Goal: Task Accomplishment & Management: Manage account settings

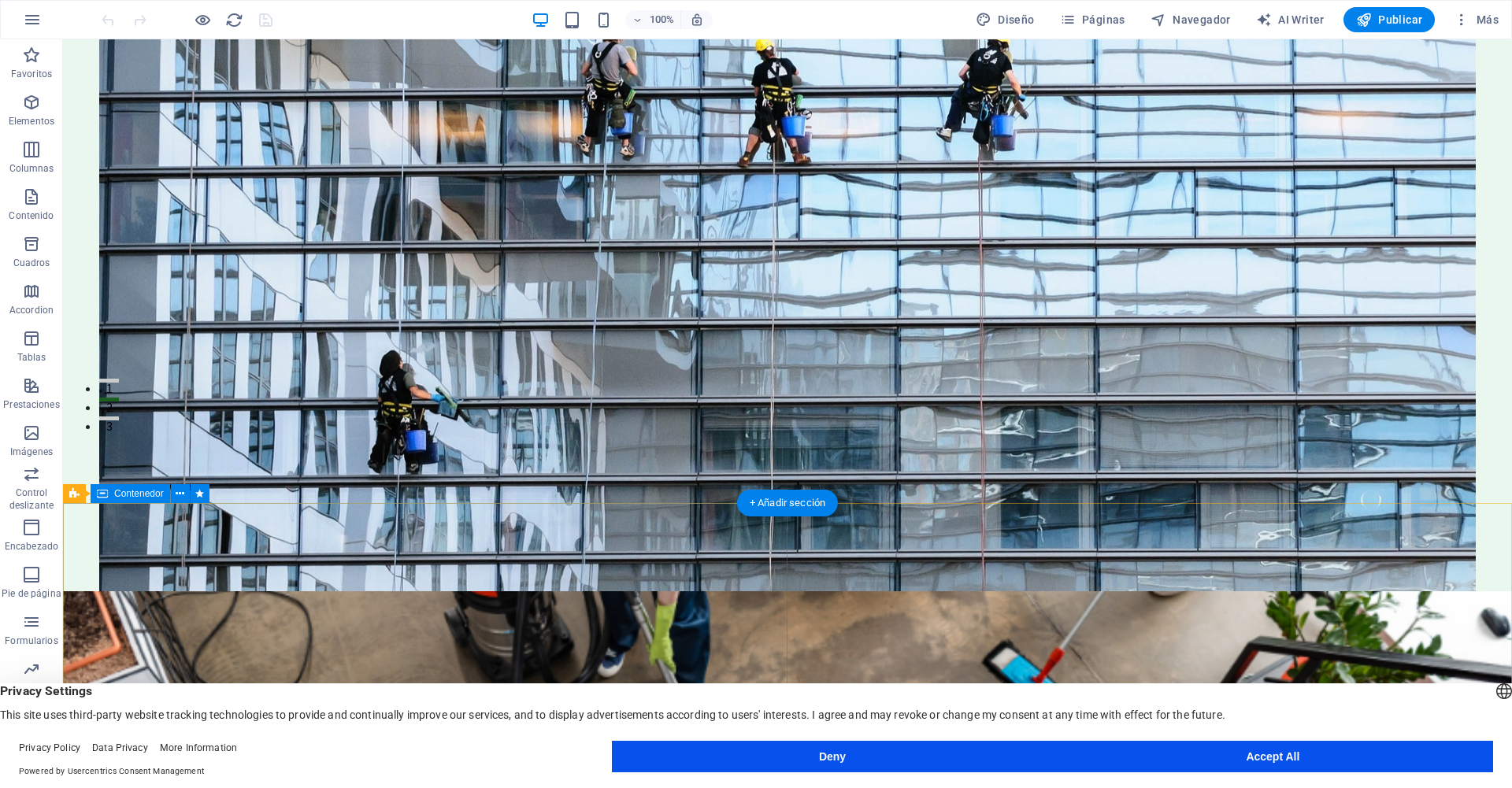
scroll to position [351, 0]
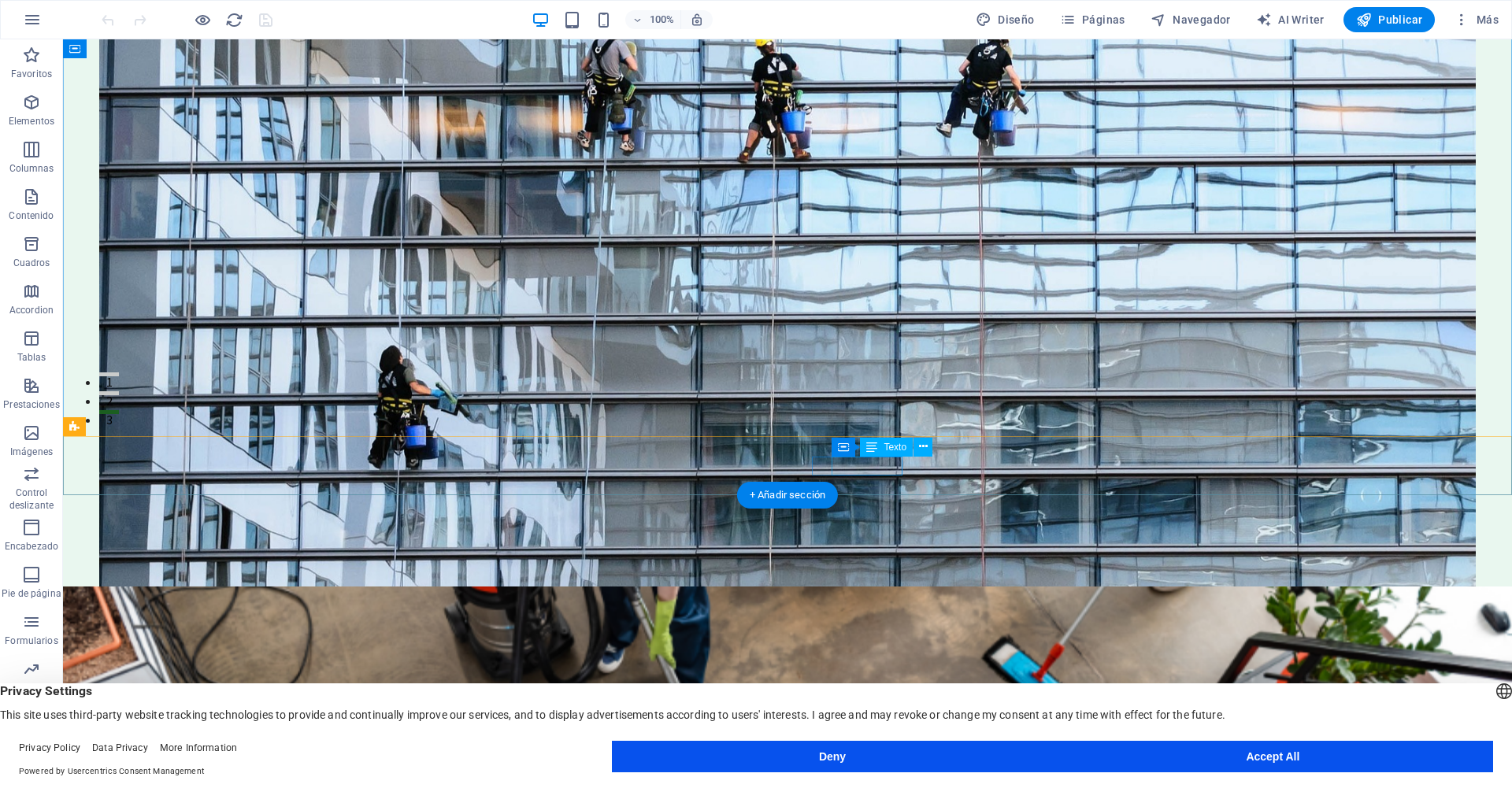
click at [512, 750] on span "123-456-7890" at bounding box center [476, 758] width 72 height 16
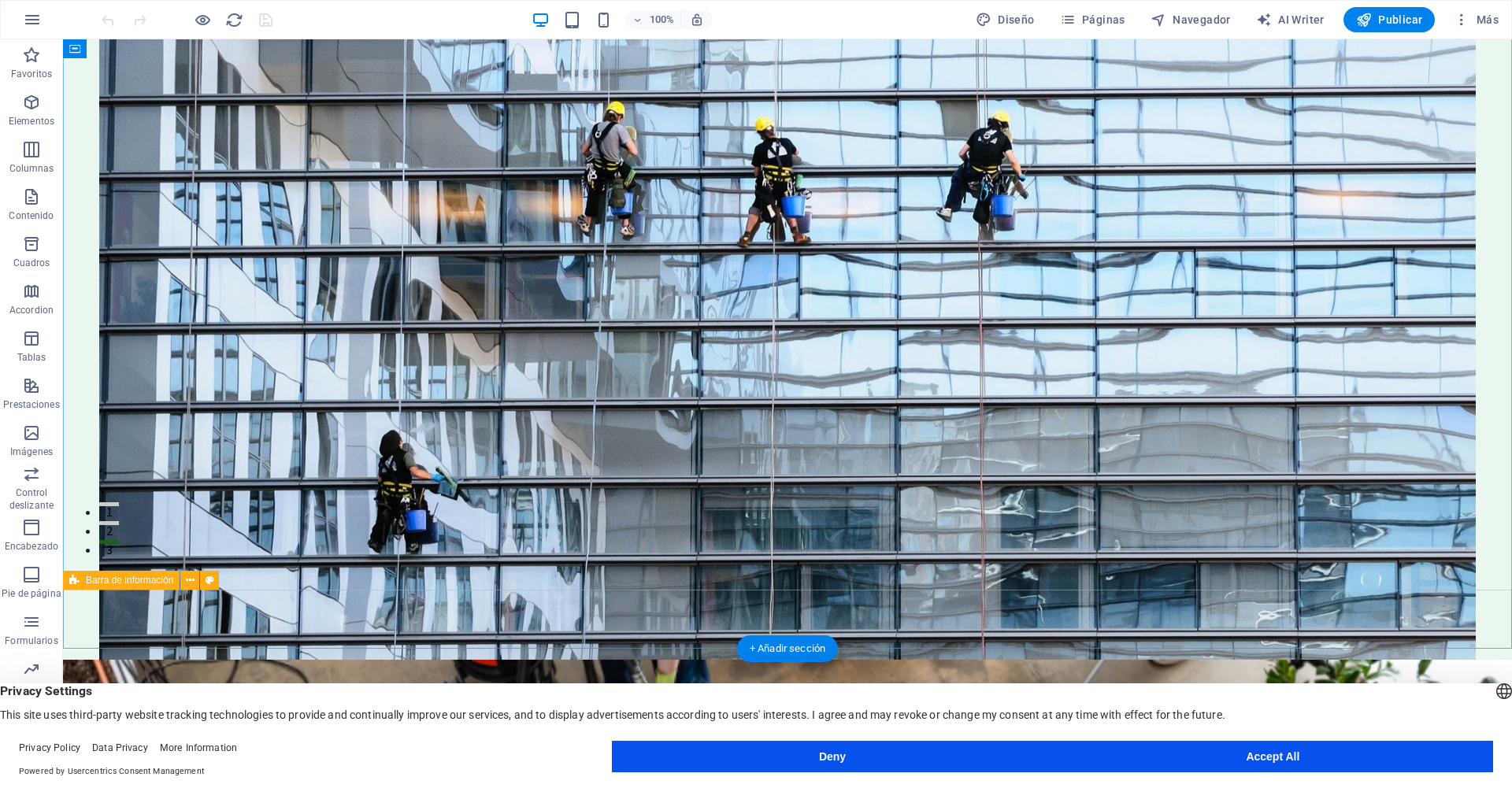
scroll to position [249, 0]
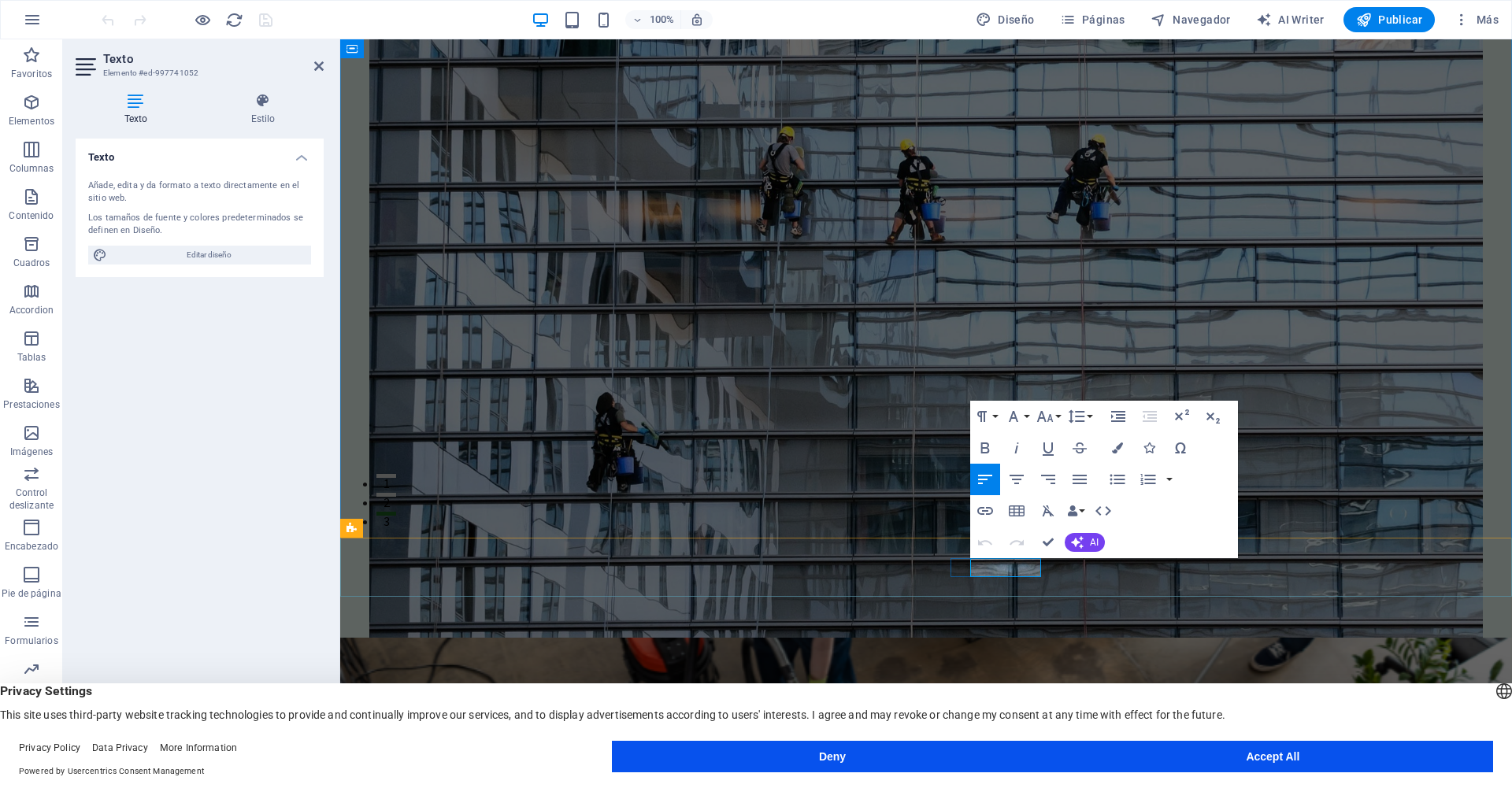
drag, startPoint x: 974, startPoint y: 565, endPoint x: 1018, endPoint y: 567, distance: 44.0
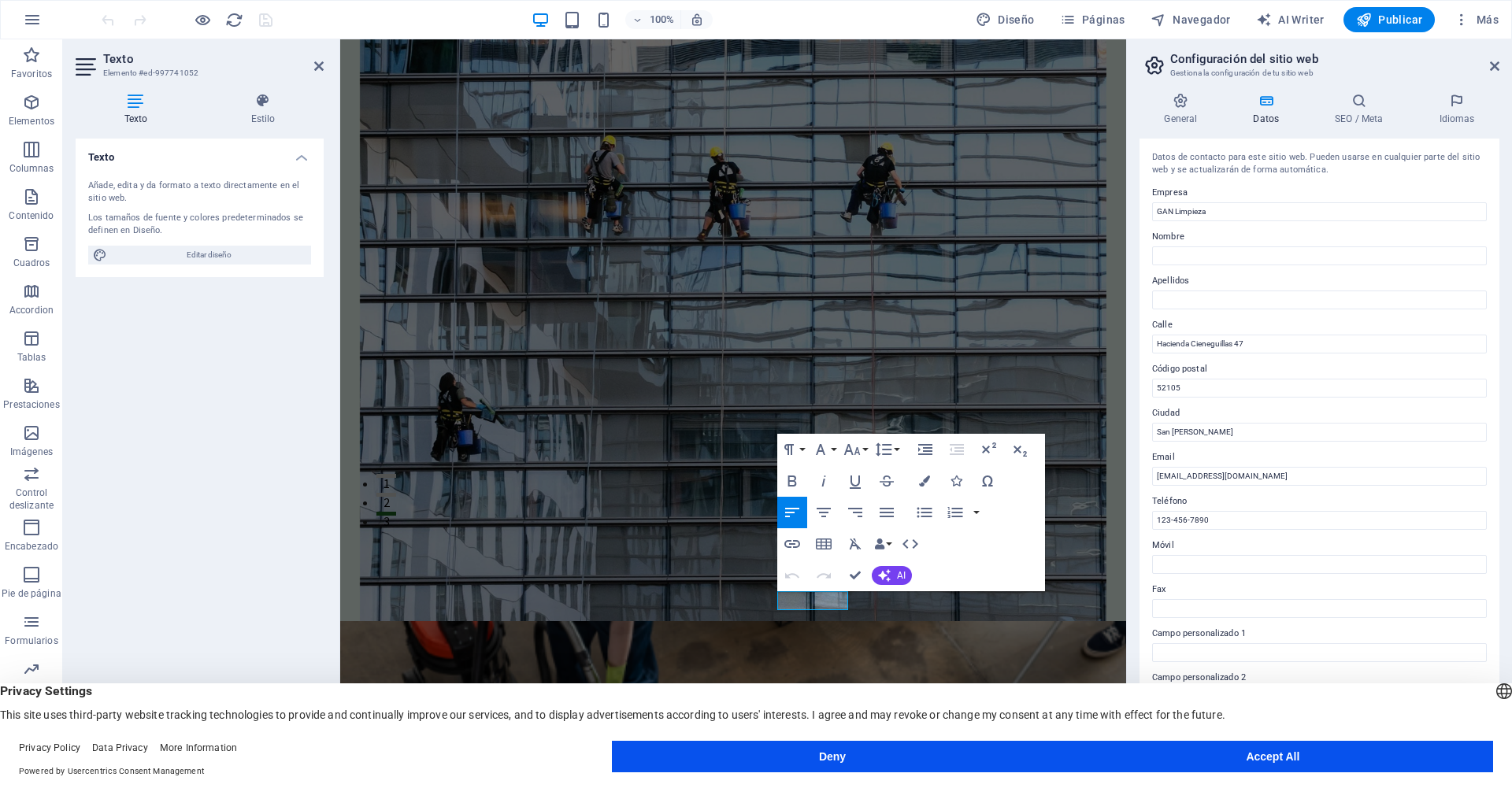
click at [1032, 567] on div "Paragraph Format Normal Heading 1 Heading 2 Heading 3 Heading 4 Heading 5 Headi…" at bounding box center [911, 512] width 268 height 158
drag, startPoint x: 820, startPoint y: 599, endPoint x: 852, endPoint y: 608, distance: 33.2
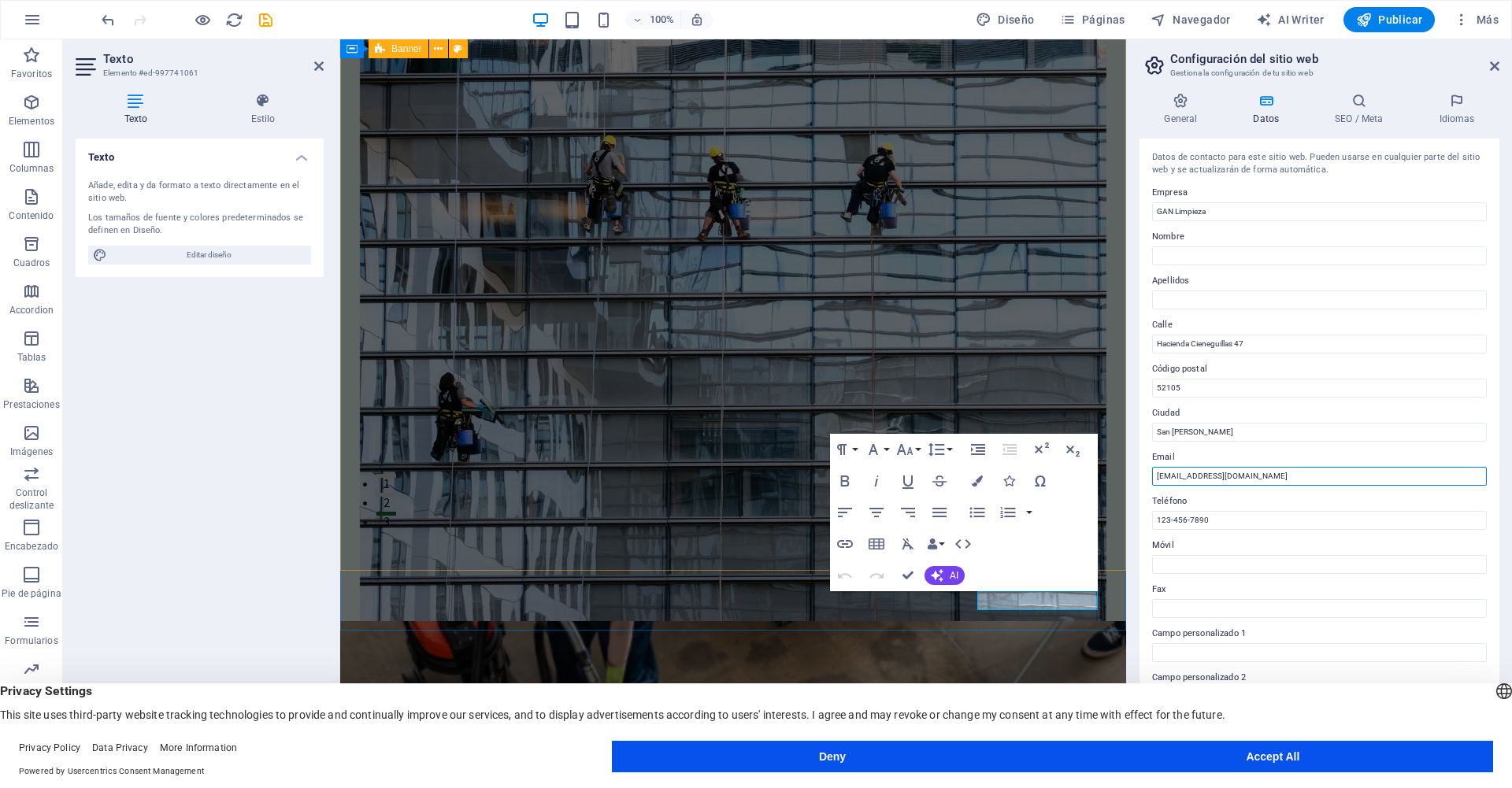
drag, startPoint x: 1509, startPoint y: 513, endPoint x: 1102, endPoint y: 471, distance: 409.2
drag, startPoint x: 1156, startPoint y: 476, endPoint x: 1172, endPoint y: 476, distance: 16.0
click at [1171, 475] on input "[EMAIL_ADDRESS][DOMAIN_NAME]" at bounding box center [1319, 475] width 335 height 19
type input "[EMAIL_ADDRESS][DOMAIN_NAME]"
click at [1263, 451] on label "Email" at bounding box center [1319, 456] width 335 height 19
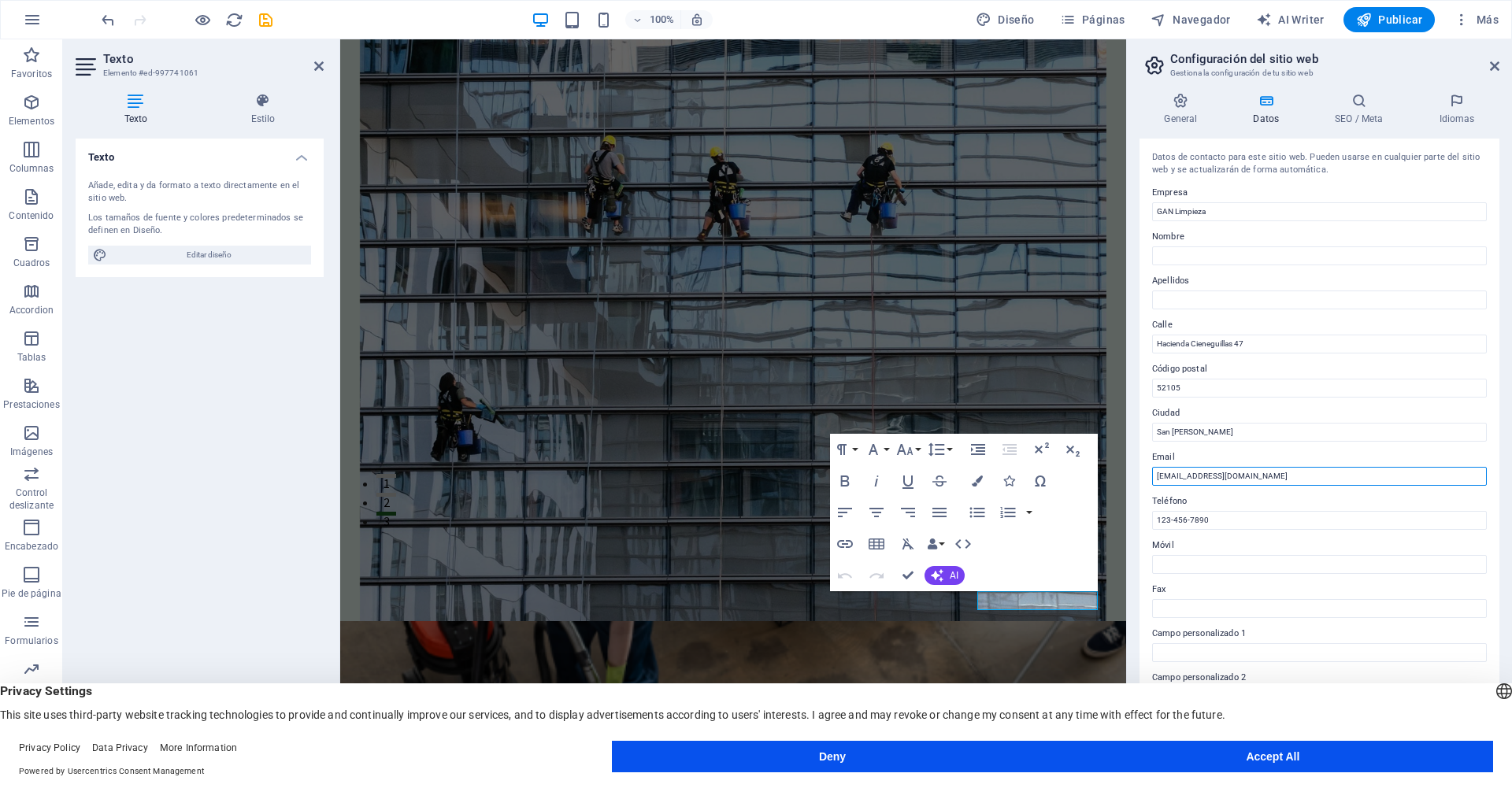
click at [1263, 466] on input "[EMAIL_ADDRESS][DOMAIN_NAME]" at bounding box center [1319, 475] width 335 height 19
drag, startPoint x: 1229, startPoint y: 524, endPoint x: 1147, endPoint y: 523, distance: 82.0
click at [1147, 523] on div "Datos de contacto para este sitio web. Pueden usarse en cualquier parte del sit…" at bounding box center [1319, 444] width 360 height 611
type input "7224078785"
click at [1222, 543] on label "Móvil" at bounding box center [1319, 544] width 335 height 19
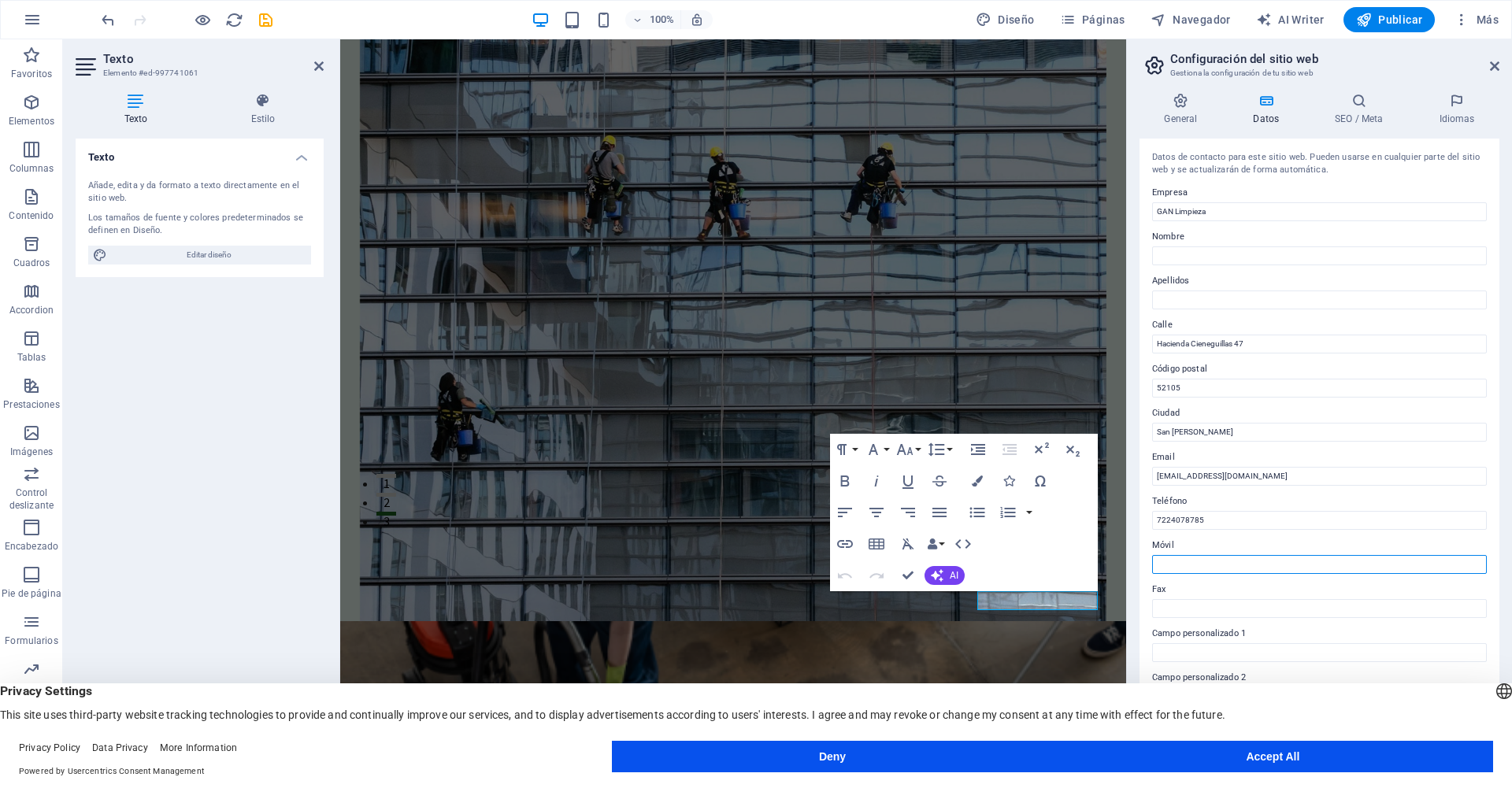
click at [1222, 554] on input "Móvil" at bounding box center [1319, 563] width 335 height 19
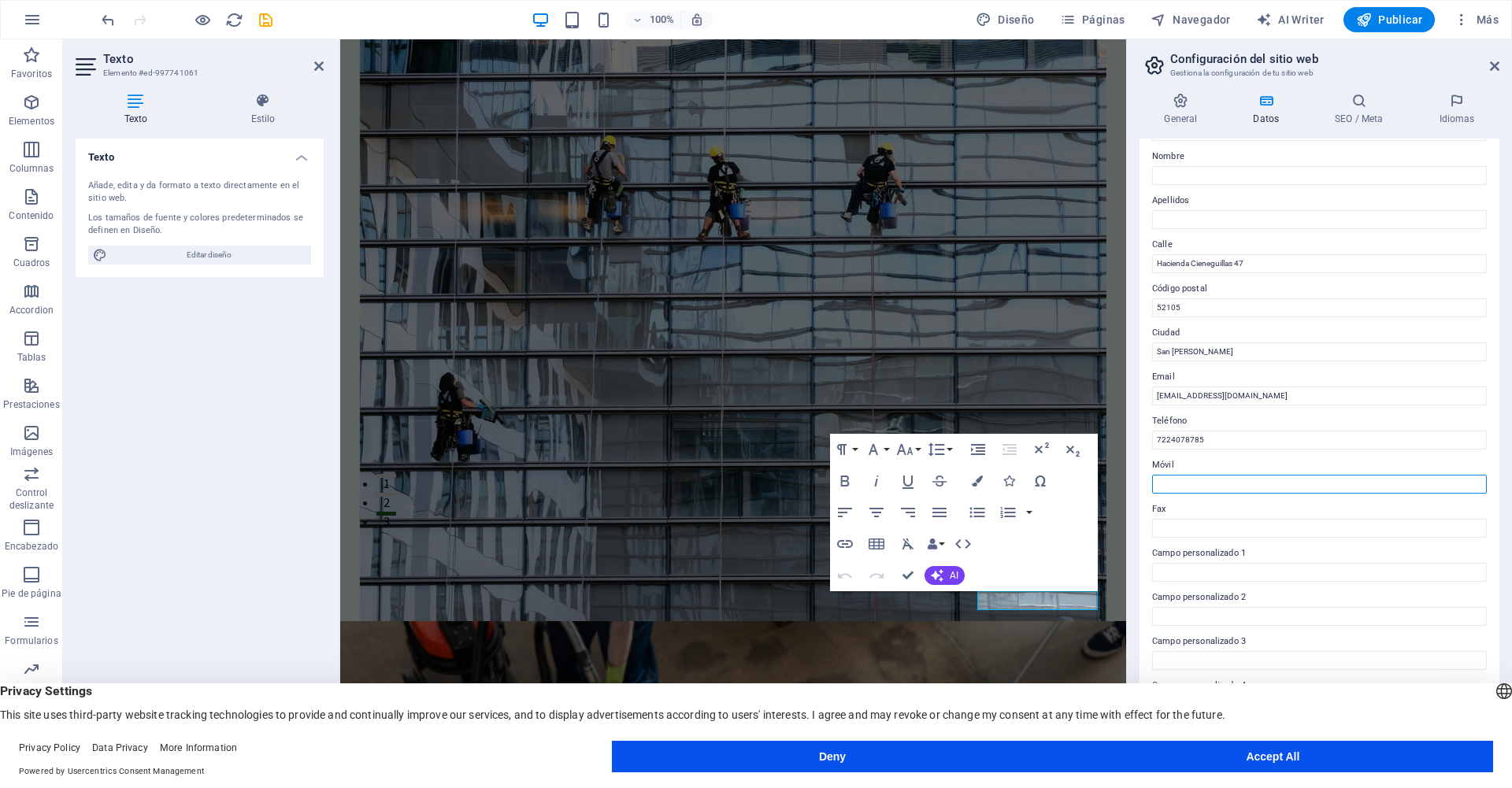
scroll to position [145, 0]
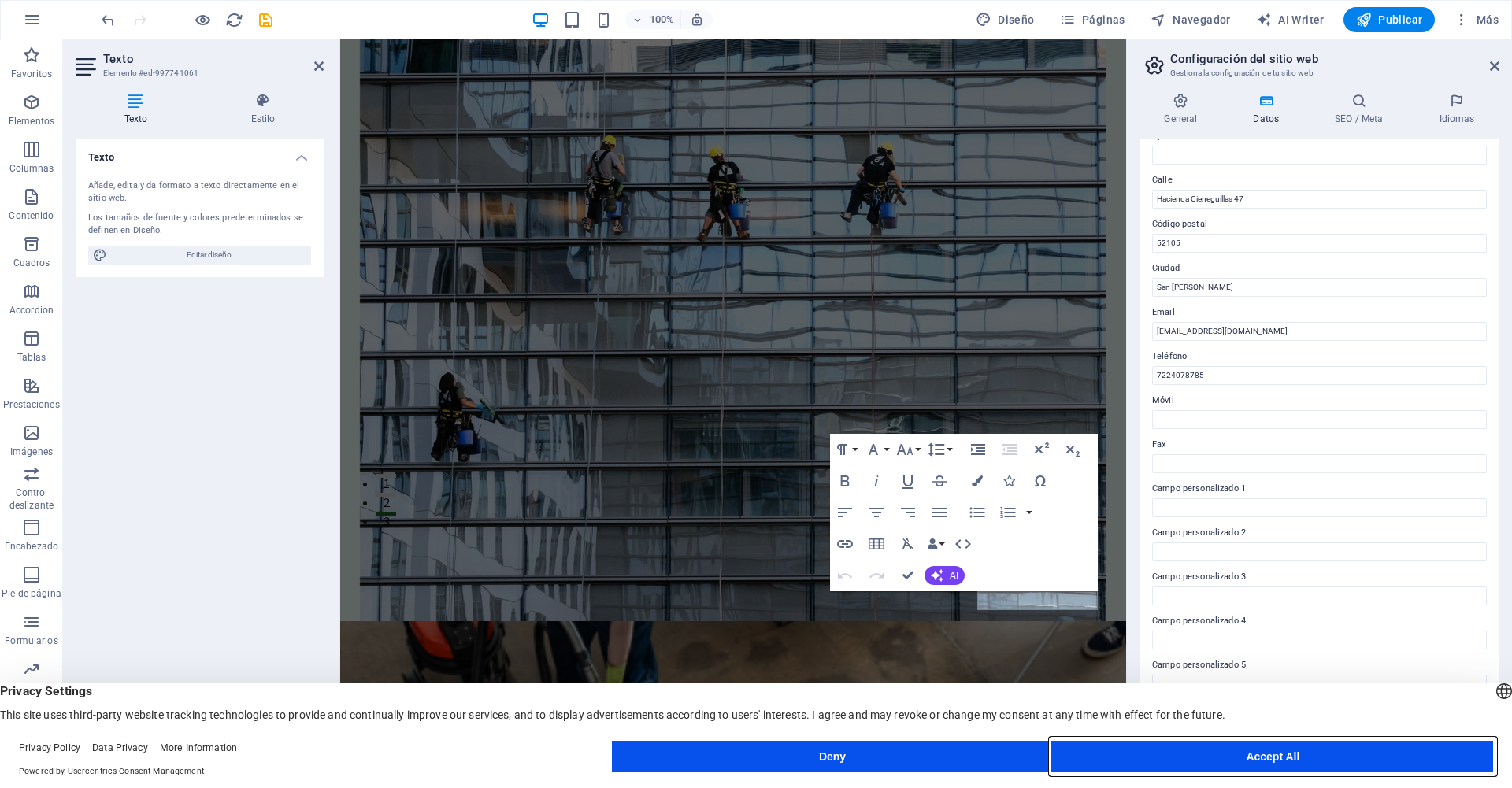
click at [1233, 751] on button "Accept All" at bounding box center [1272, 756] width 440 height 32
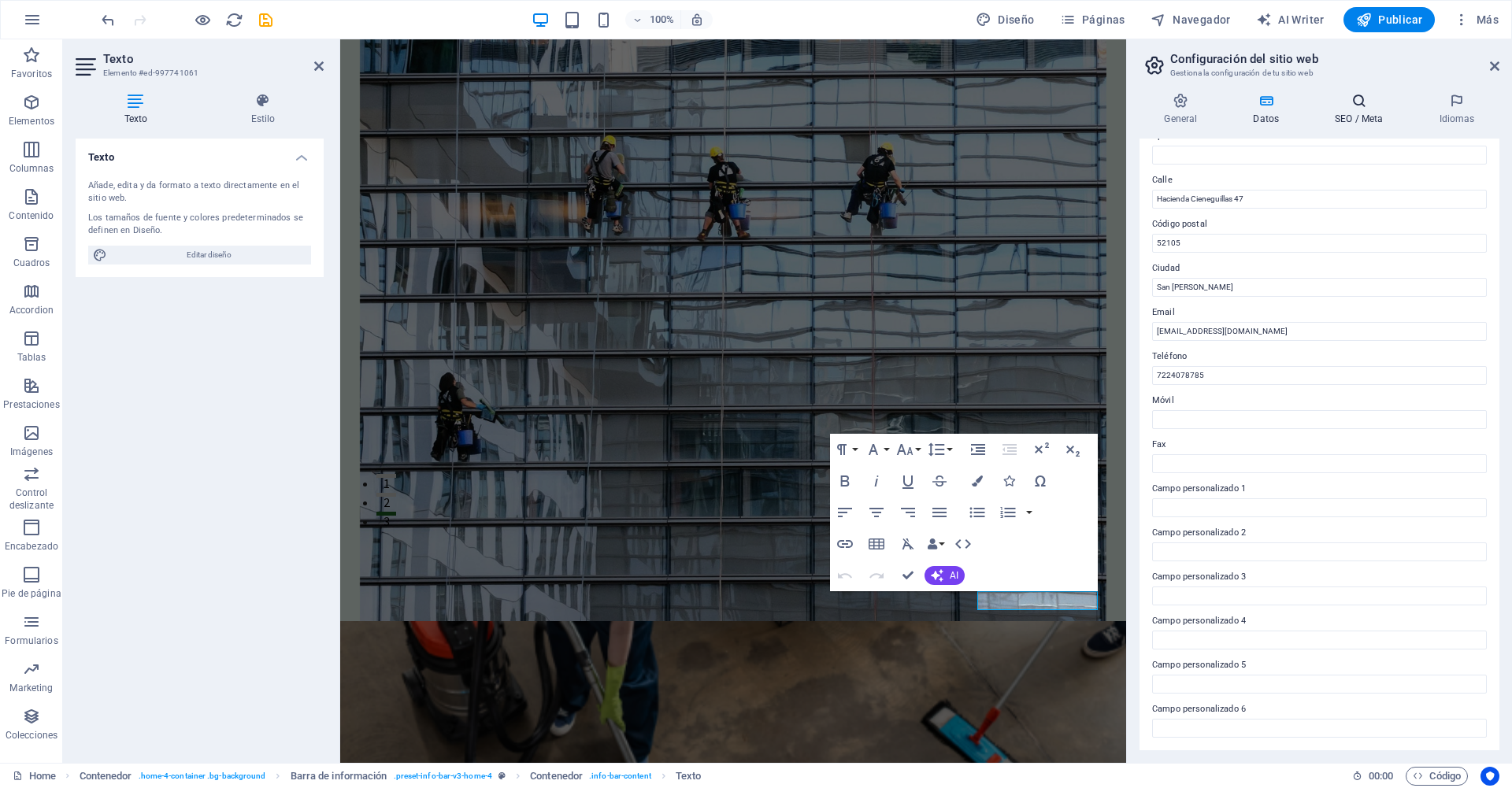
drag, startPoint x: 1310, startPoint y: 98, endPoint x: 1293, endPoint y: 105, distance: 18.4
click at [1310, 98] on icon at bounding box center [1359, 101] width 98 height 16
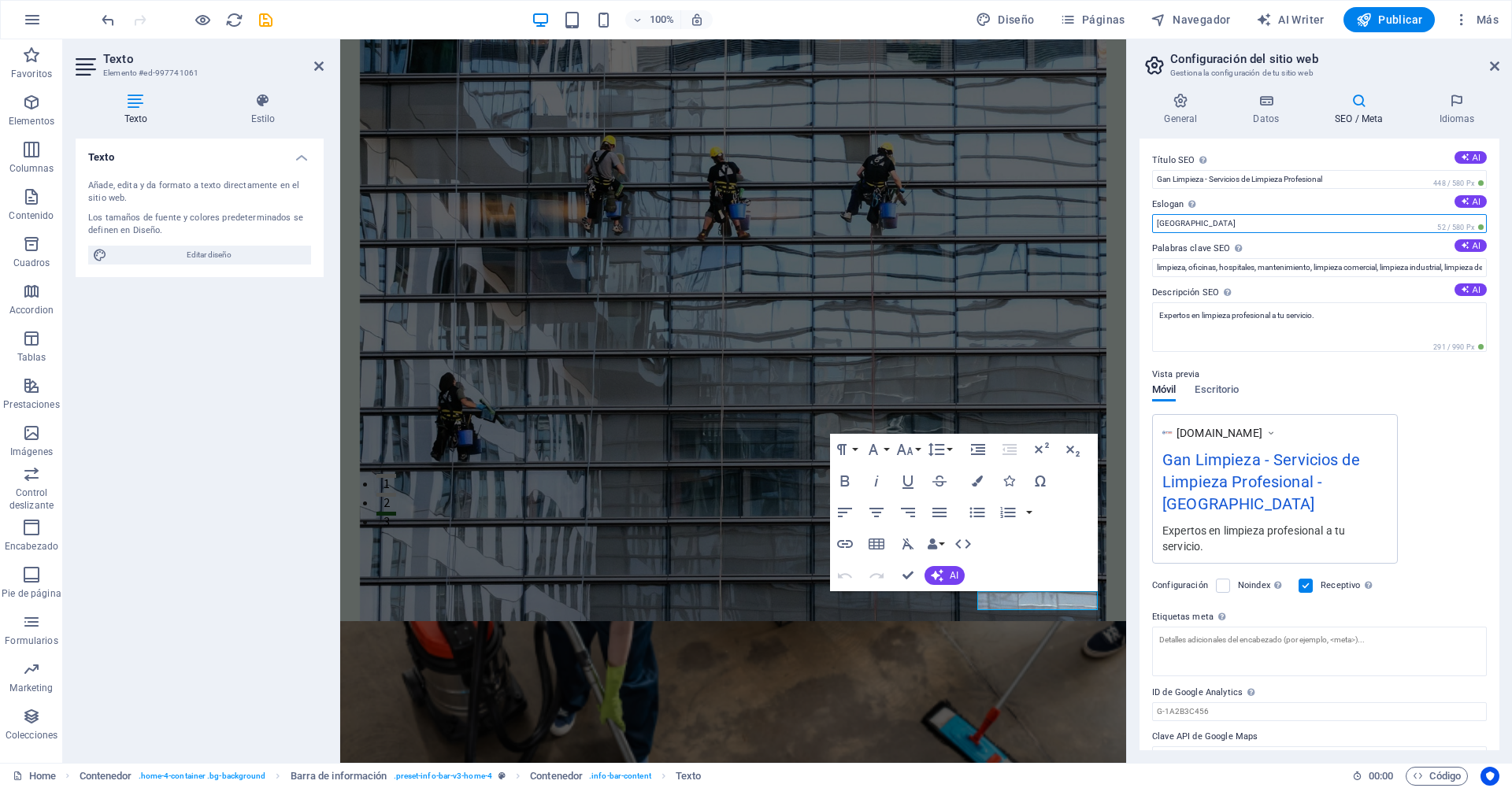
click at [1426, 227] on input "[GEOGRAPHIC_DATA]" at bounding box center [1319, 223] width 335 height 19
click at [1189, 195] on div "El eslogan de tu sitio web." at bounding box center [1237, 183] width 126 height 24
click at [1189, 214] on input "[GEOGRAPHIC_DATA]" at bounding box center [1319, 223] width 335 height 19
drag, startPoint x: 1546, startPoint y: 269, endPoint x: 1122, endPoint y: 227, distance: 426.1
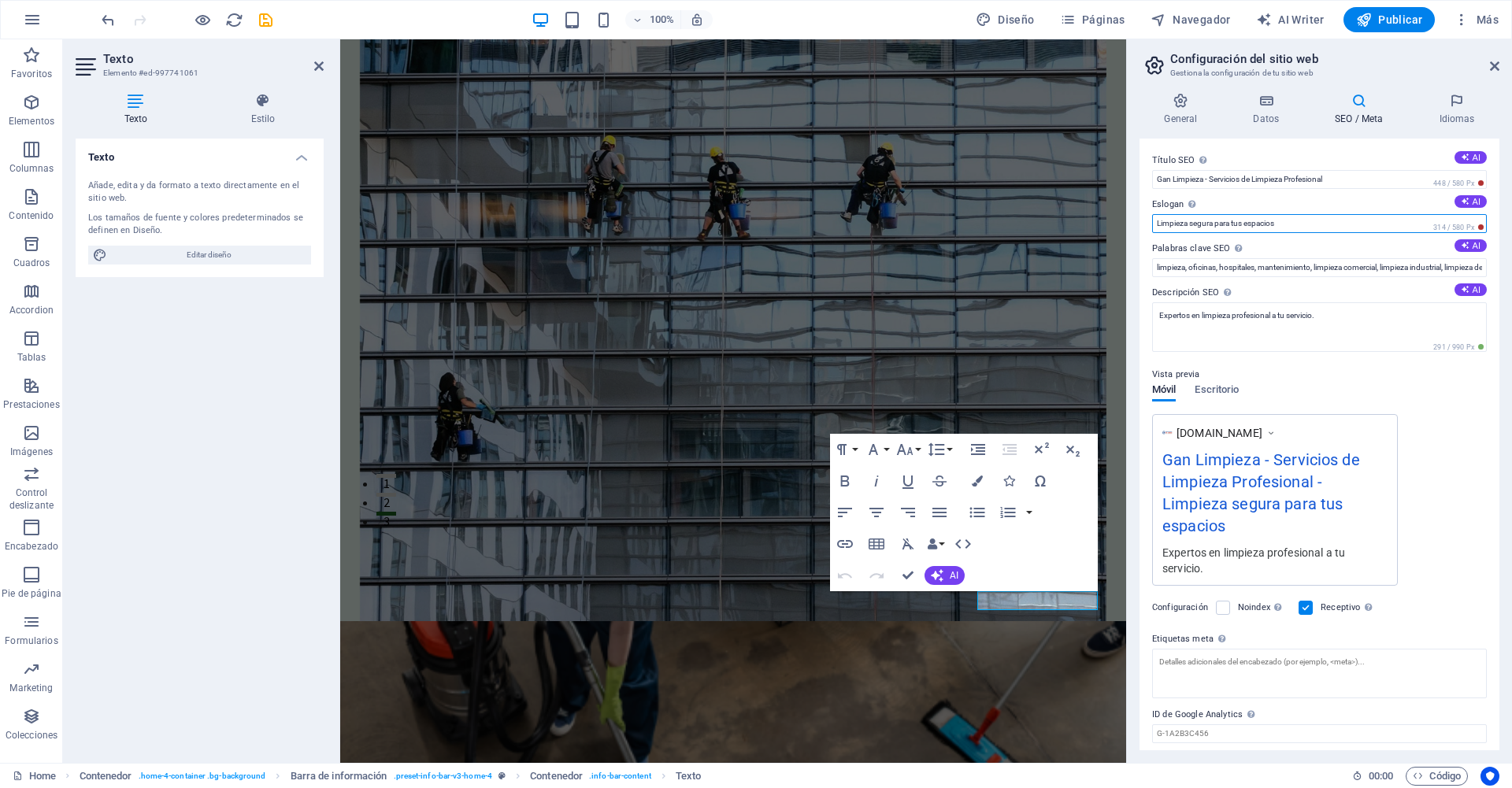
type input "Limpieza segura para tus espacios"
click at [1267, 287] on label "Descripción SEO Describe el contenido de tu sitio web - ¡crucial para los busca…" at bounding box center [1319, 293] width 335 height 19
click at [1267, 303] on textarea "Expertos en limpieza profesional a tu servicio." at bounding box center [1319, 328] width 335 height 50
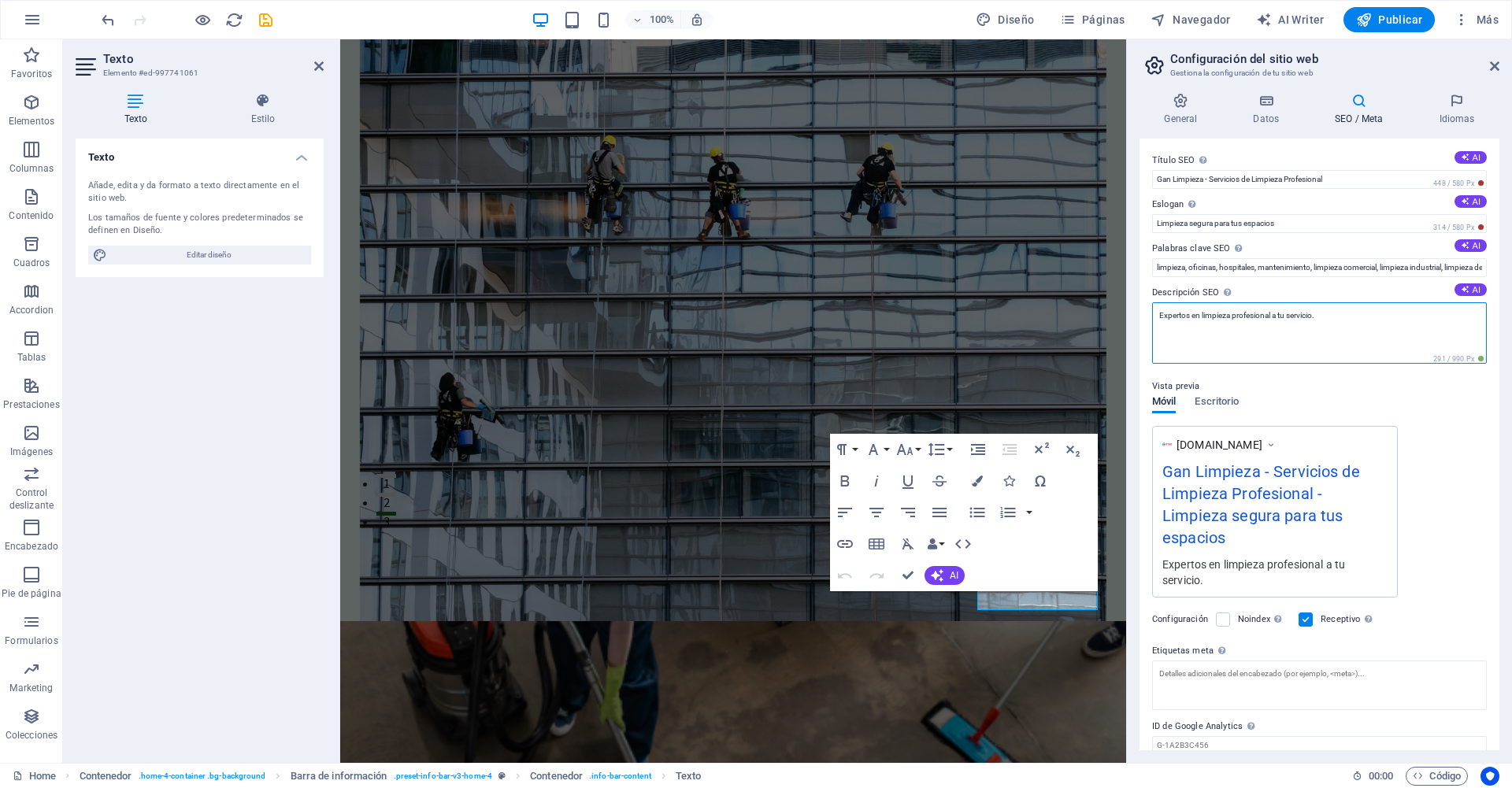
drag, startPoint x: 1365, startPoint y: 320, endPoint x: 1151, endPoint y: 313, distance: 214.1
click at [1152, 313] on textarea "Expertos en limpieza profesional a tu servicio." at bounding box center [1319, 333] width 335 height 61
paste textarea "Somos GAN Limpieza, una empresa 100% mexicana dedicada a ofrecer servicios de l…"
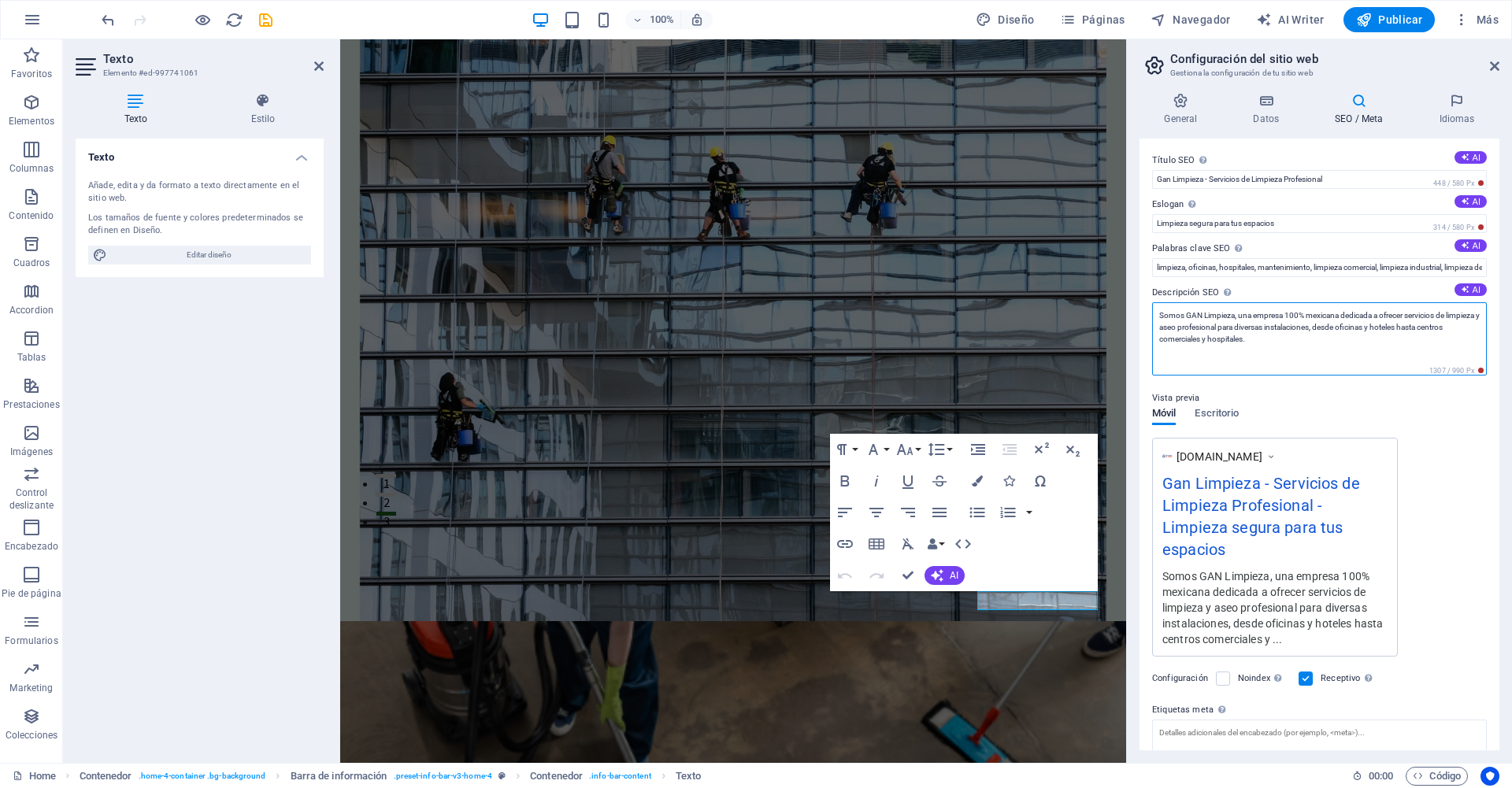
type textarea "Somos GAN Limpieza, una empresa 100% mexicana dedicada a ofrecer servicios de l…"
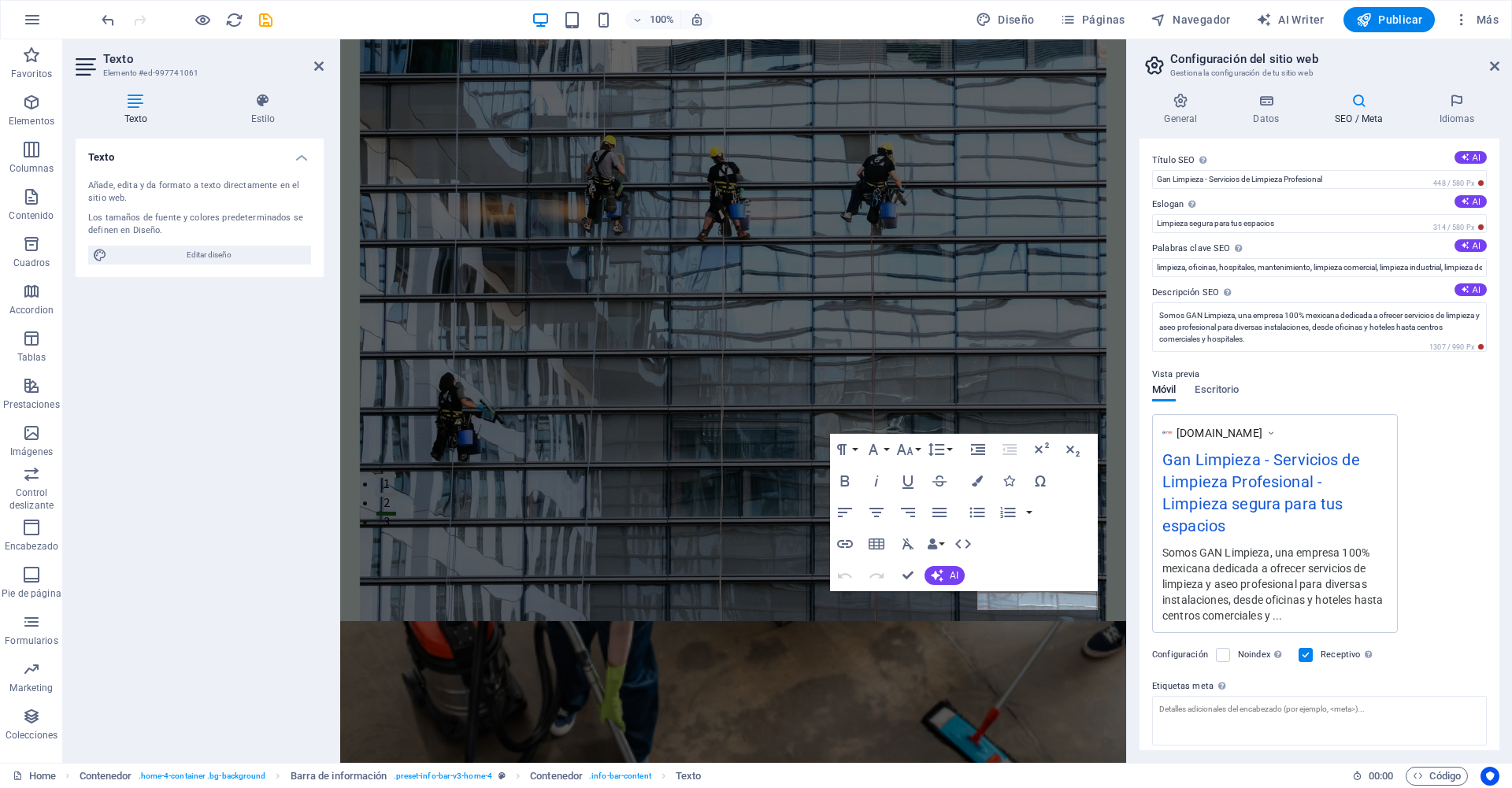
click at [1348, 411] on div "Vista previa Móvil Escritorio [DOMAIN_NAME] Gan Limpieza - Servicios de Limpiez…" at bounding box center [1319, 492] width 335 height 280
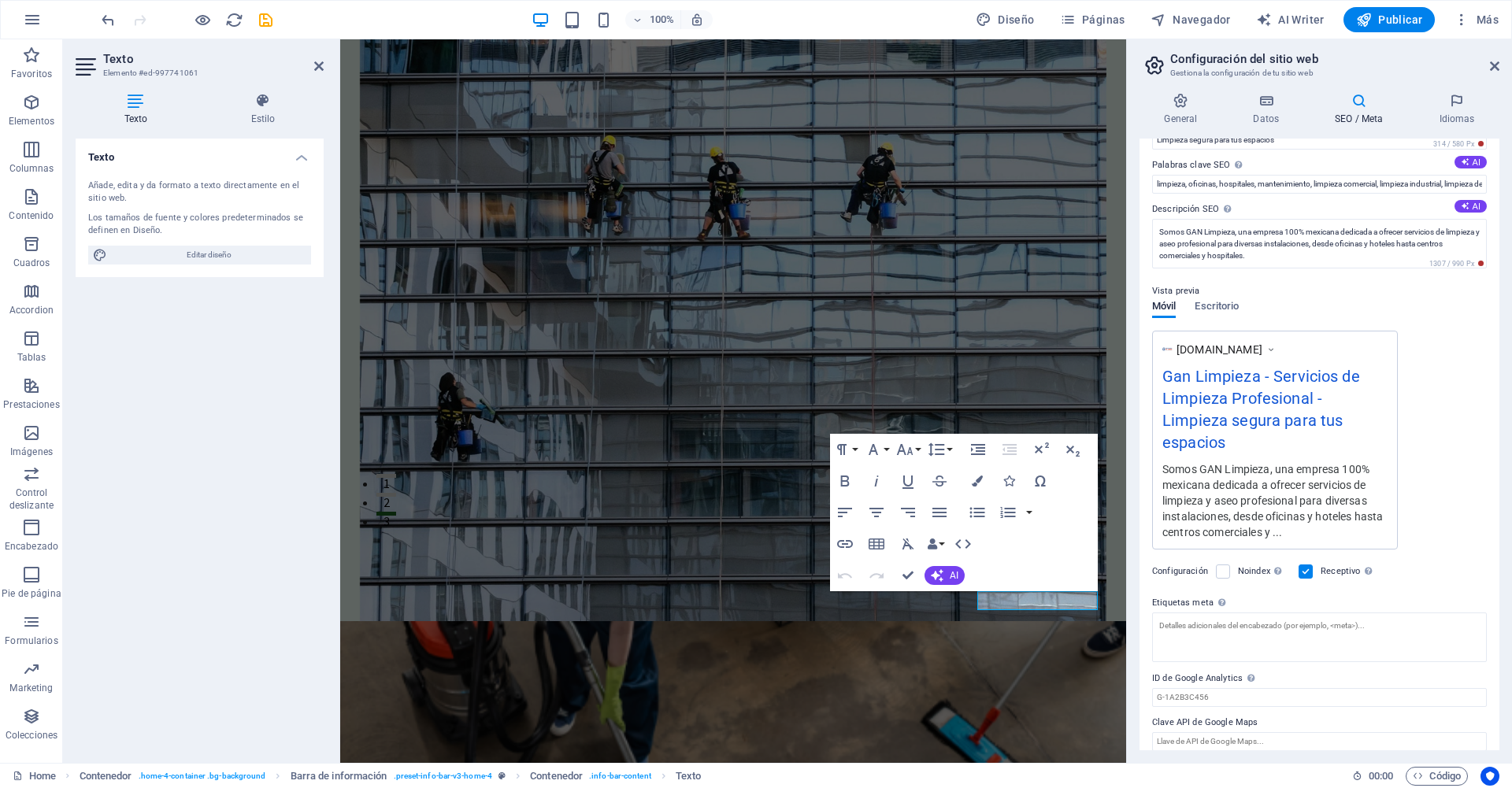
scroll to position [90, 0]
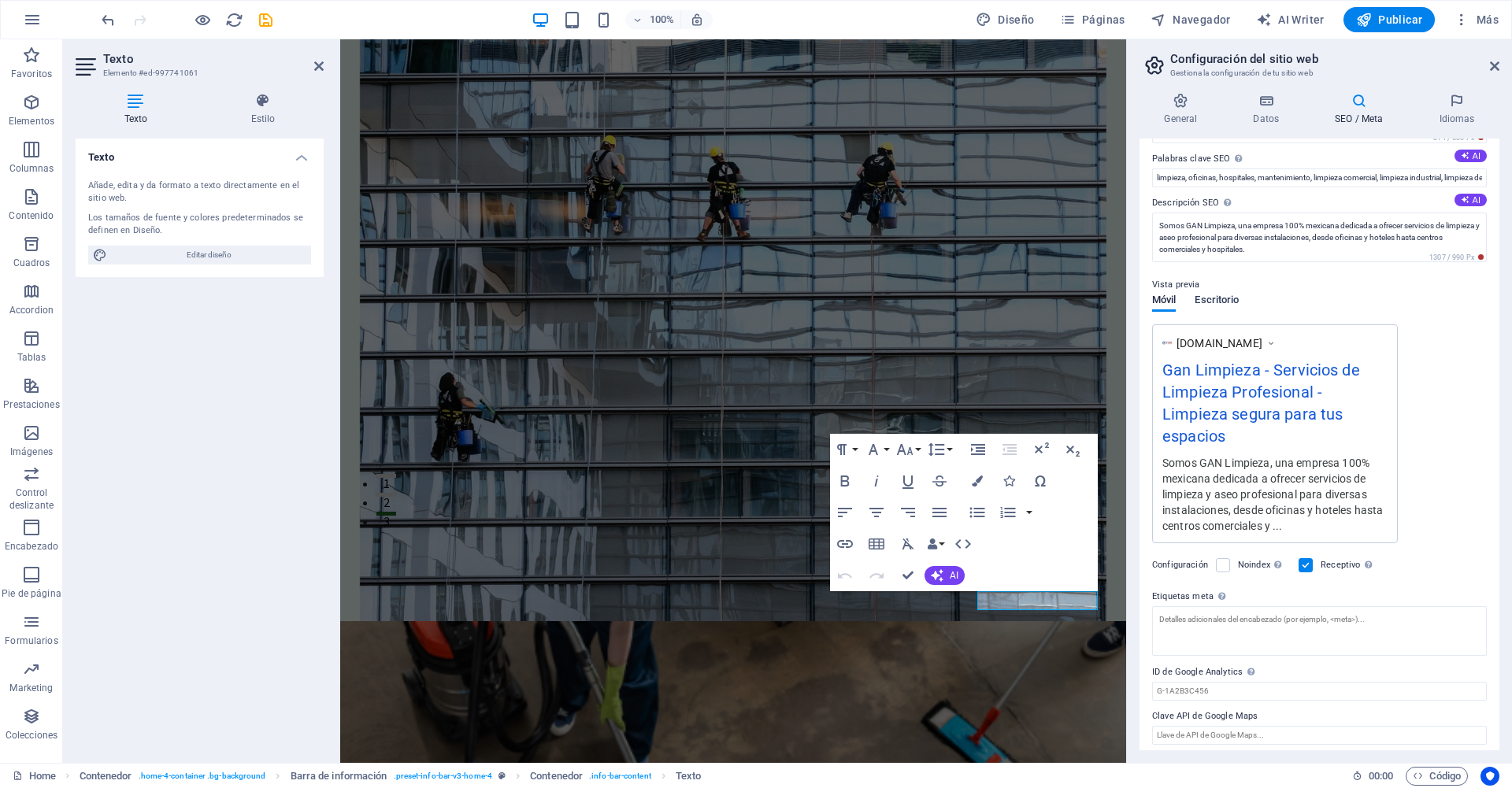
click at [1229, 296] on span "Escritorio" at bounding box center [1216, 302] width 44 height 22
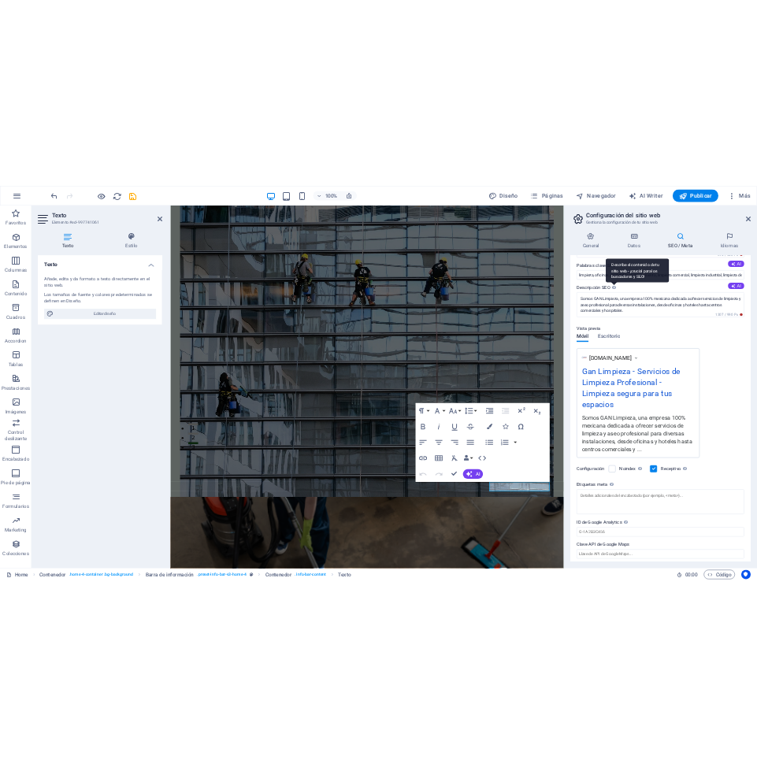
scroll to position [0, 0]
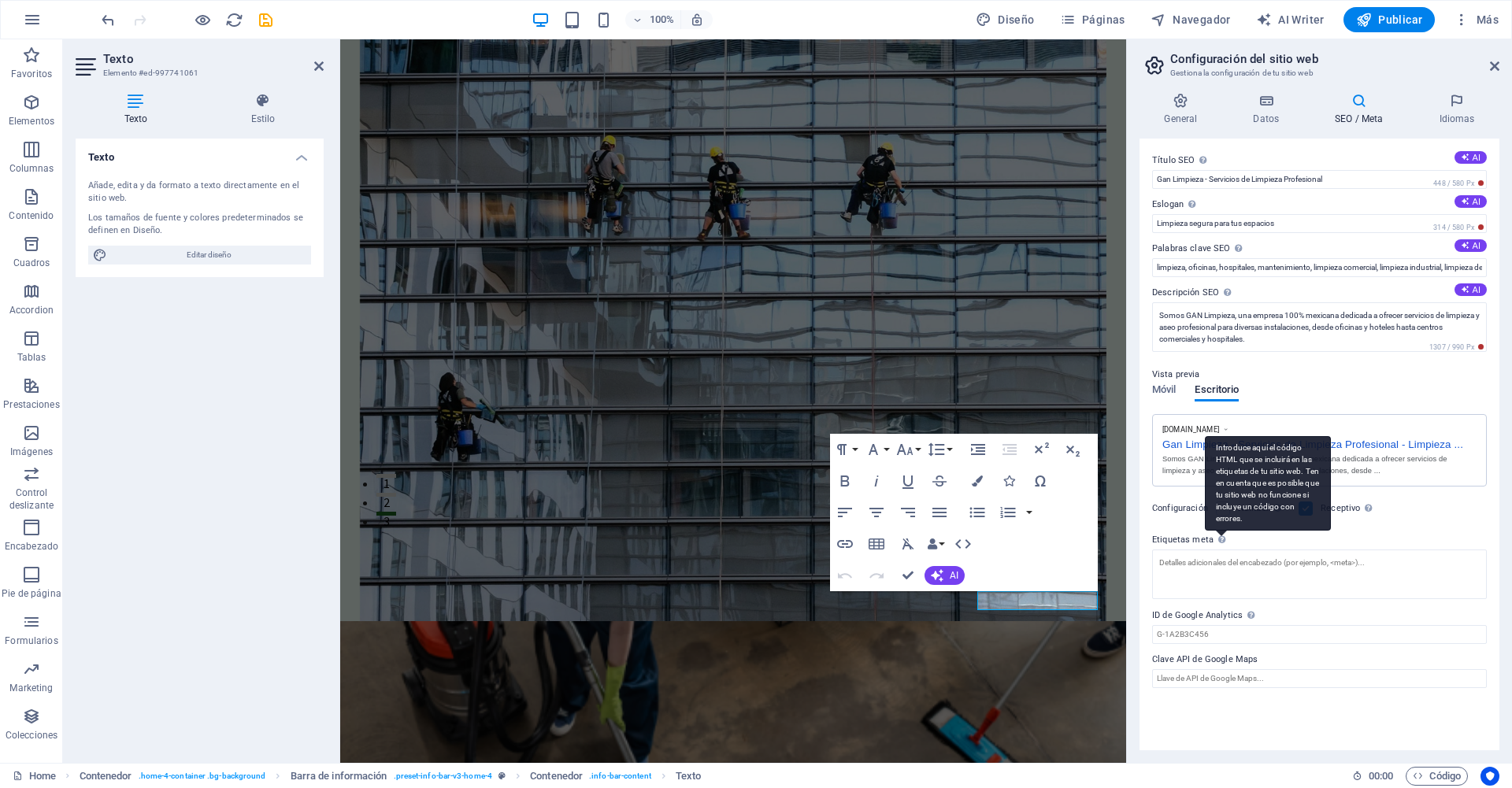
click at [1219, 530] on div "Introduce aquí el código HTML que se incluirá en las etiquetas de tu sitio web.…" at bounding box center [1267, 482] width 126 height 95
click at [1219, 549] on textarea "Etiquetas meta Introduce aquí el código HTML que se incluirá en las etiquetas d…" at bounding box center [1319, 574] width 335 height 50
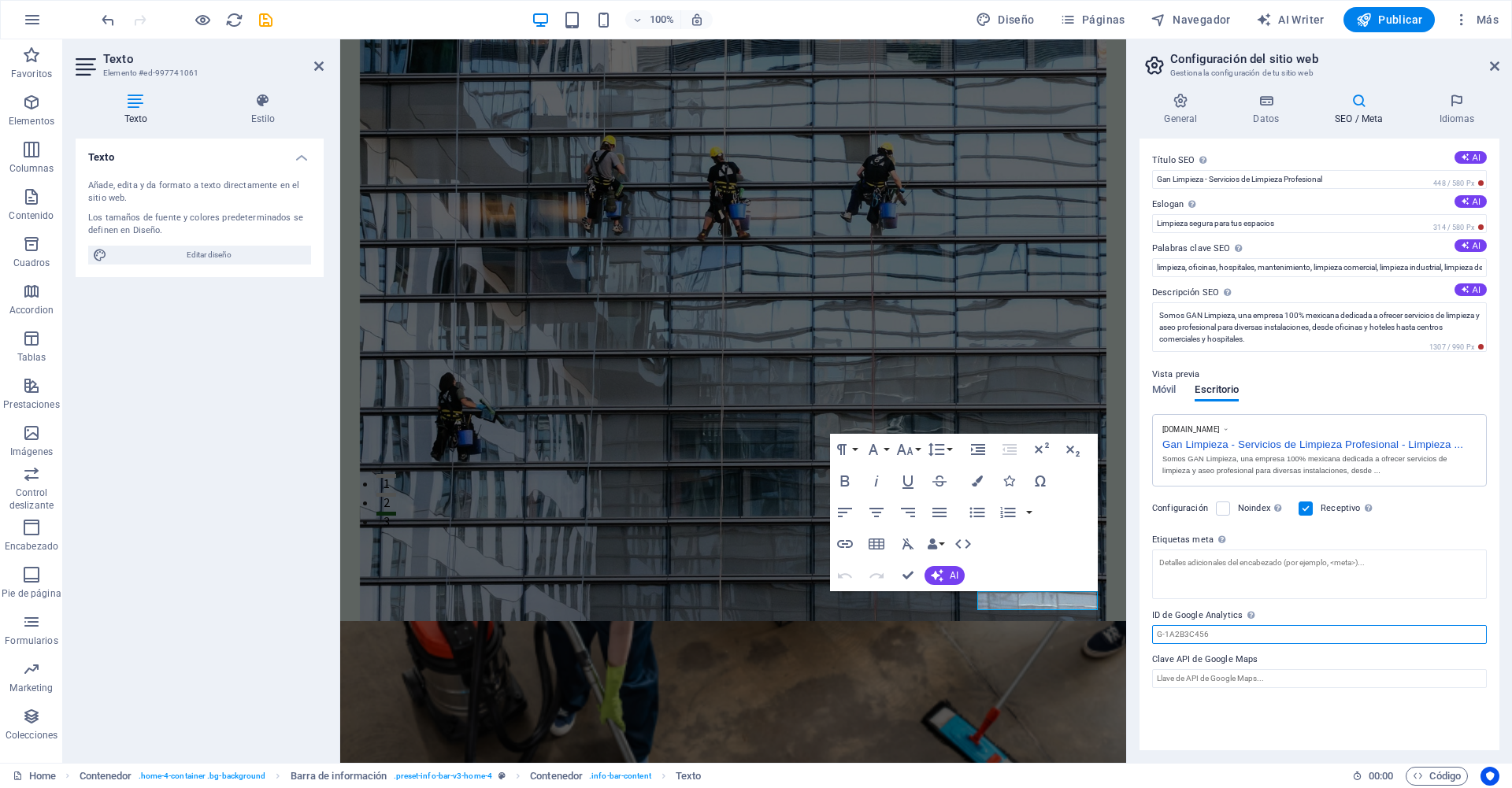
click at [1222, 647] on div "Título SEO El título de tu sitio web. Elige algo que destaque en los resultados…" at bounding box center [1319, 444] width 360 height 611
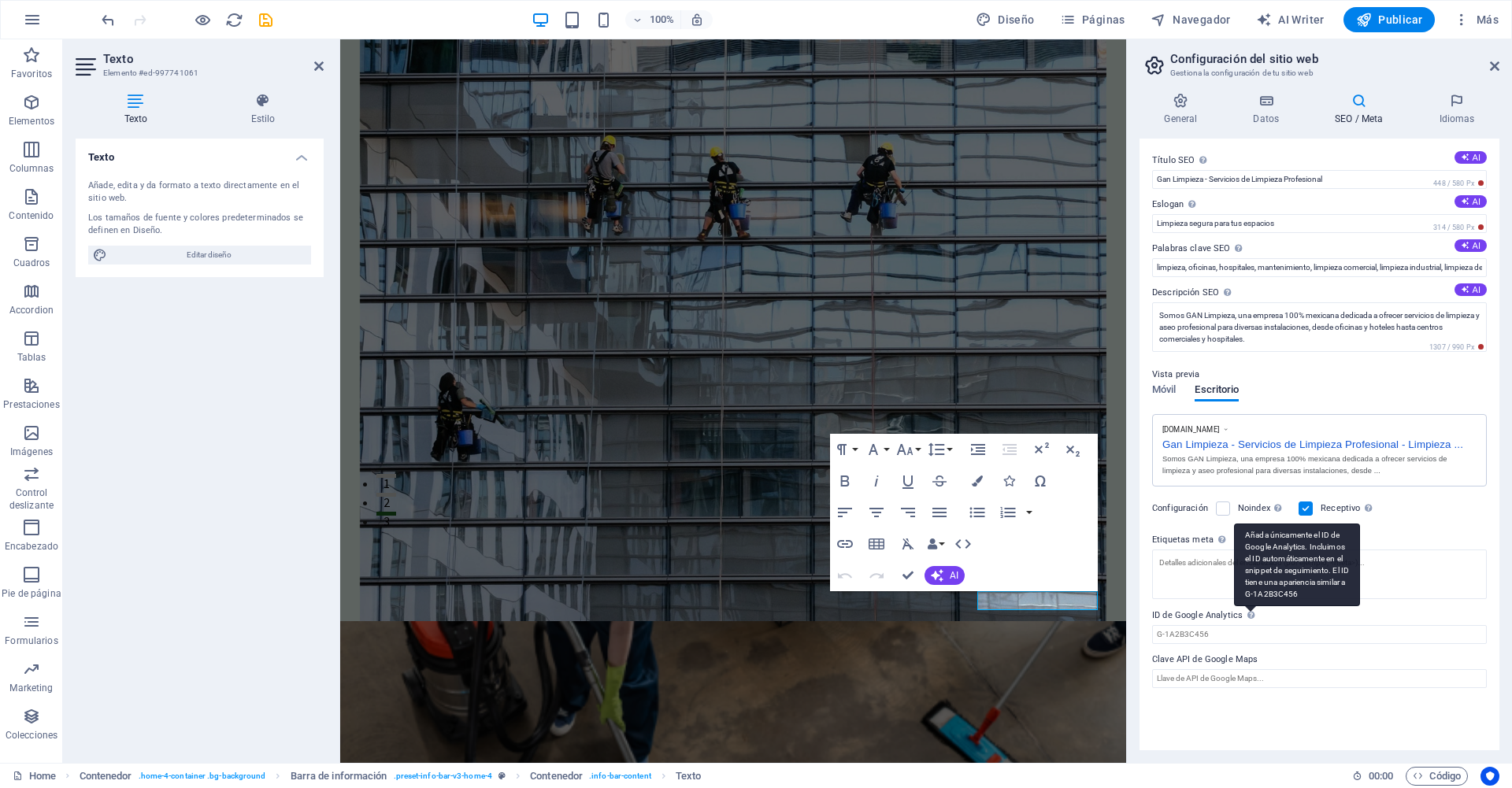
click at [1254, 606] on div "Añada únicamente el ID de Google Analytics. Incluimos el ID automáticamente en …" at bounding box center [1296, 564] width 126 height 83
click at [1254, 625] on input "ID de Google Analytics Añada únicamente el ID de Google Analytics. Incluimos el…" at bounding box center [1319, 634] width 335 height 19
drag, startPoint x: 1241, startPoint y: 713, endPoint x: 1236, endPoint y: 688, distance: 25.5
click at [1241, 712] on div "Título SEO El título de tu sitio web. Elige algo que destaque en los resultados…" at bounding box center [1319, 444] width 360 height 611
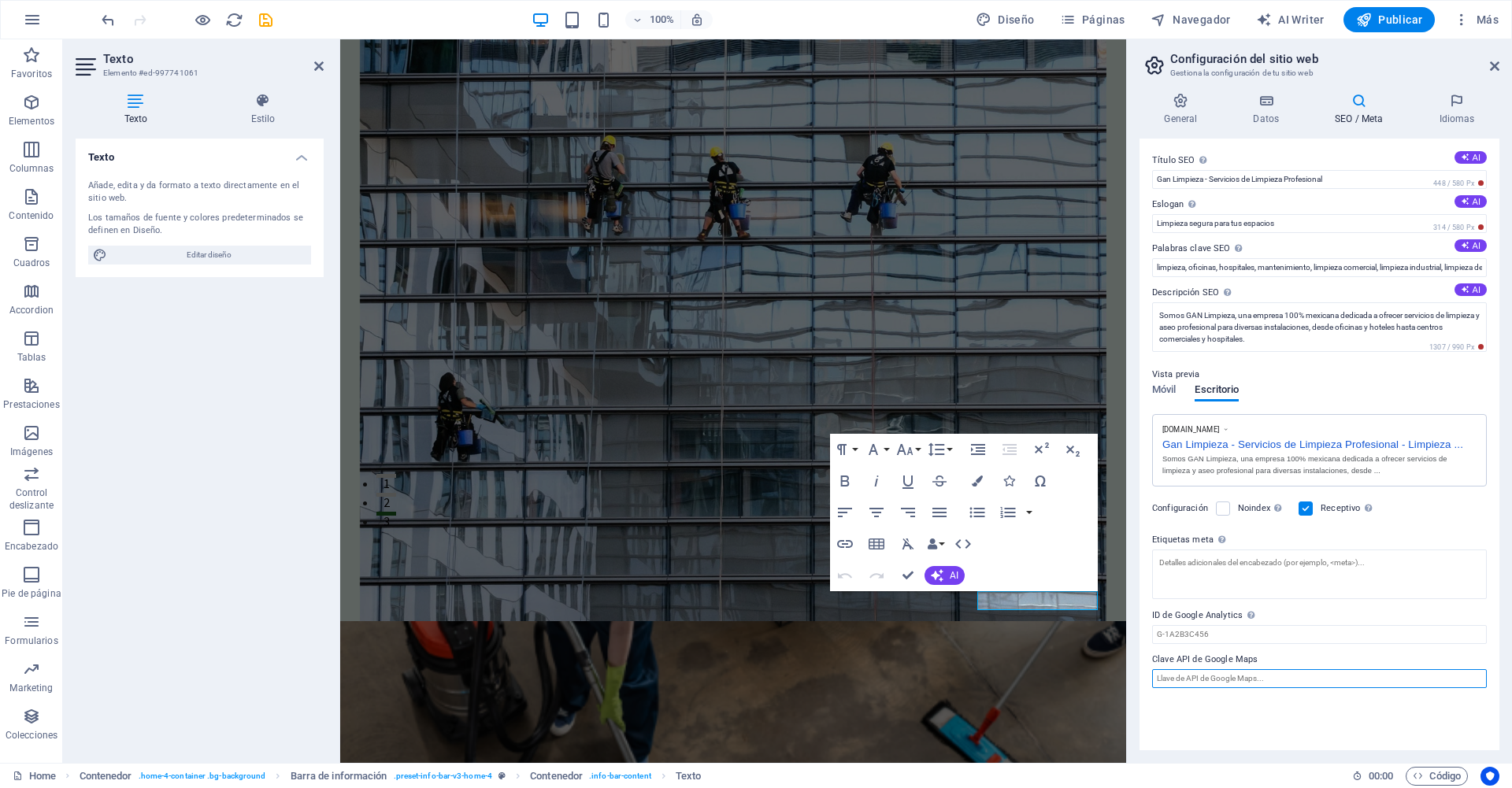
click at [1240, 678] on input "Clave API de Google Maps" at bounding box center [1319, 678] width 335 height 19
click at [1181, 122] on h4 "General" at bounding box center [1183, 109] width 89 height 33
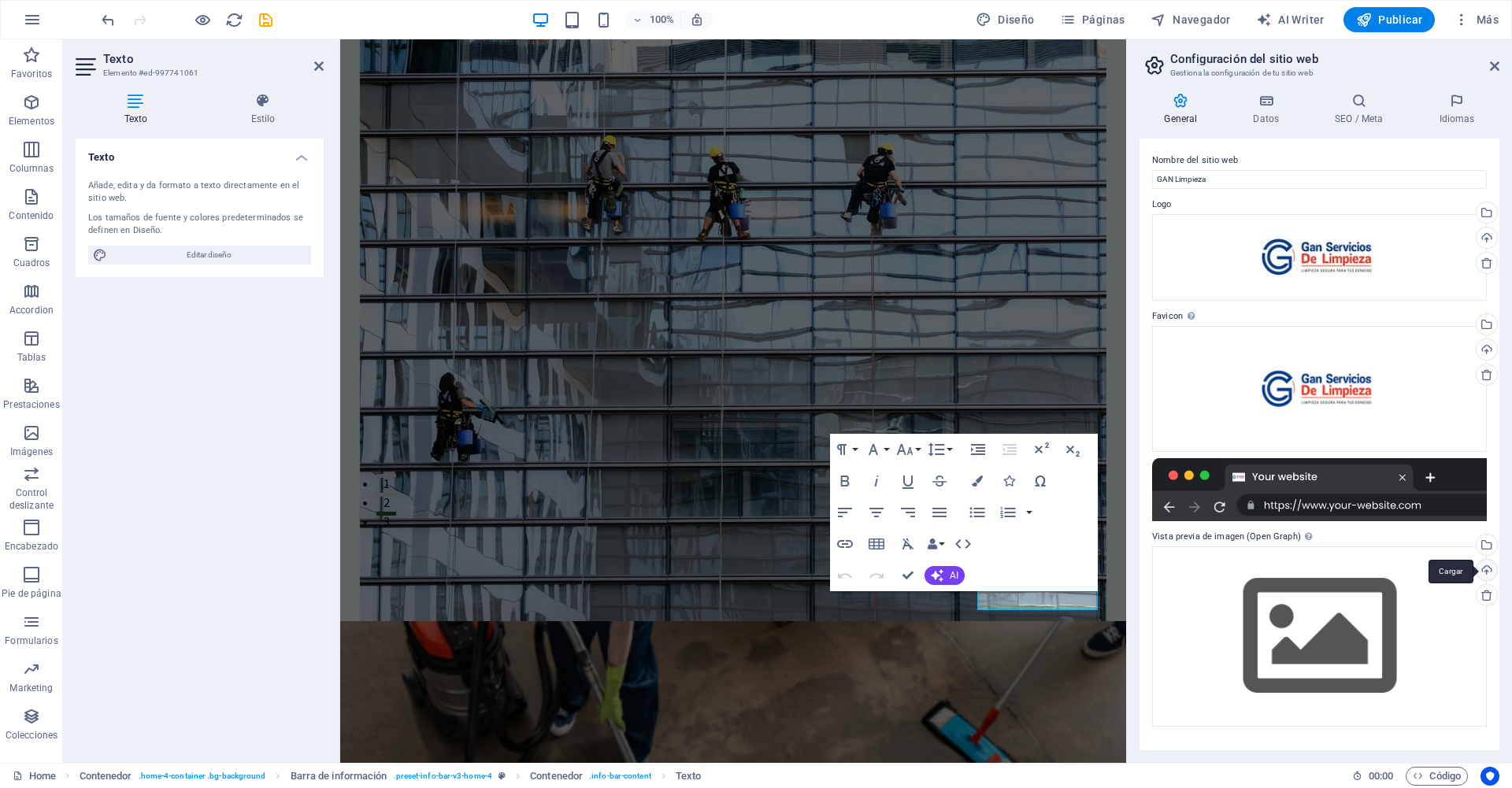
click at [1489, 570] on div "Cargar" at bounding box center [1485, 571] width 24 height 24
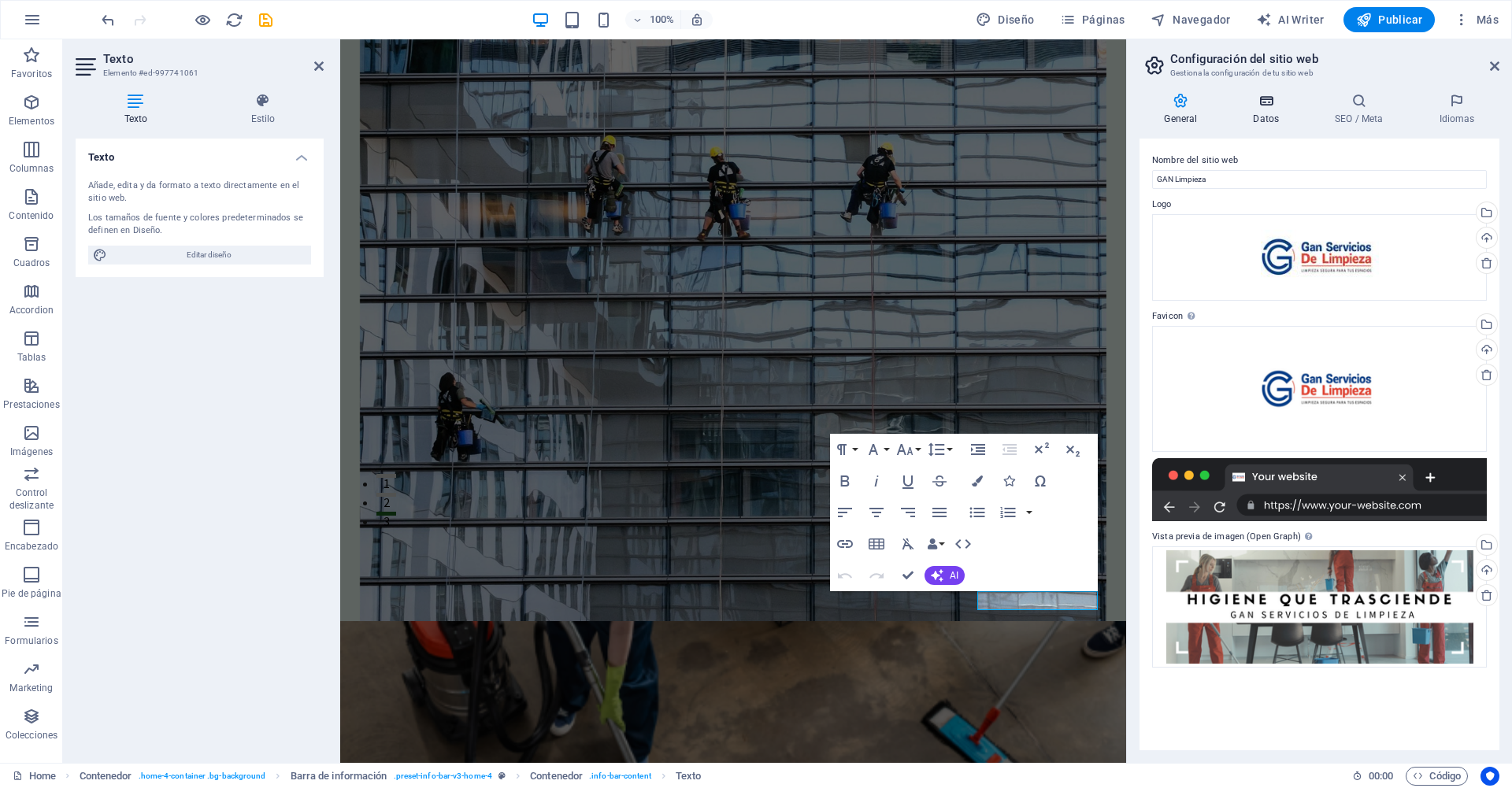
click at [1274, 113] on h4 "Datos" at bounding box center [1269, 109] width 82 height 33
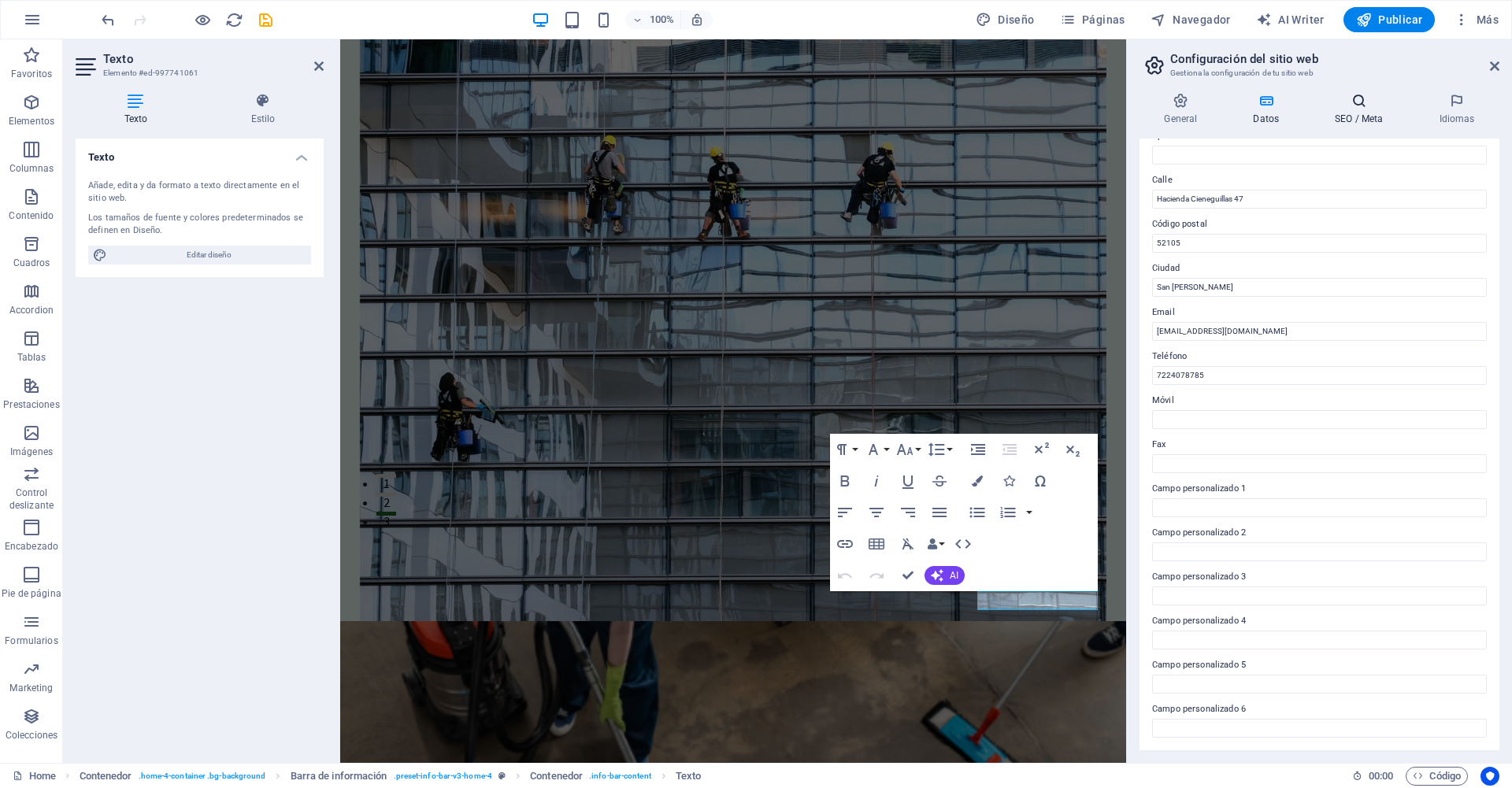
click at [1356, 107] on icon at bounding box center [1359, 101] width 98 height 16
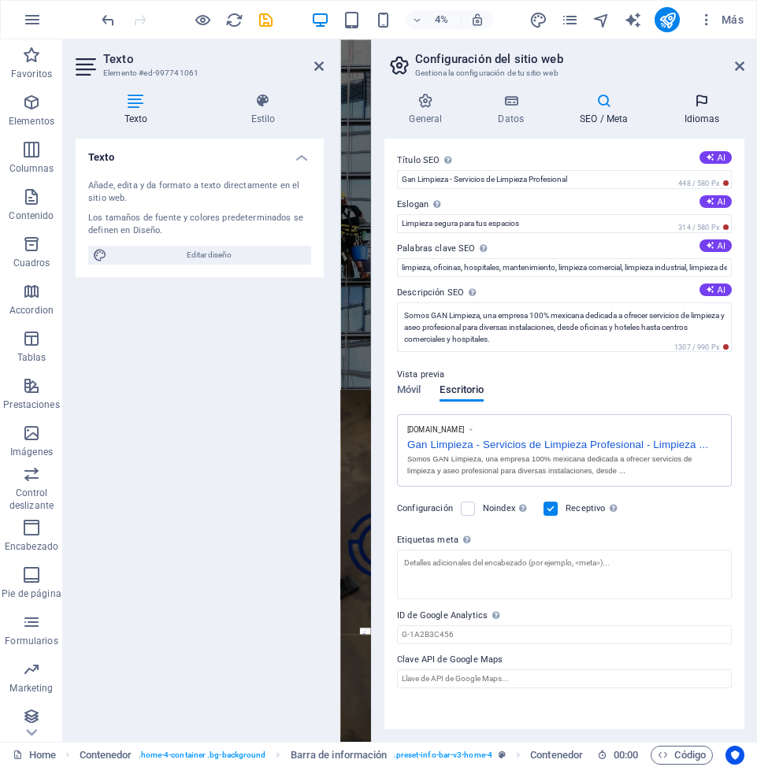
click at [704, 111] on h4 "Idiomas" at bounding box center [701, 109] width 85 height 33
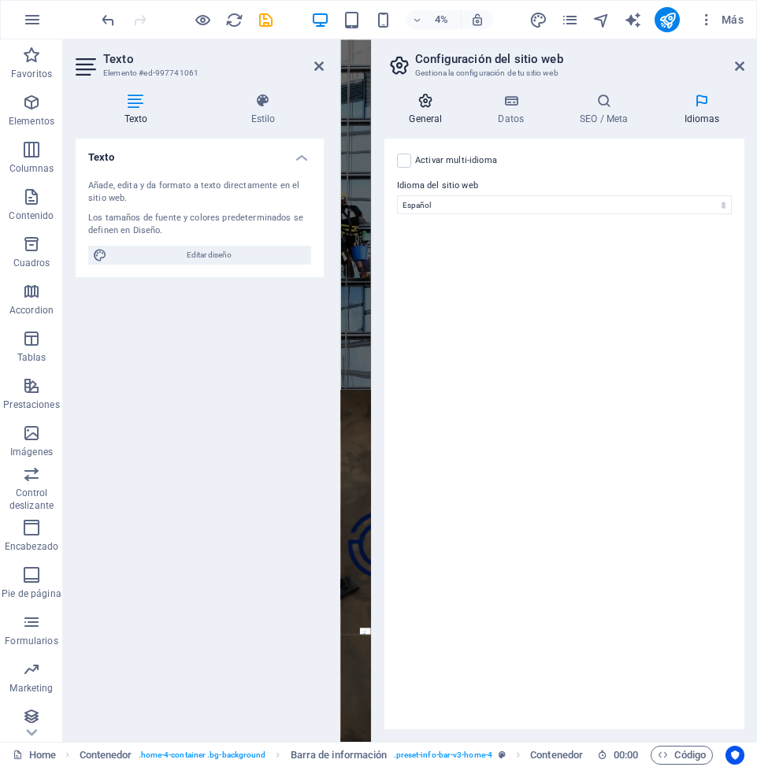
click at [423, 123] on h4 "General" at bounding box center [428, 109] width 89 height 33
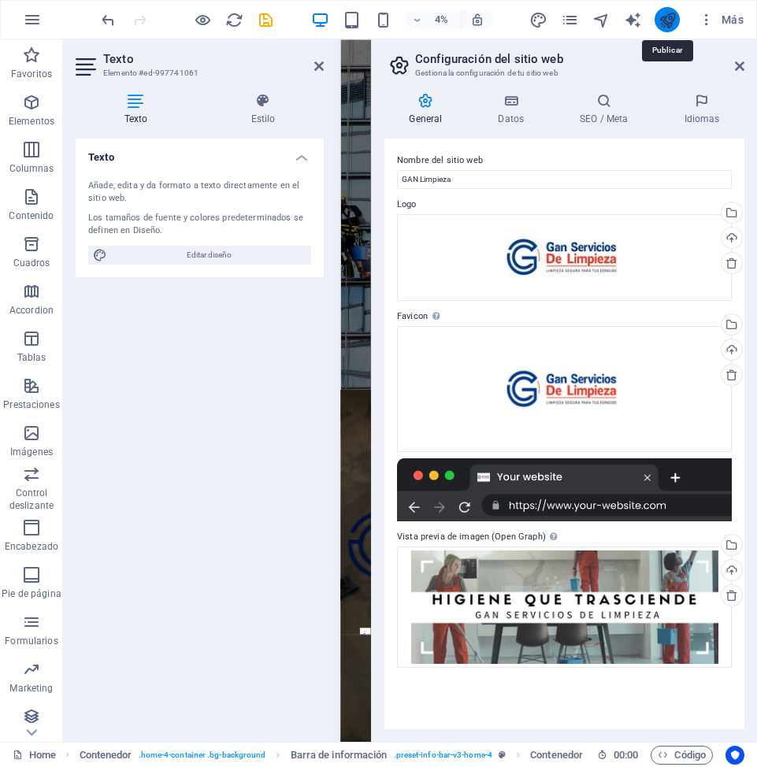
click at [674, 19] on icon "publish" at bounding box center [668, 20] width 18 height 18
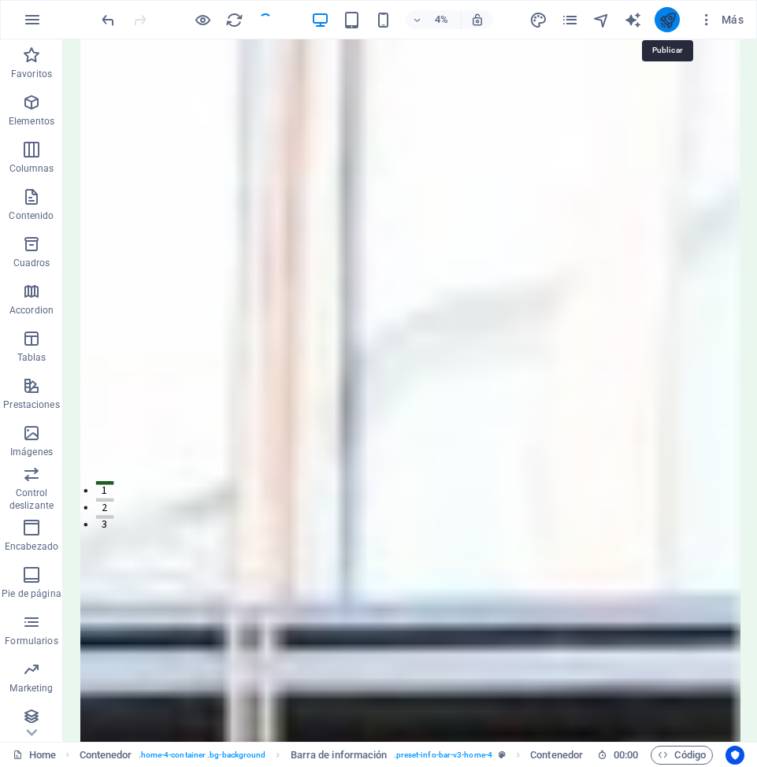
checkbox input "false"
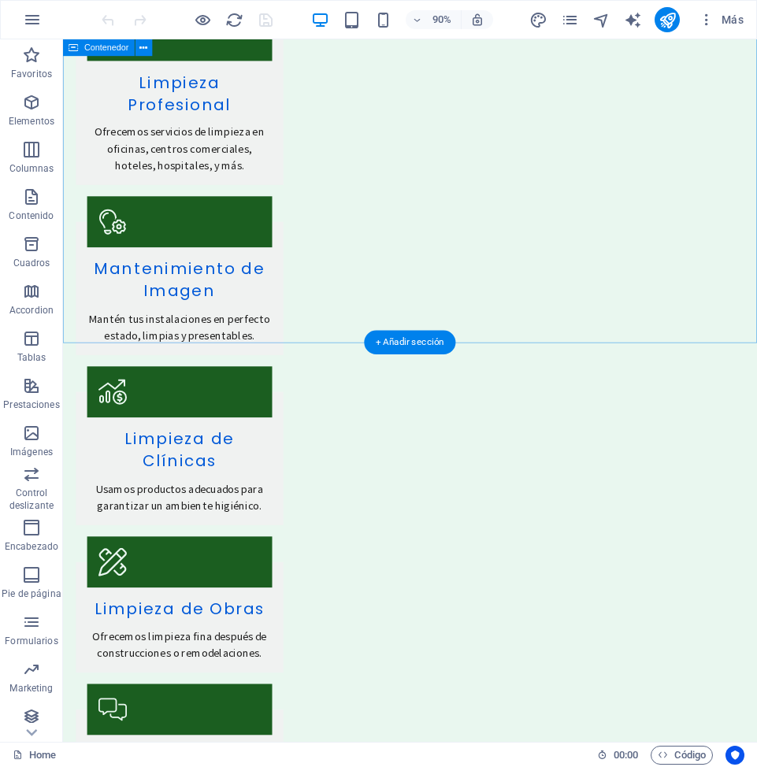
scroll to position [4142, 0]
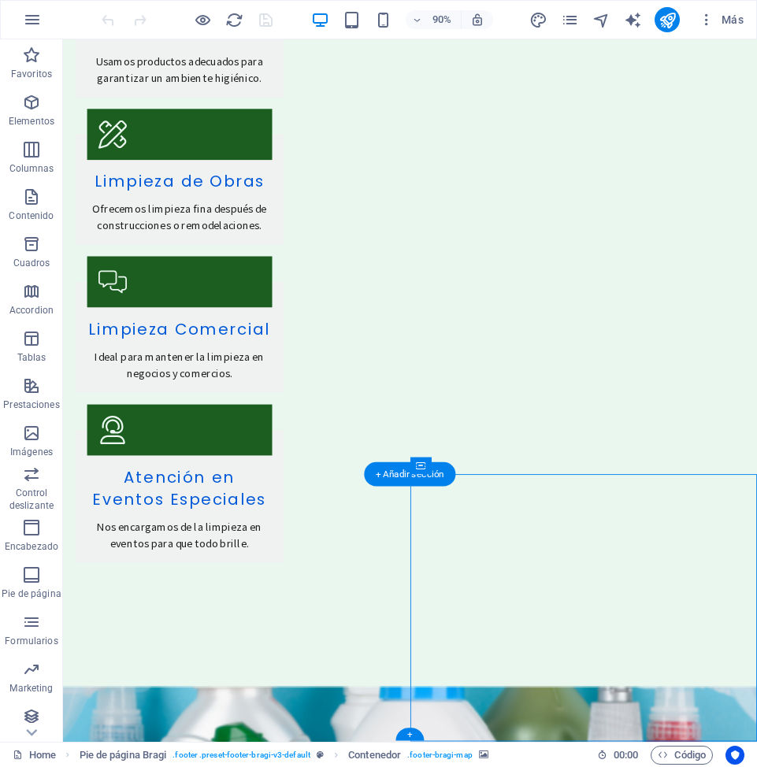
drag, startPoint x: 541, startPoint y: 613, endPoint x: 549, endPoint y: 591, distance: 23.4
click at [432, 475] on div "Contenedor" at bounding box center [420, 466] width 21 height 17
select select "px"
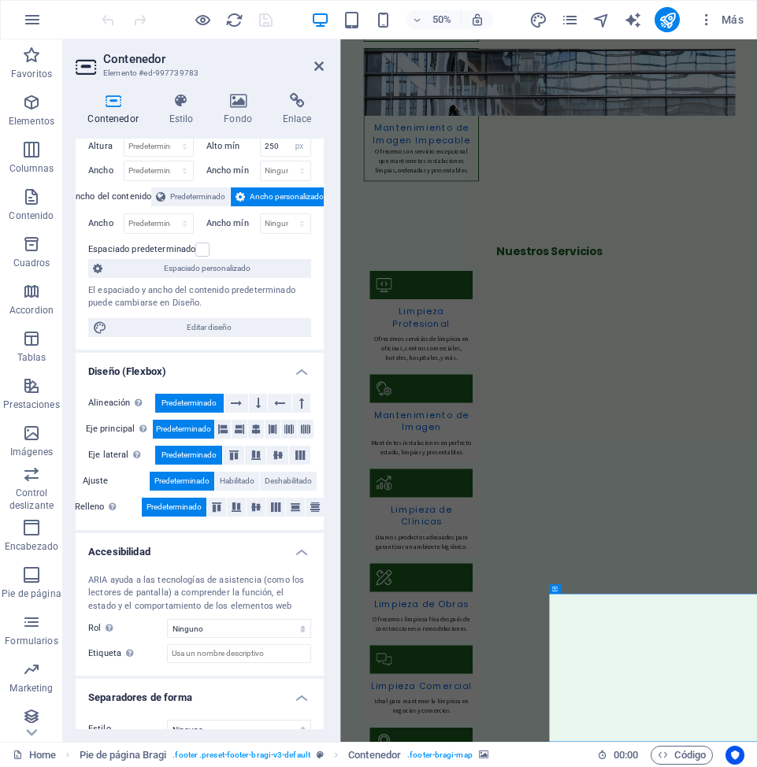
scroll to position [0, 0]
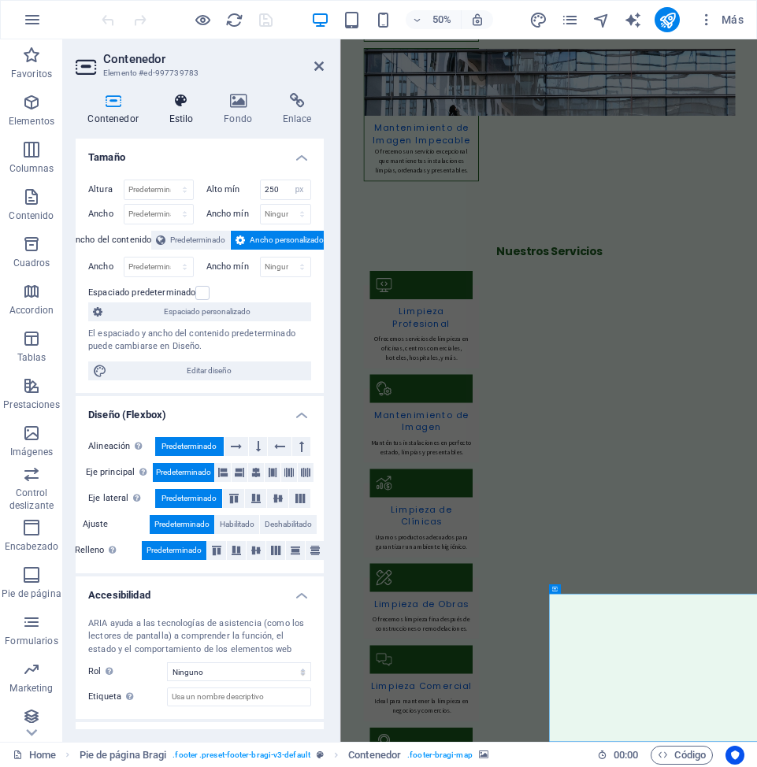
click at [183, 105] on icon at bounding box center [181, 101] width 49 height 16
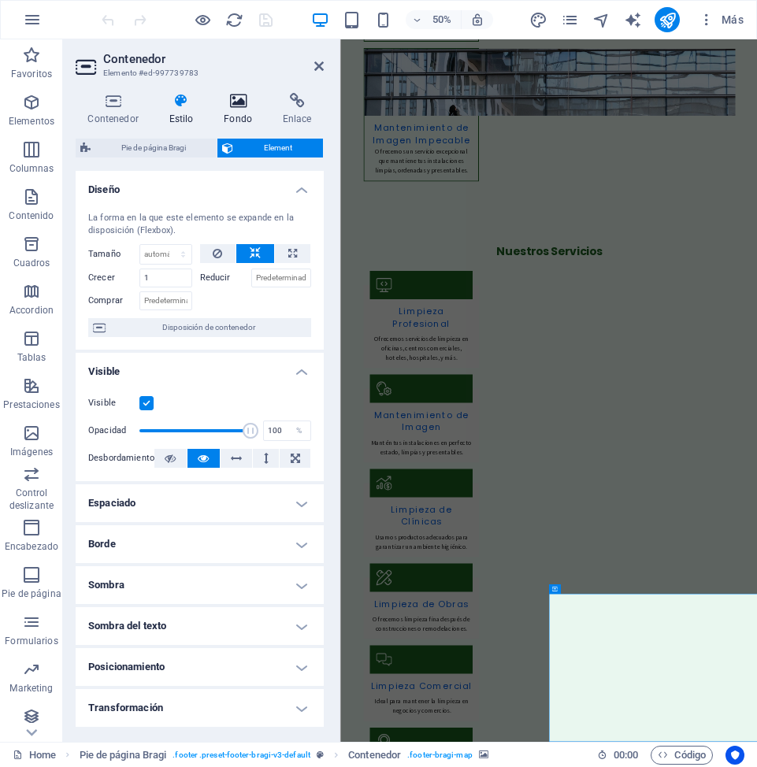
click at [234, 103] on icon at bounding box center [238, 101] width 53 height 16
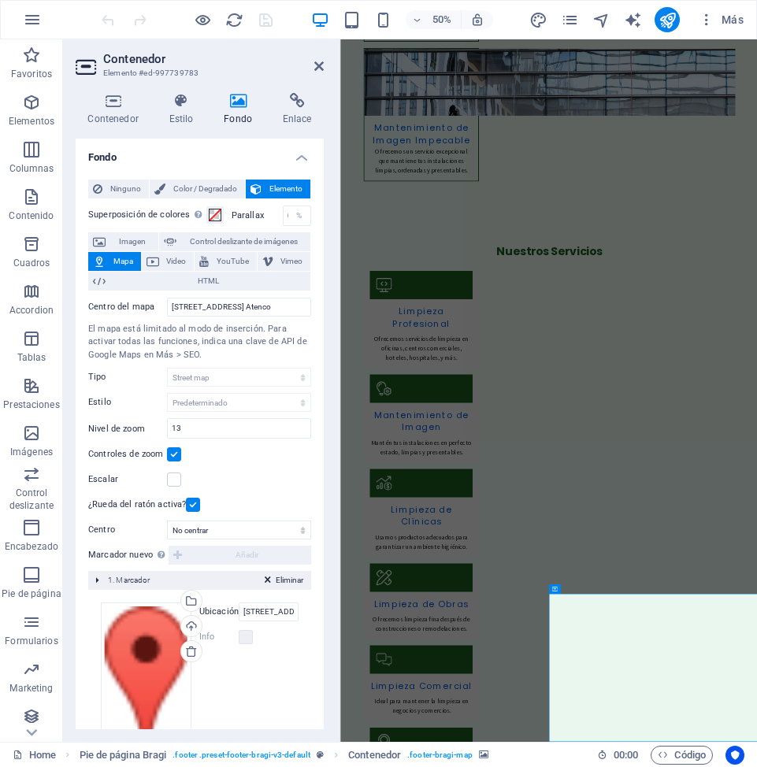
scroll to position [59, 0]
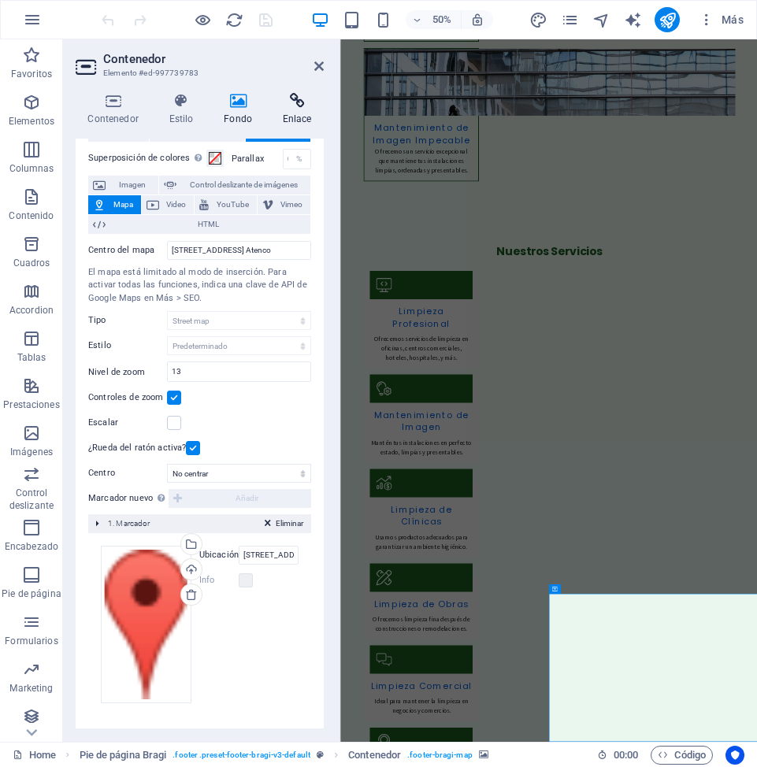
click at [291, 101] on icon at bounding box center [297, 101] width 54 height 16
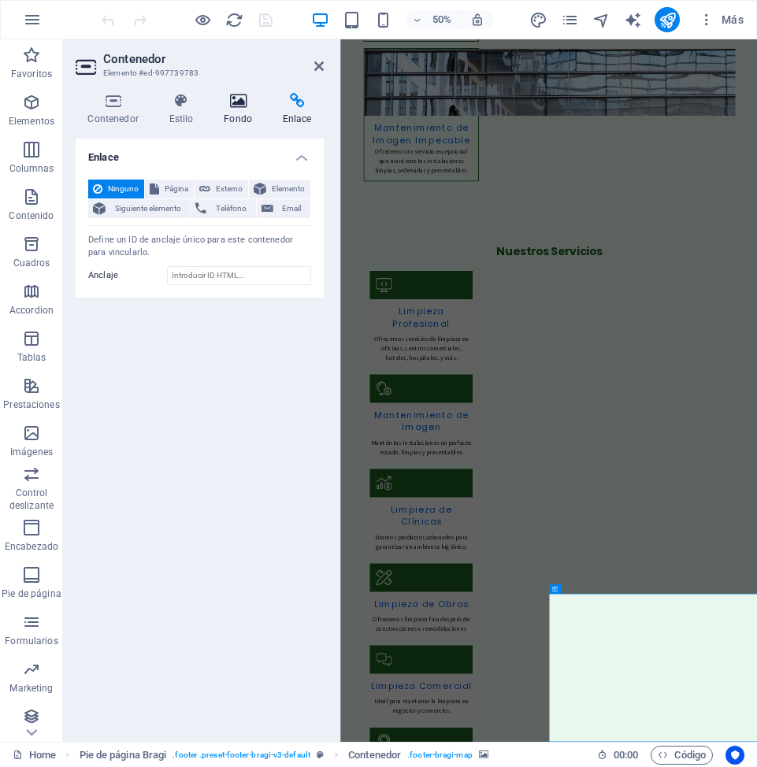
click at [241, 105] on icon at bounding box center [238, 101] width 53 height 16
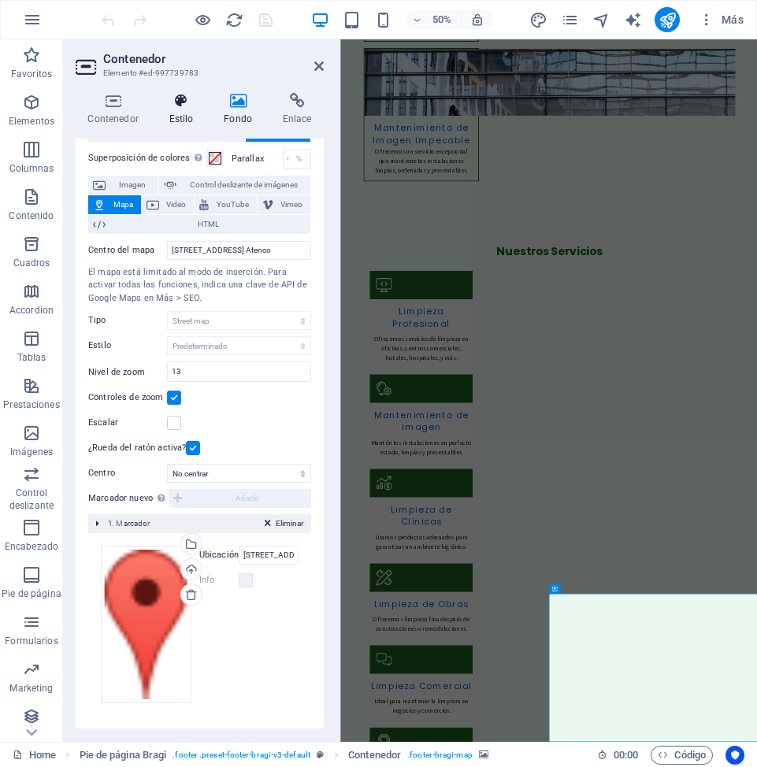
click at [191, 102] on icon at bounding box center [181, 101] width 49 height 16
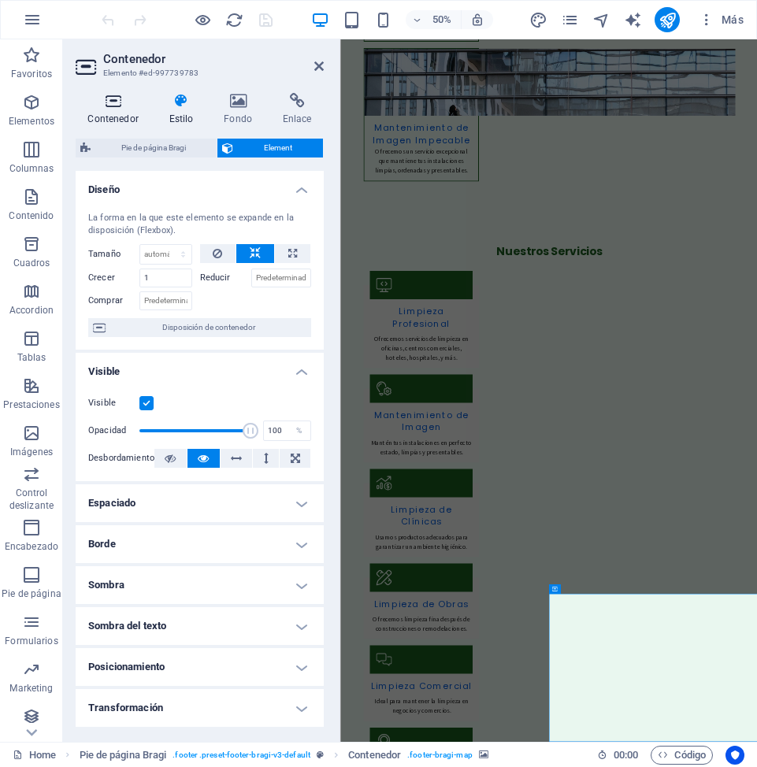
click at [116, 106] on icon at bounding box center [113, 101] width 75 height 16
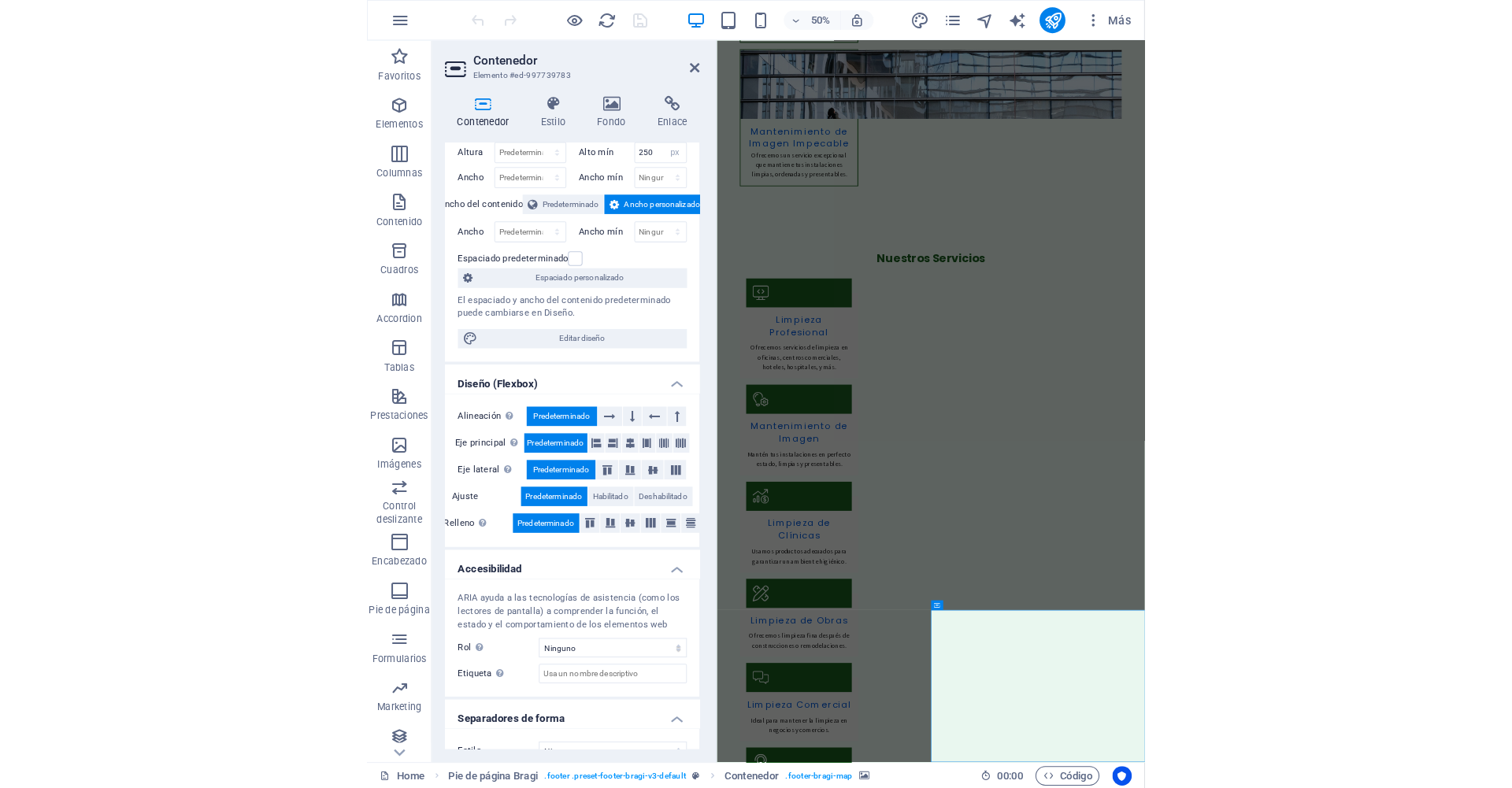
scroll to position [65, 0]
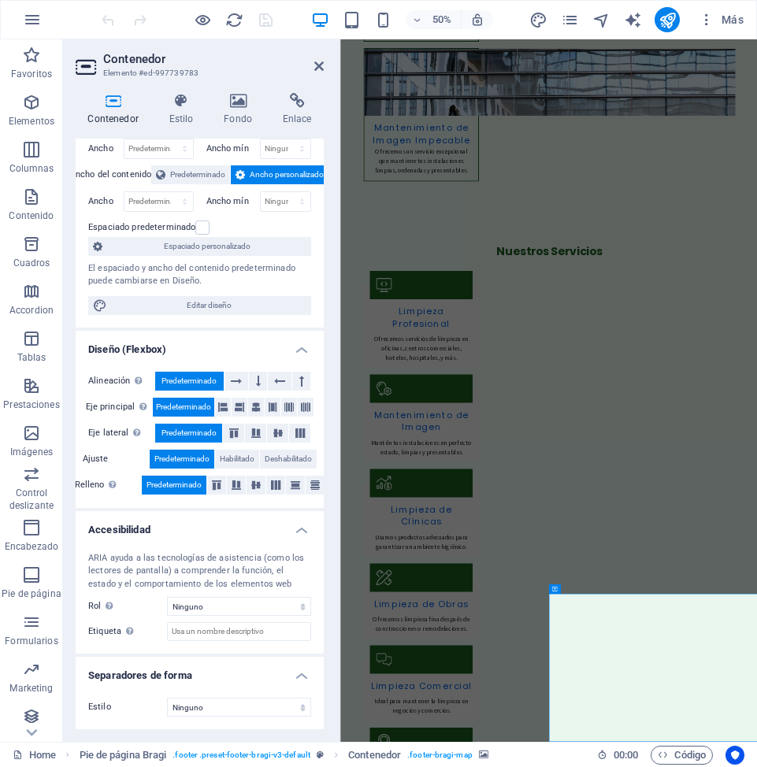
click at [125, 64] on h2 "Contenedor" at bounding box center [213, 59] width 221 height 14
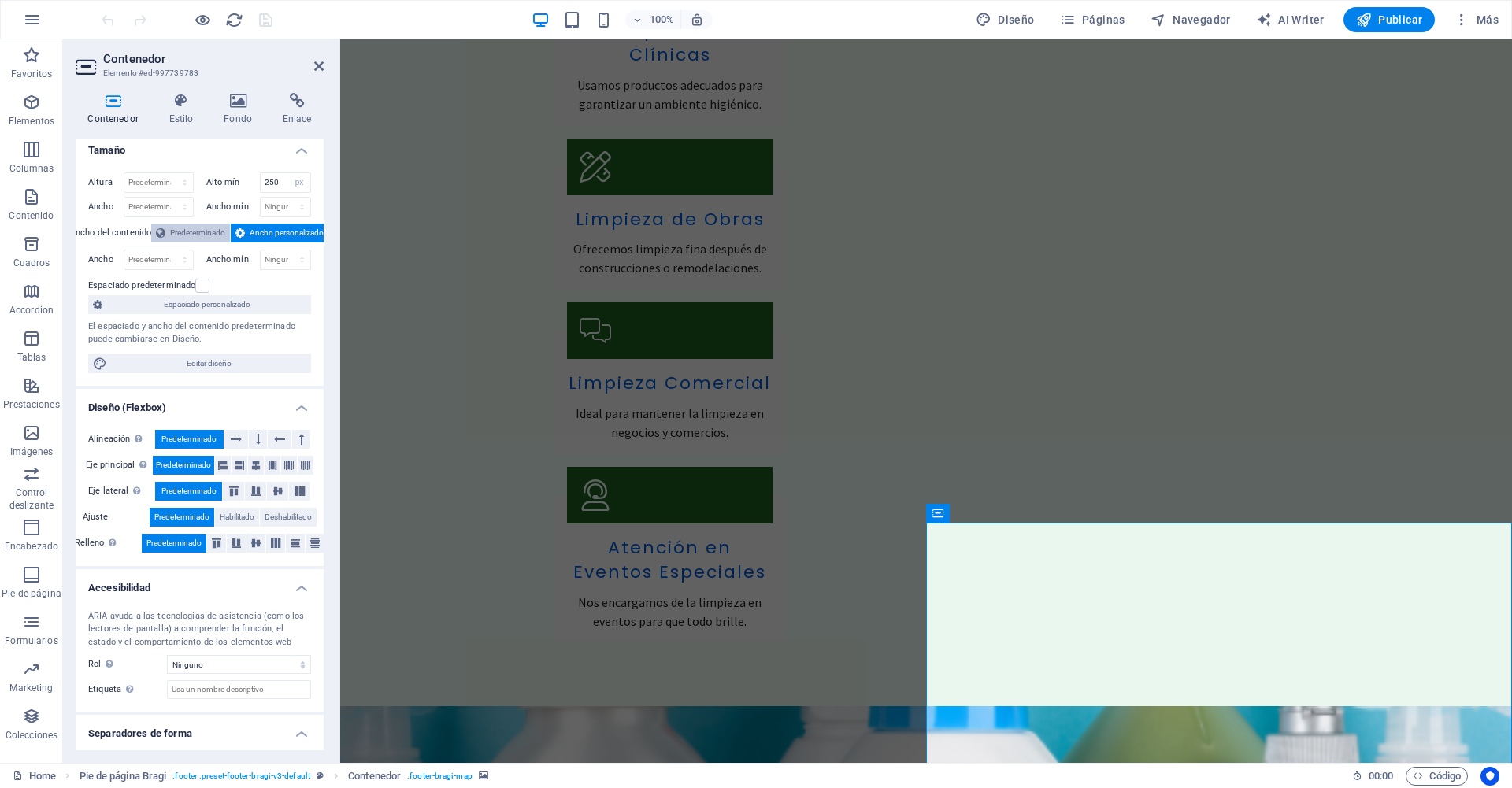
scroll to position [0, 0]
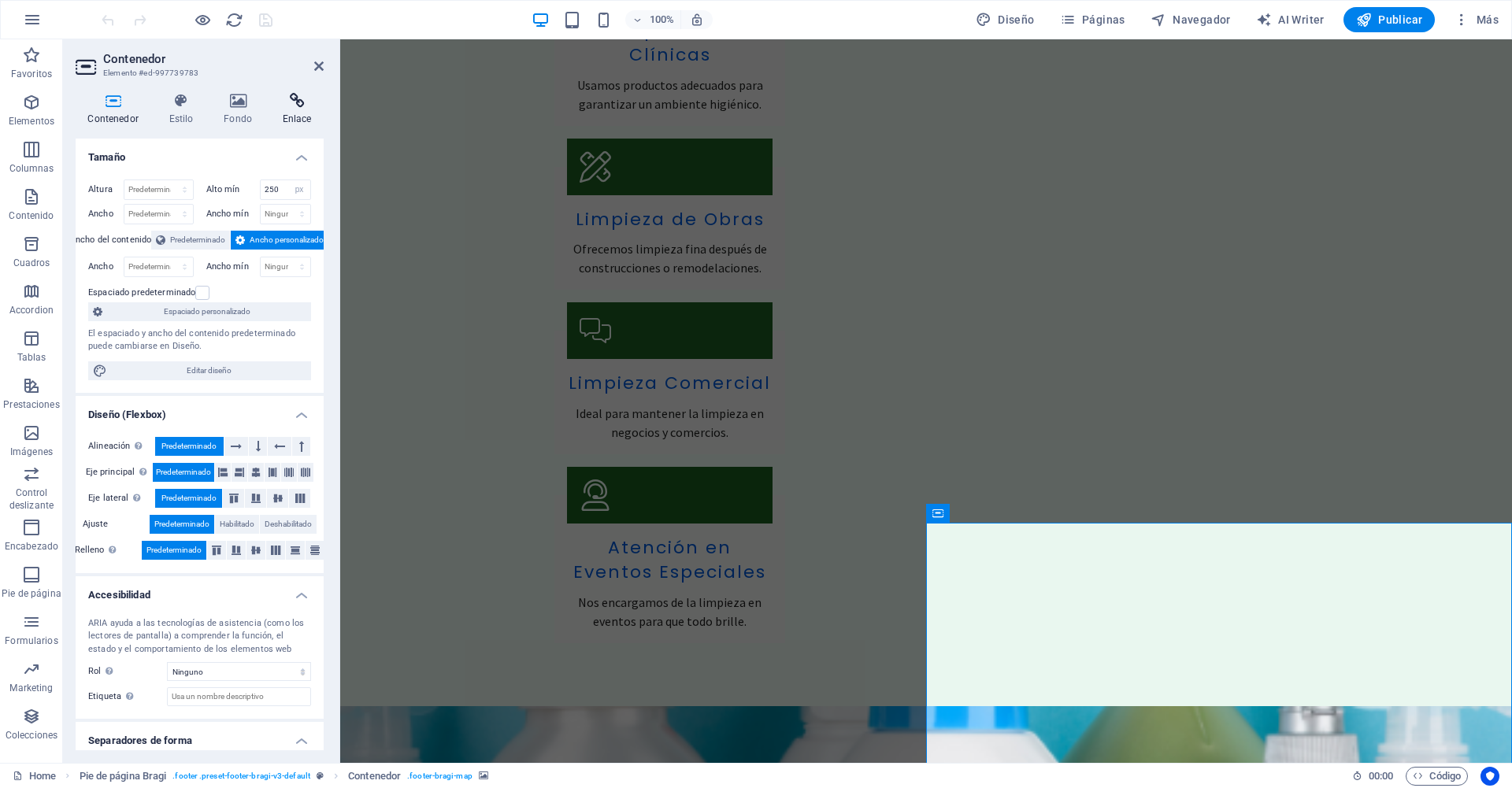
click at [303, 106] on icon at bounding box center [297, 101] width 54 height 16
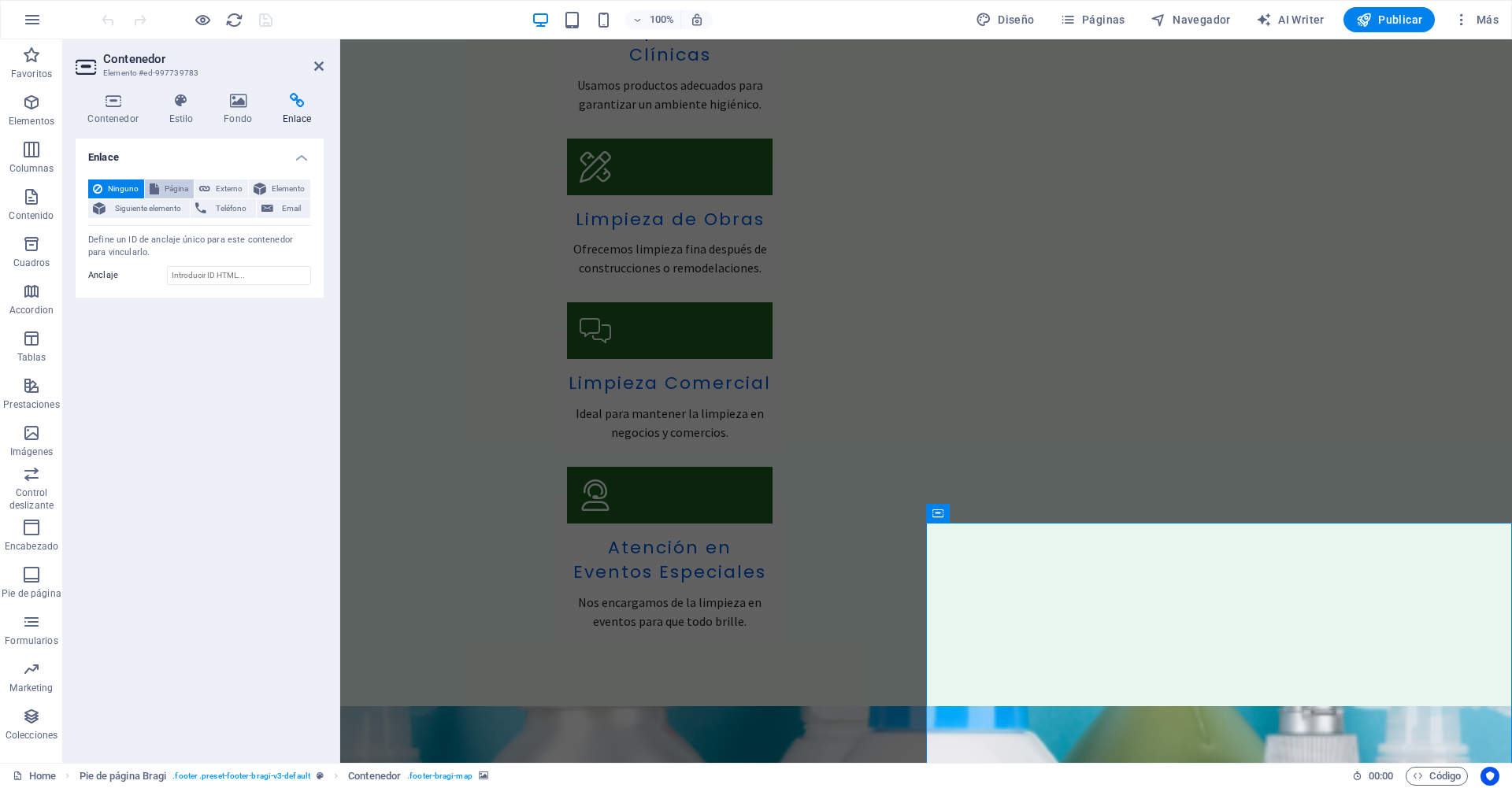
click at [164, 187] on span "Página" at bounding box center [176, 189] width 25 height 19
select select
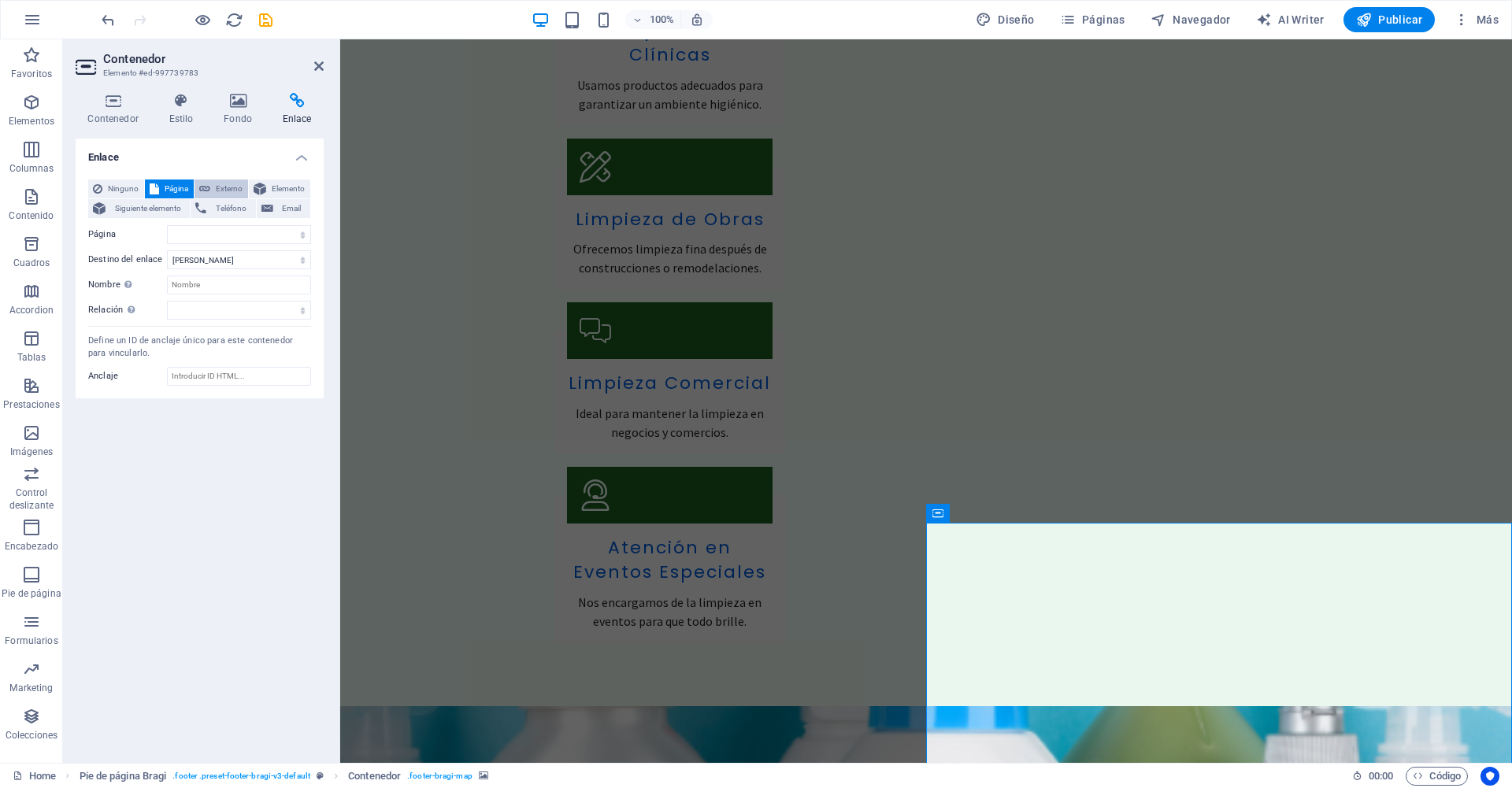
click at [224, 190] on span "Externo" at bounding box center [229, 189] width 28 height 19
select select "blank"
click at [274, 187] on span "Elemento" at bounding box center [288, 189] width 35 height 19
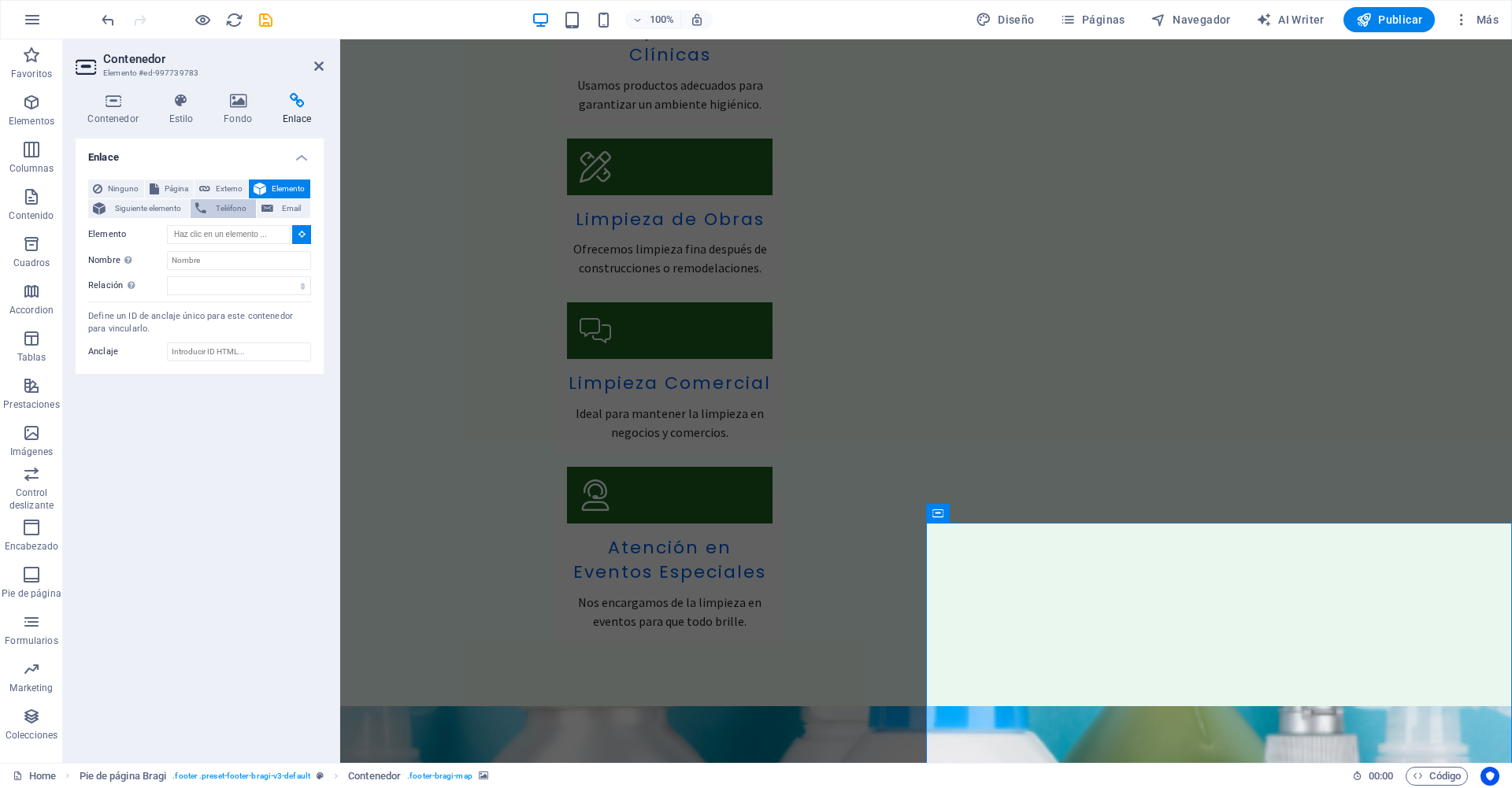
drag, startPoint x: 277, startPoint y: 206, endPoint x: 232, endPoint y: 209, distance: 45.1
click at [278, 206] on span "Email" at bounding box center [292, 208] width 28 height 19
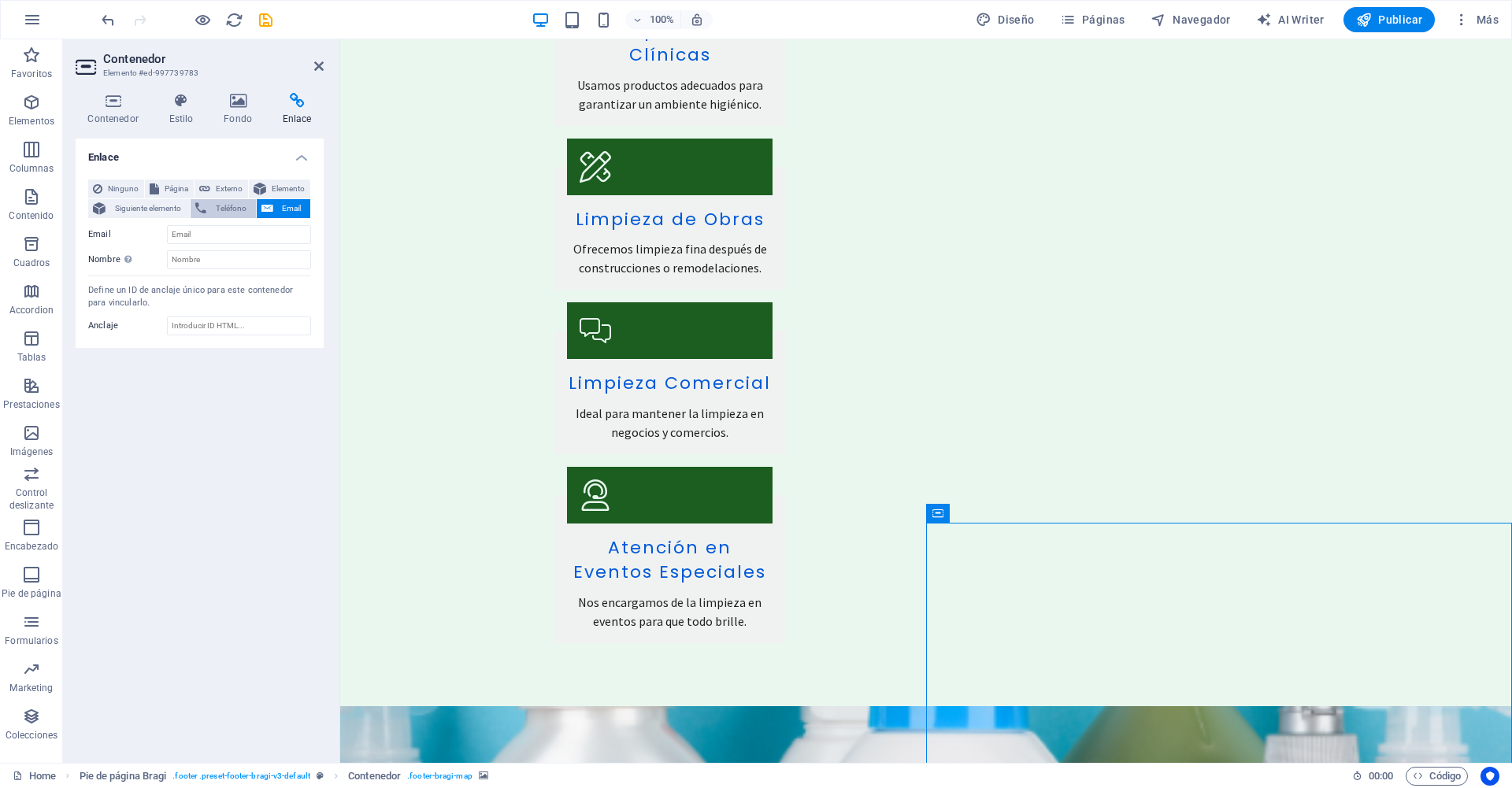
click at [219, 209] on span "Teléfono" at bounding box center [230, 208] width 39 height 19
click at [264, 210] on icon at bounding box center [268, 208] width 12 height 19
click at [117, 187] on span "Ninguno" at bounding box center [123, 189] width 32 height 19
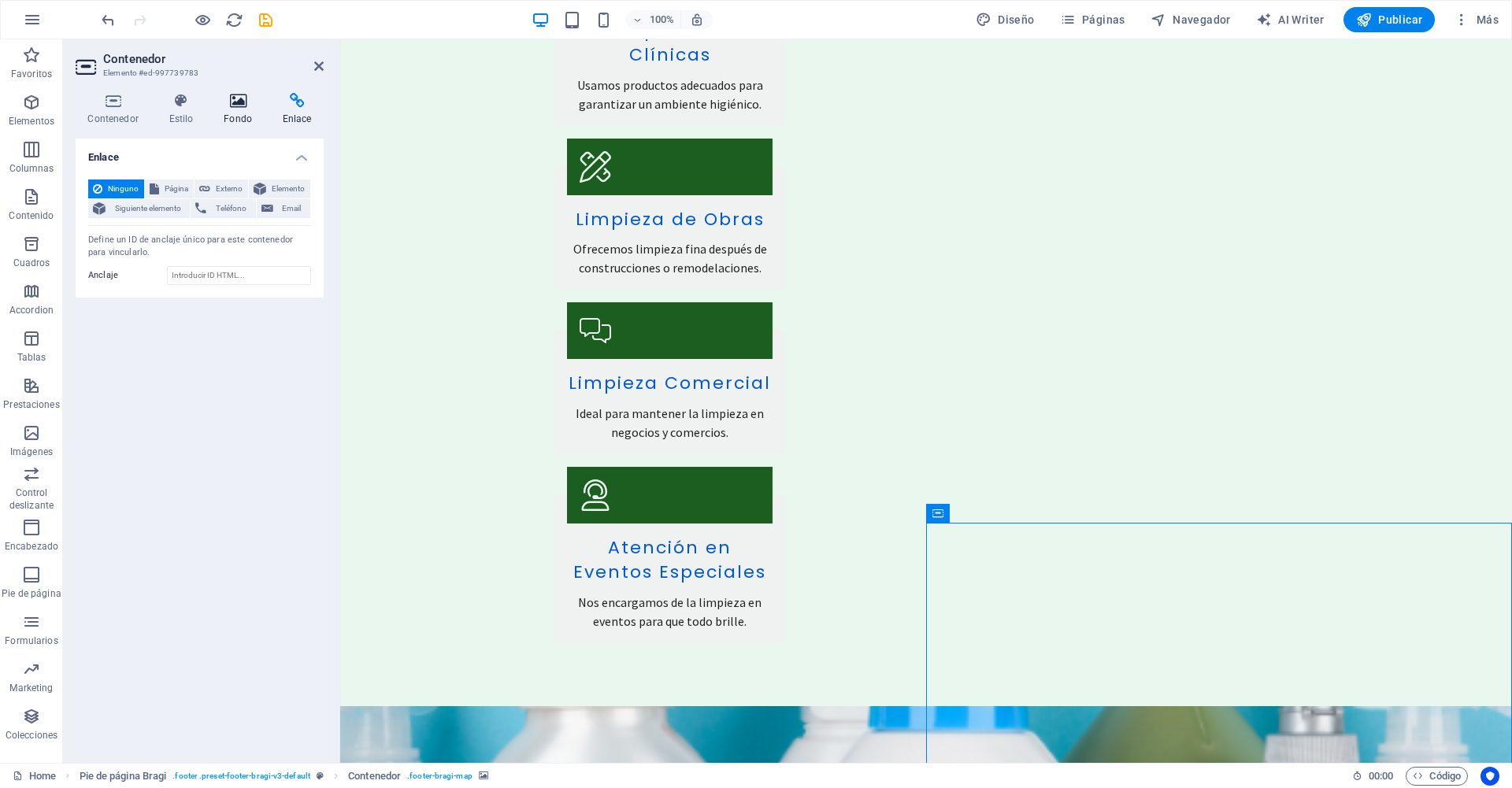
click at [230, 115] on h4 "Fondo" at bounding box center [241, 109] width 59 height 33
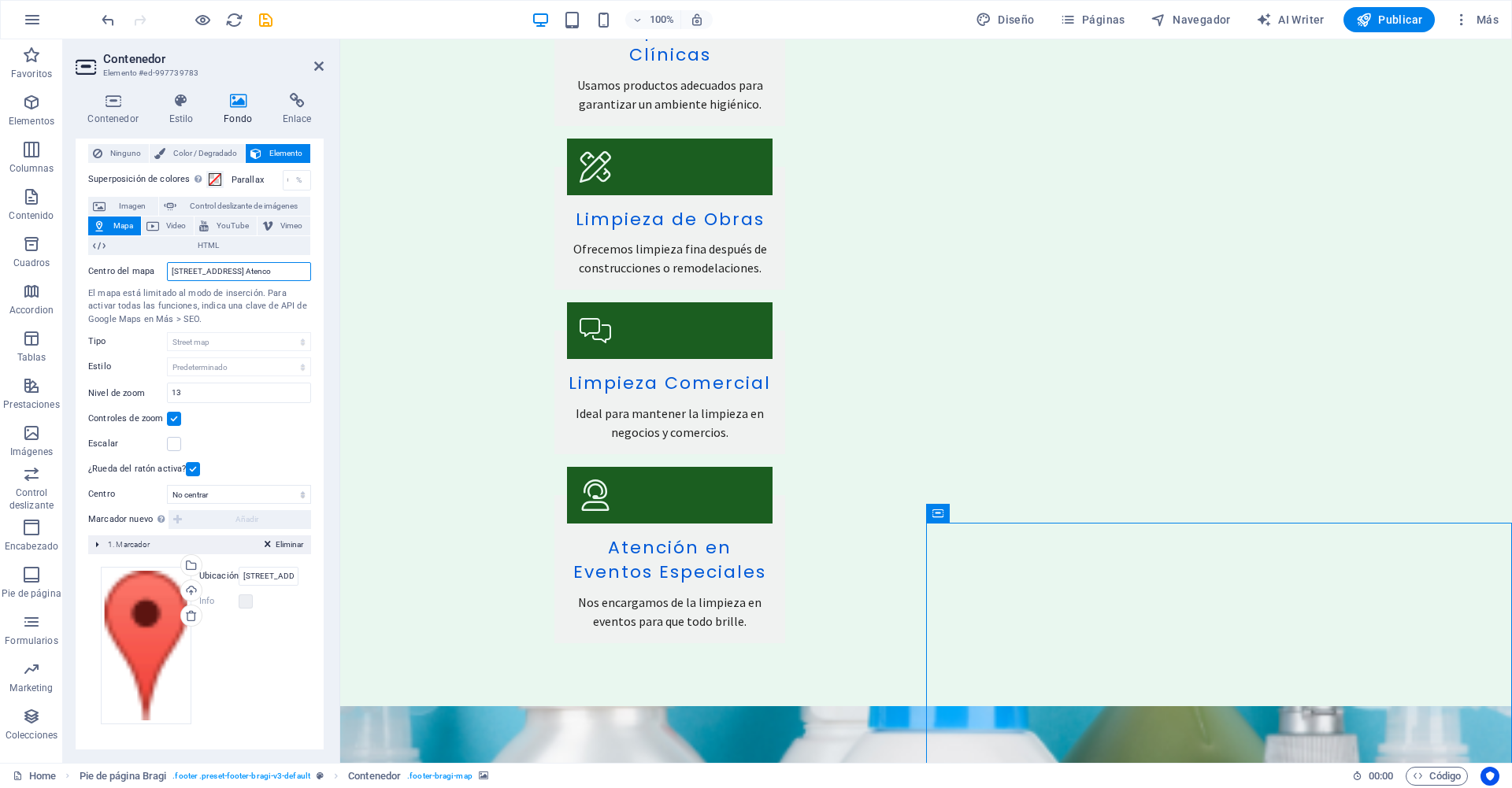
click at [172, 268] on input "Hacienda Cieneguillas 47, 52105 San Mateo Atenco" at bounding box center [239, 271] width 144 height 19
drag, startPoint x: 170, startPoint y: 268, endPoint x: 319, endPoint y: 280, distance: 149.5
click at [325, 281] on div "Contenedor Estilo Fondo Enlace Tamaño Altura Predeterminado px rem % vh vw Alto…" at bounding box center [199, 420] width 273 height 682
click at [304, 266] on input "Hacienda Cieneguillas 47, 52105 San Mateo Atenco" at bounding box center [239, 271] width 144 height 19
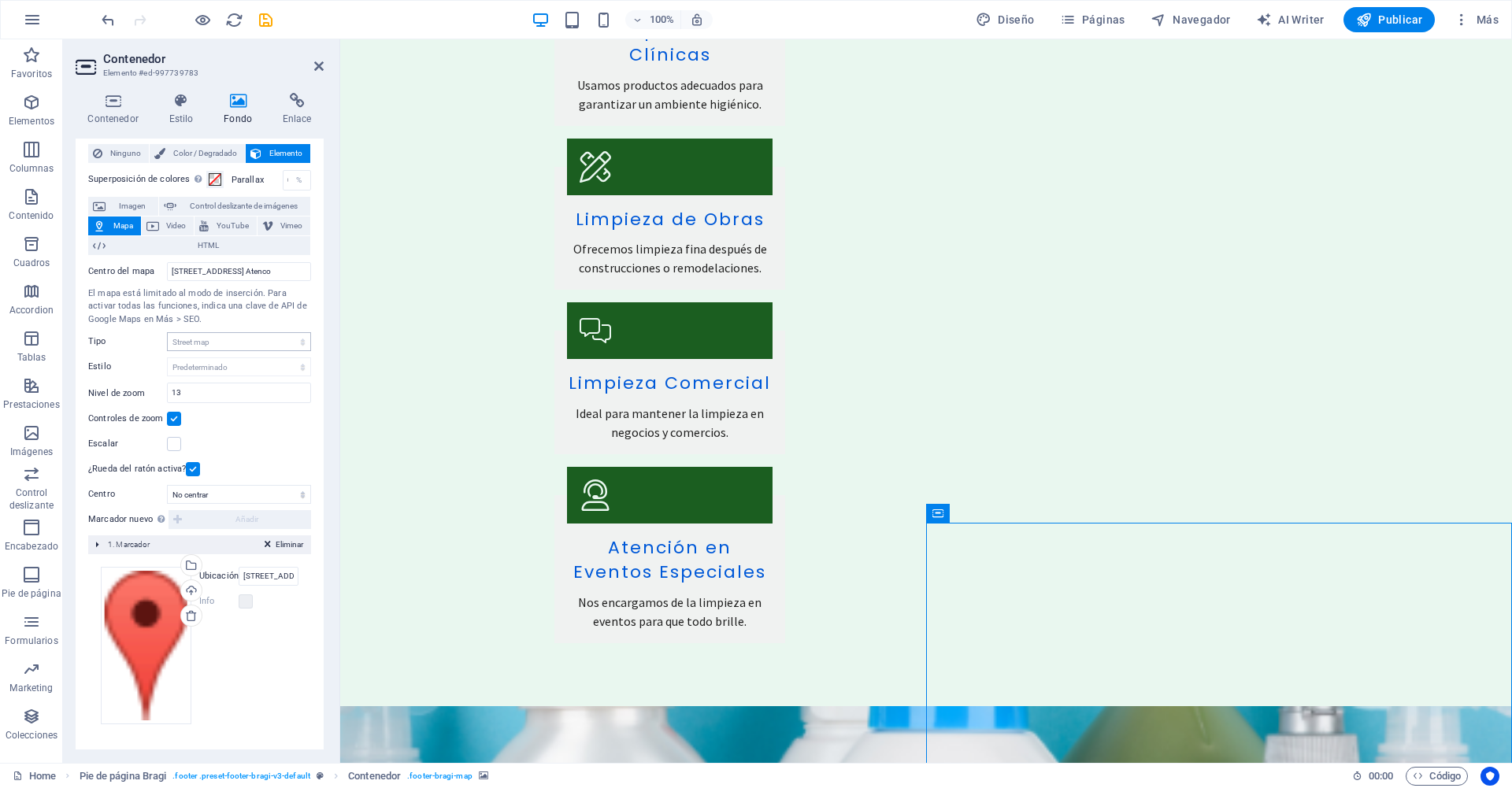
scroll to position [0, 0]
click at [199, 342] on select "Street map Vista satélite Vista satélite con calles Mapa de terreno" at bounding box center [239, 341] width 144 height 19
click at [118, 340] on label "Tipo" at bounding box center [127, 341] width 79 height 19
drag, startPoint x: 202, startPoint y: 319, endPoint x: 135, endPoint y: 315, distance: 67.1
click at [135, 315] on div "El mapa está limitado al modo de inserción. Para activar todas las funciones, i…" at bounding box center [199, 307] width 223 height 39
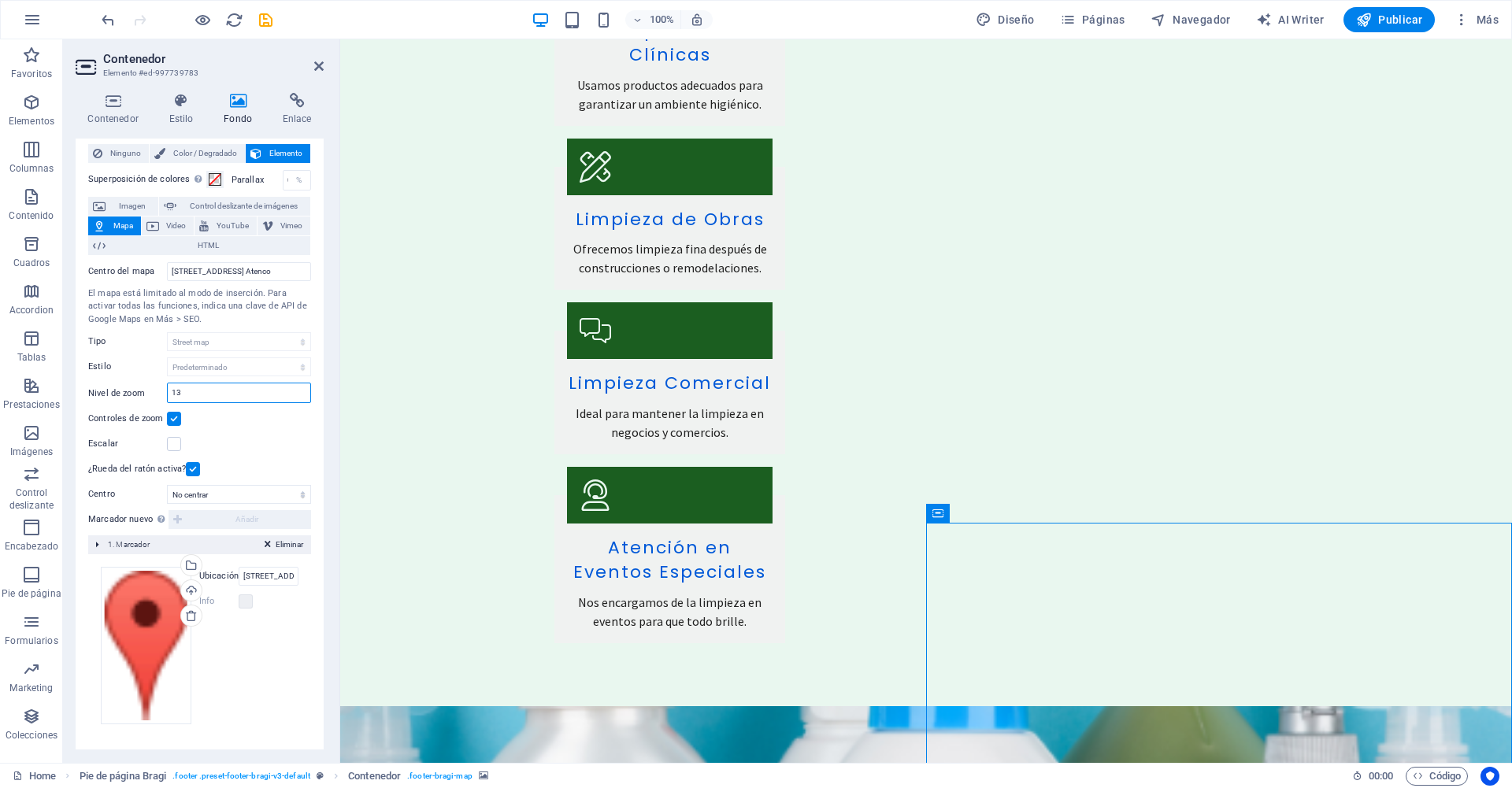
click at [184, 389] on input "13" at bounding box center [239, 393] width 143 height 19
click at [215, 495] on select "No centrar Centrar marcadores Centrar y ampliar marcadores" at bounding box center [239, 493] width 144 height 19
click at [329, 59] on aside "Contenedor Elemento #ed-997739783 Contenedor Estilo Fondo Enlace Tamaño Altura …" at bounding box center [201, 400] width 277 height 723
click at [315, 68] on icon at bounding box center [318, 66] width 9 height 13
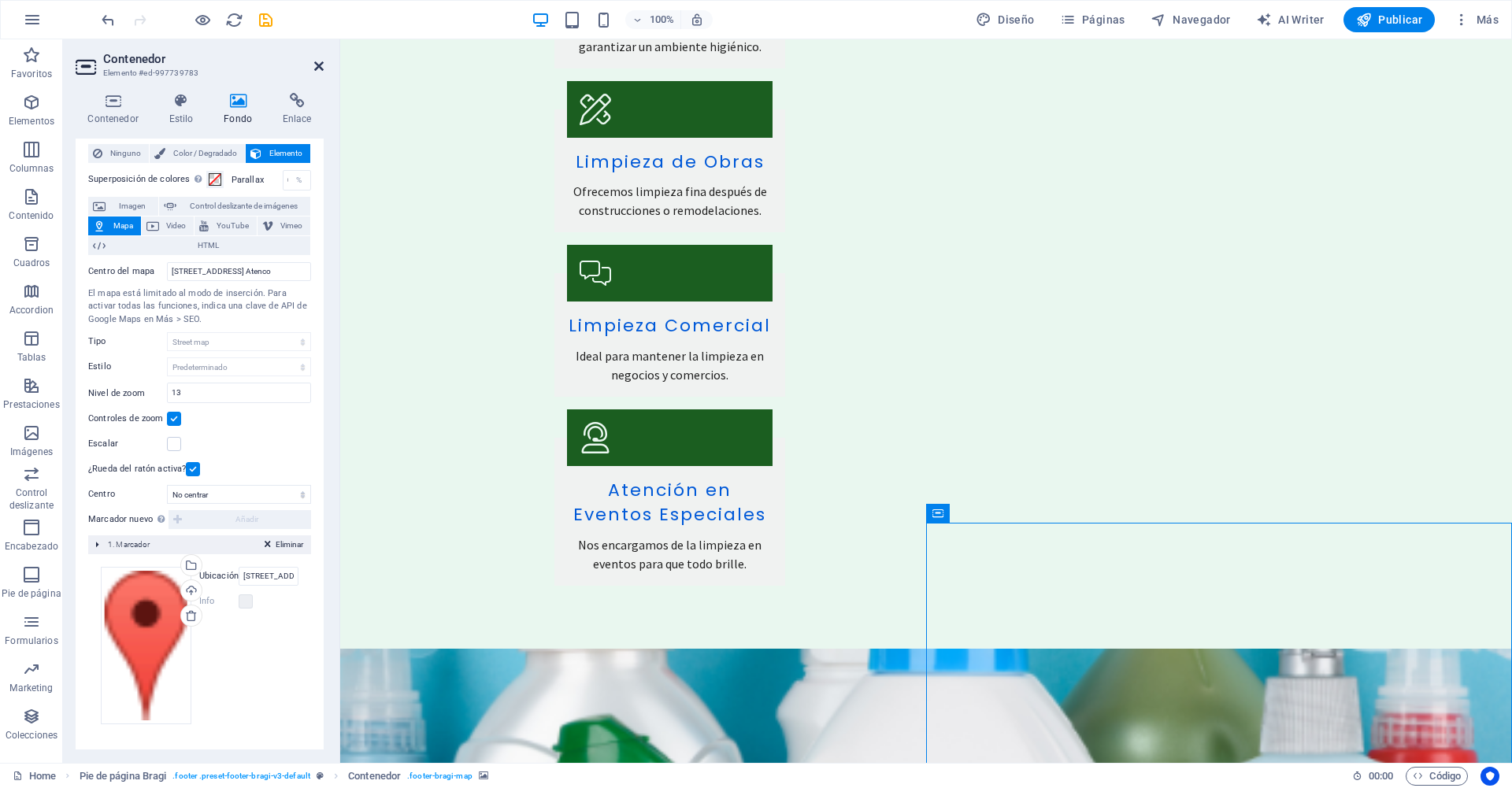
scroll to position [3961, 0]
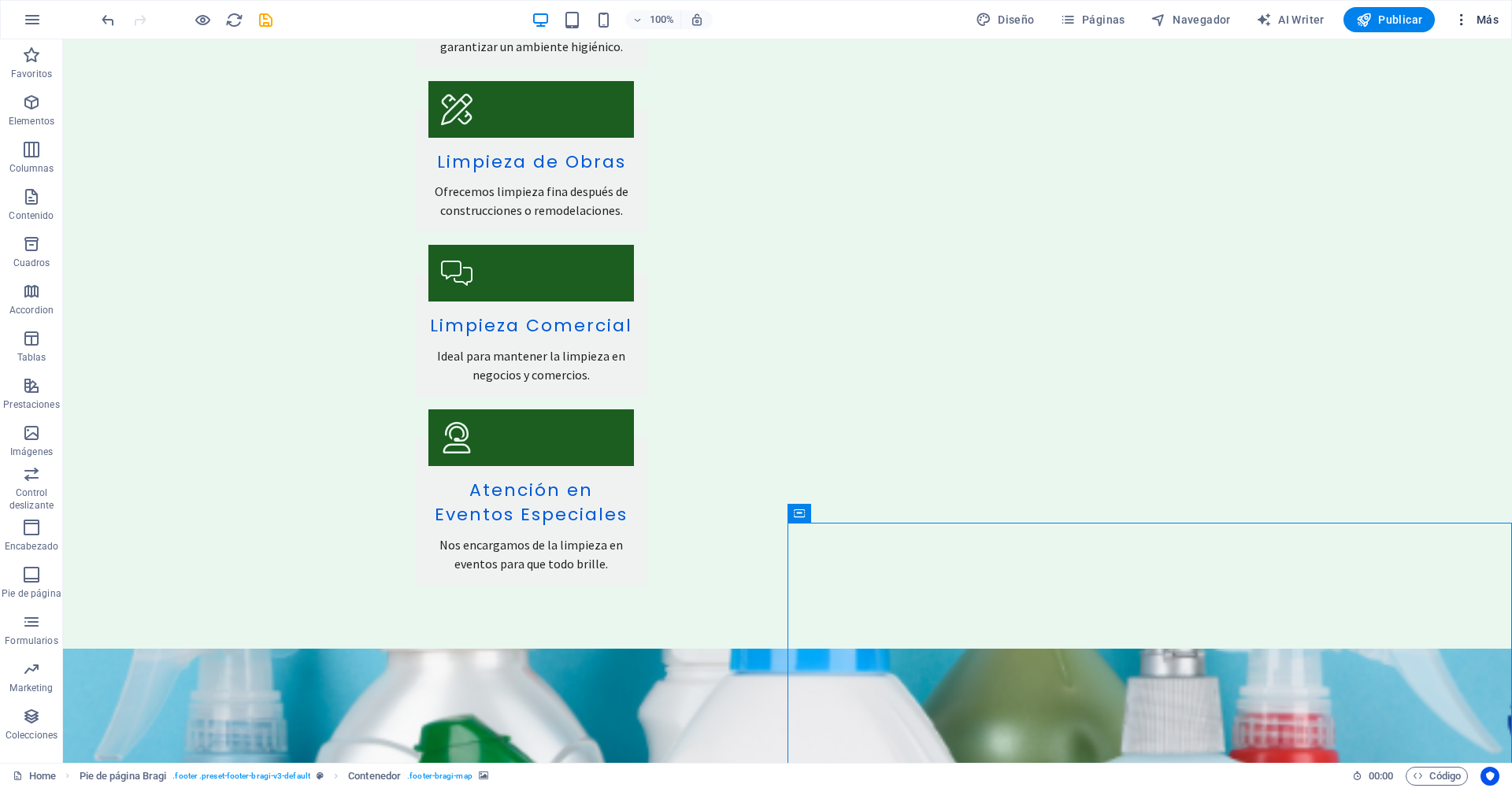
click at [756, 16] on span "Más" at bounding box center [1475, 20] width 45 height 16
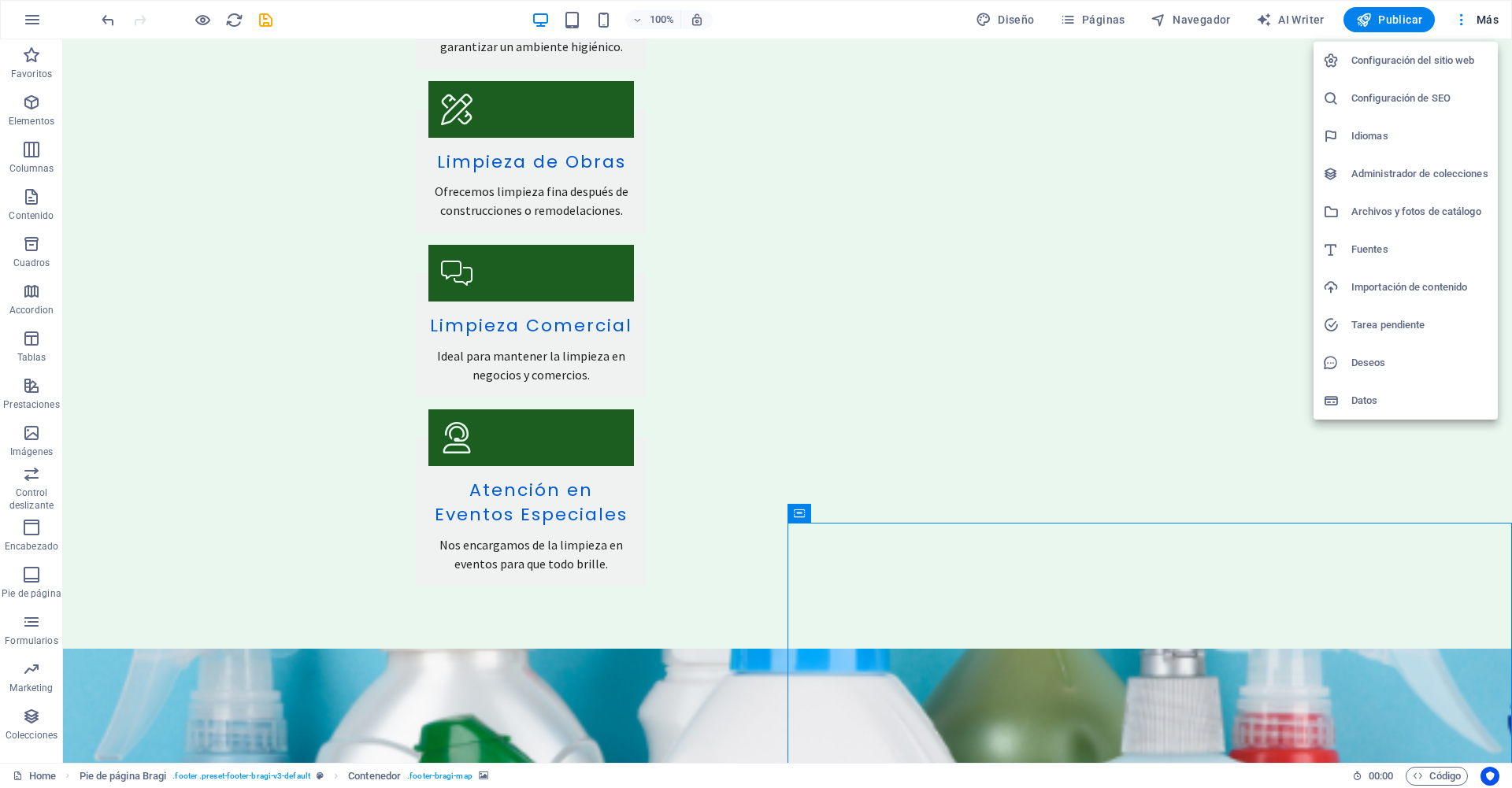
click at [756, 61] on h6 "Configuración del sitio web" at bounding box center [1419, 60] width 137 height 19
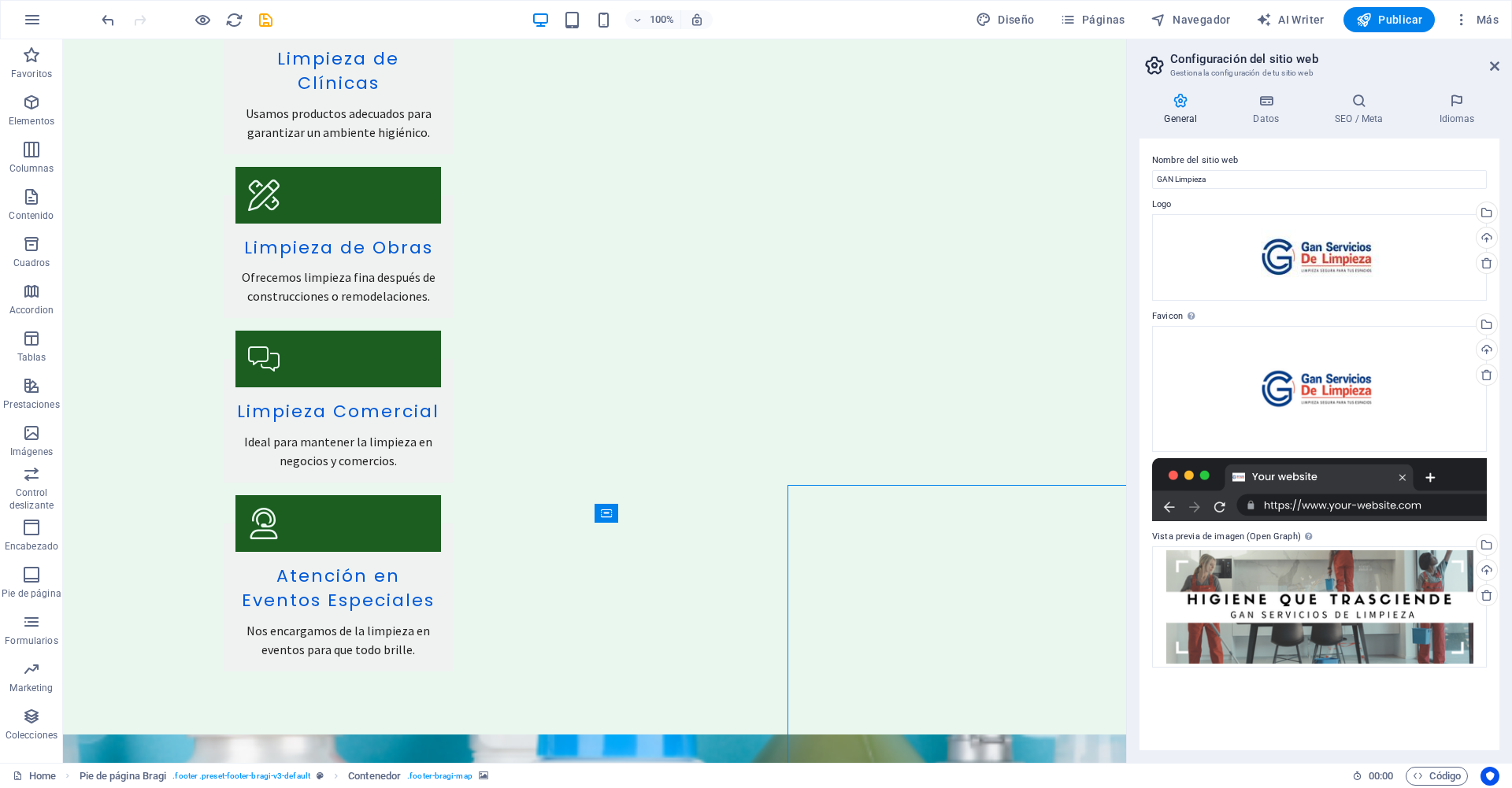
scroll to position [3999, 0]
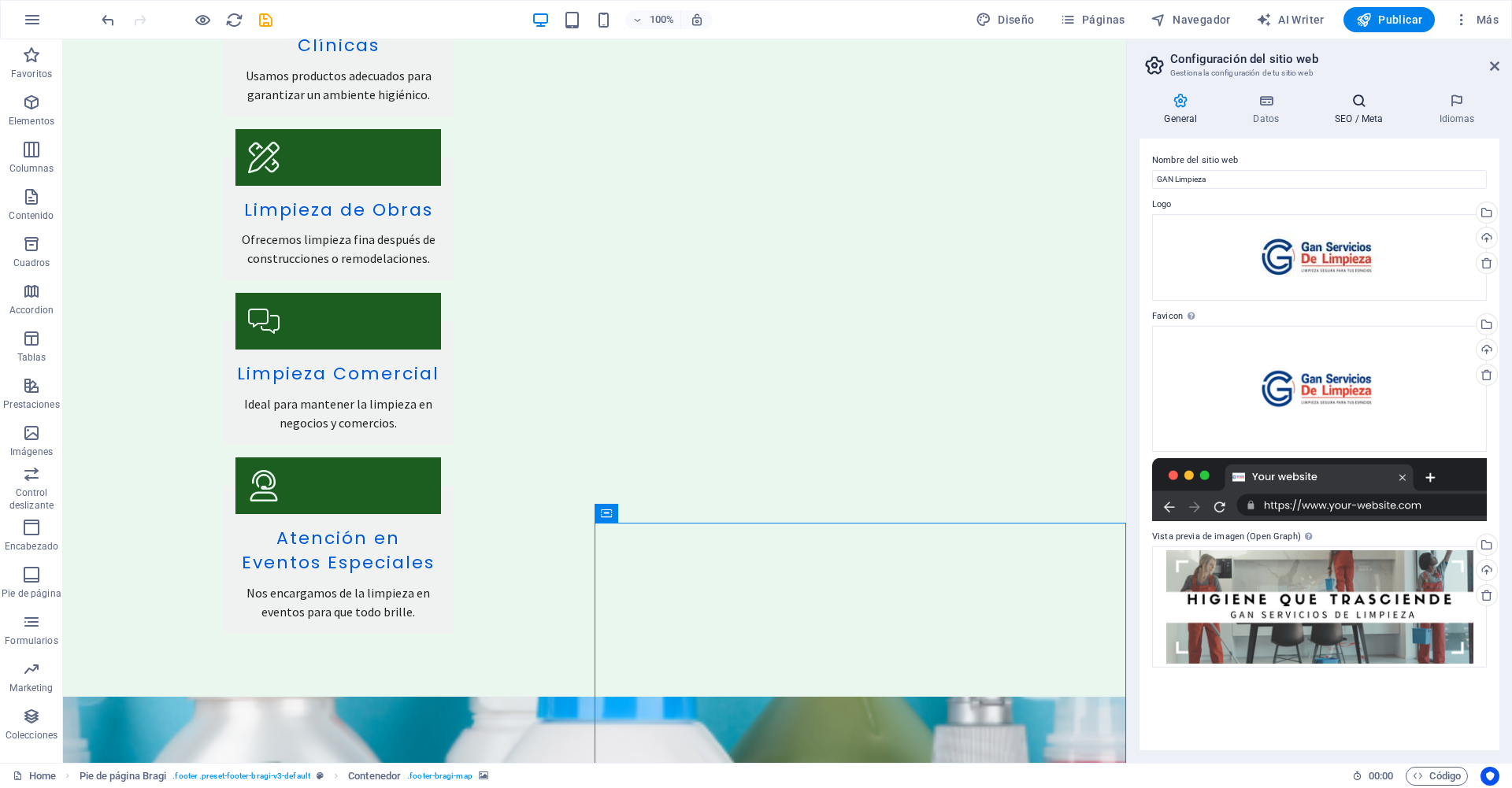
click at [756, 106] on icon at bounding box center [1359, 101] width 98 height 16
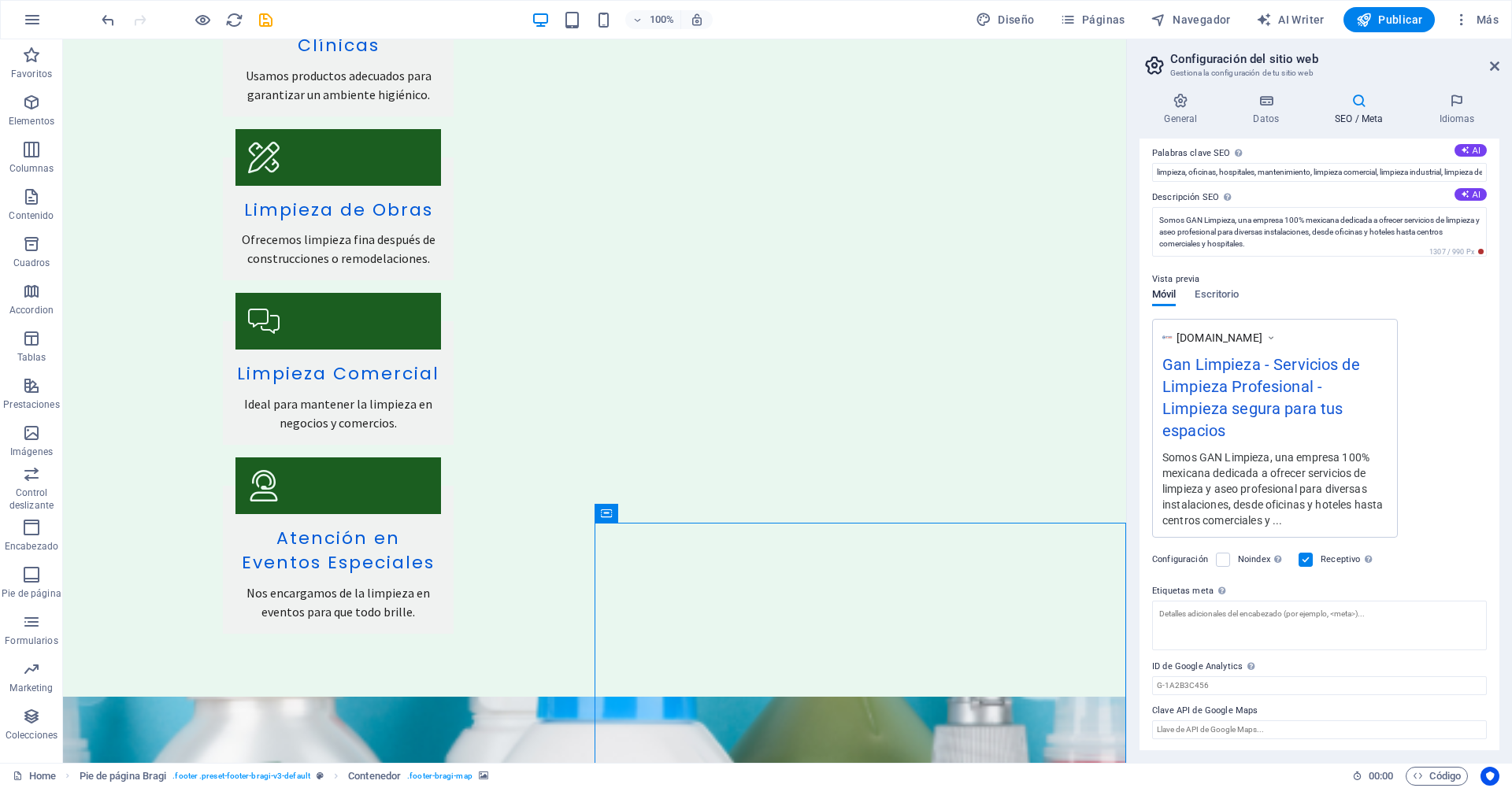
scroll to position [97, 0]
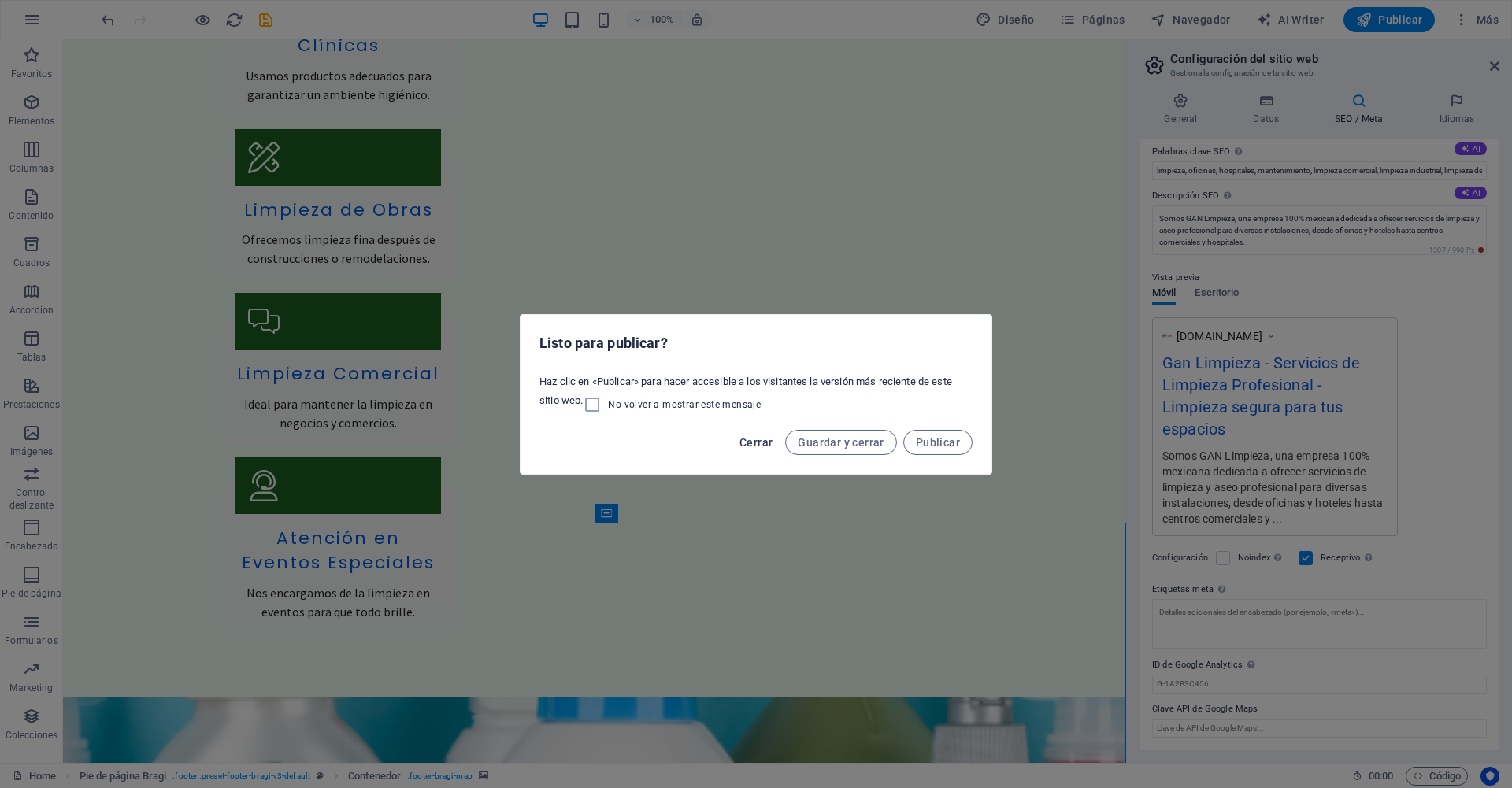
click at [756, 443] on span "Cerrar" at bounding box center [756, 441] width 33 height 13
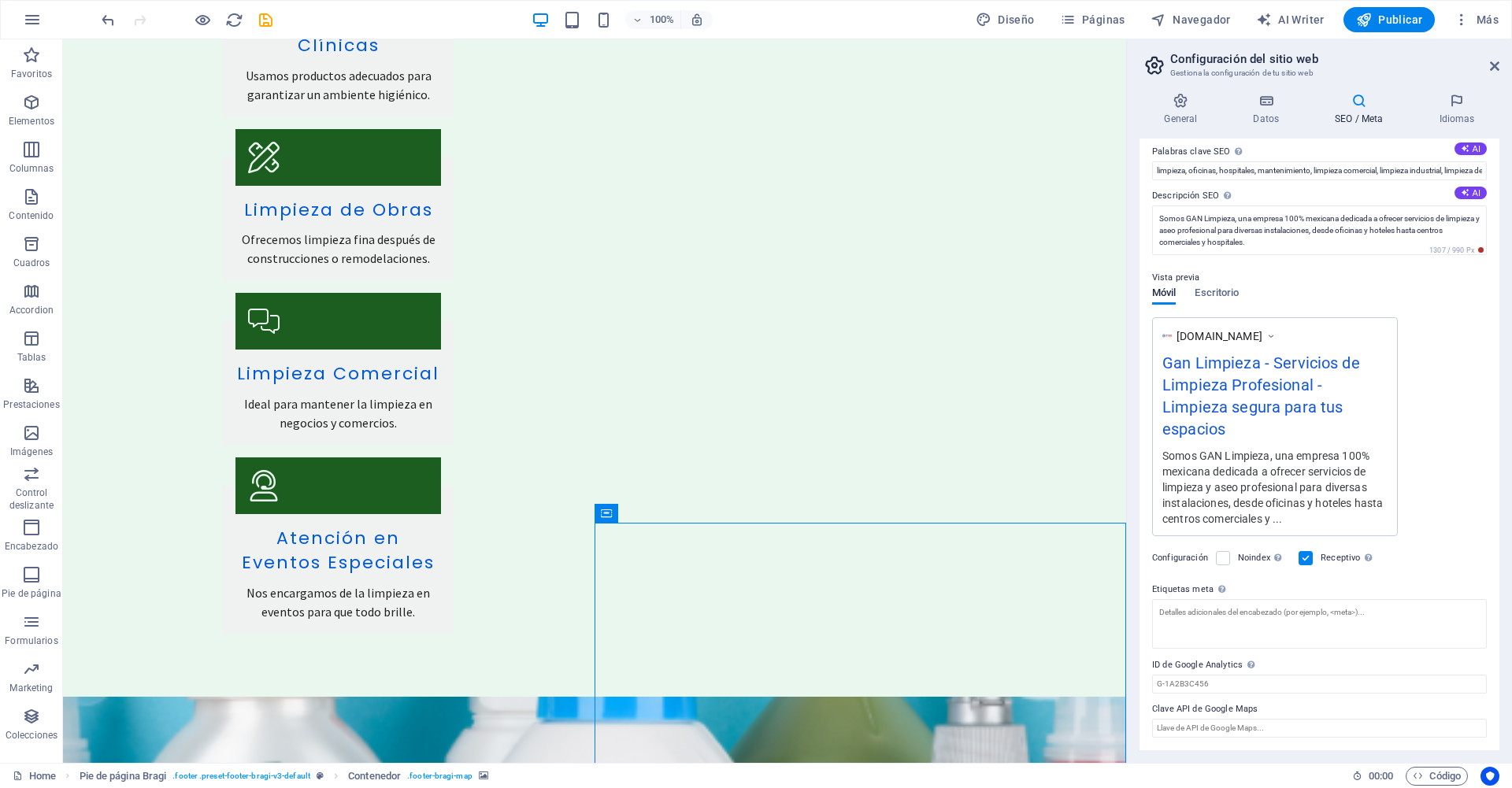
scroll to position [0, 0]
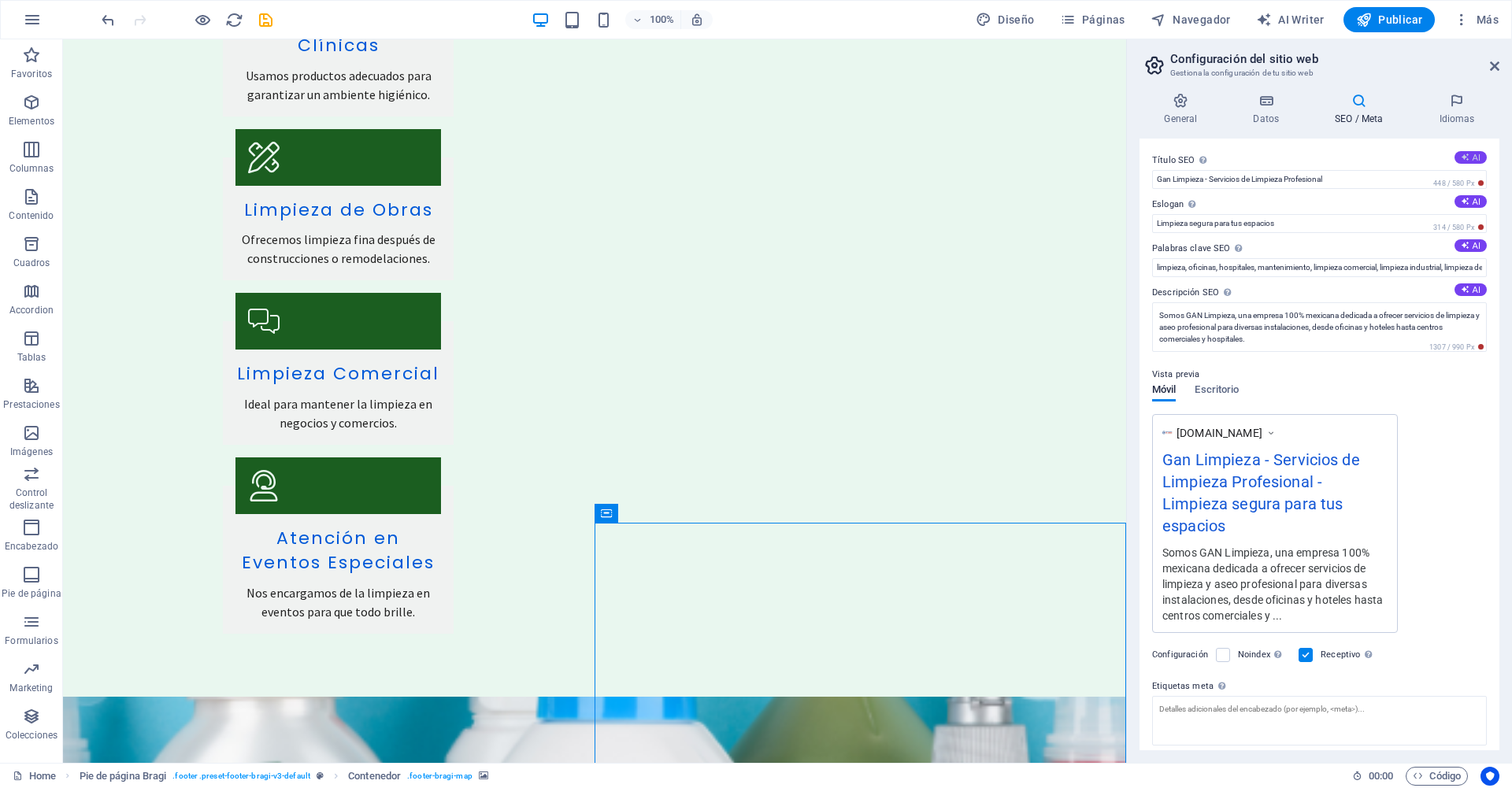
click at [756, 157] on icon at bounding box center [1464, 157] width 9 height 9
type input "GAN Limpieza: Servicio Profesional"
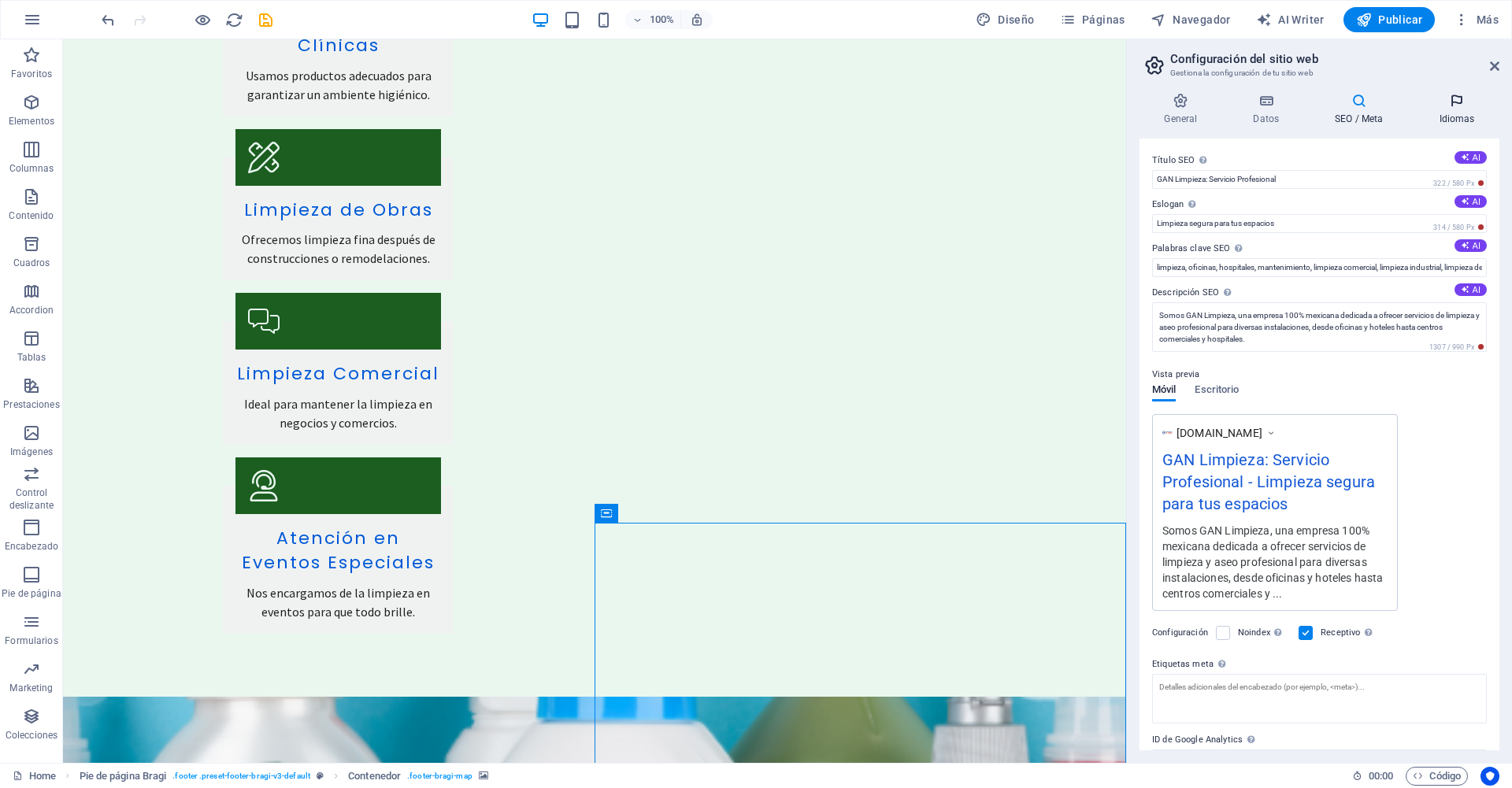
click at [756, 103] on icon at bounding box center [1456, 101] width 85 height 16
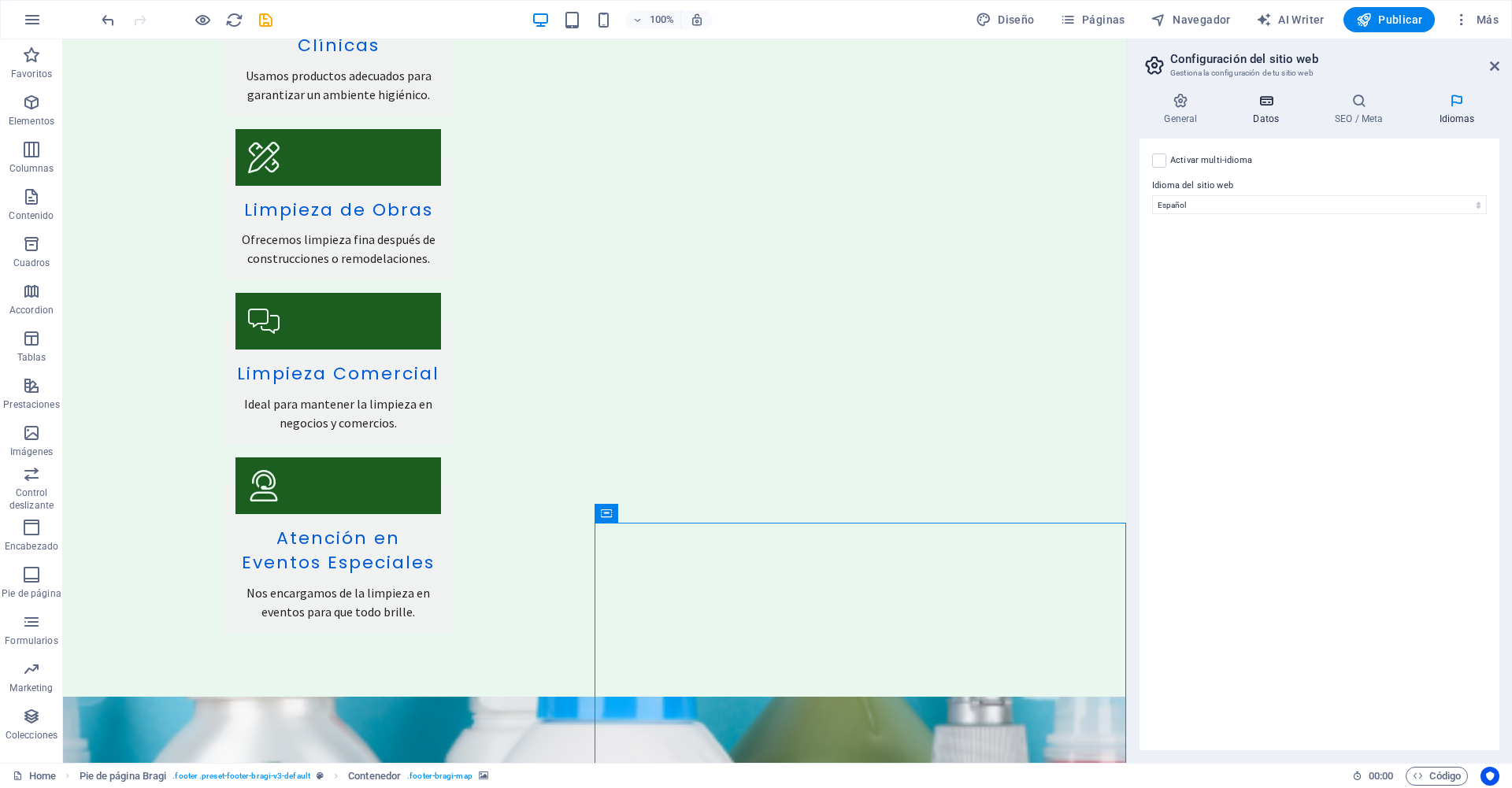
click at [756, 114] on h4 "Datos" at bounding box center [1269, 109] width 82 height 33
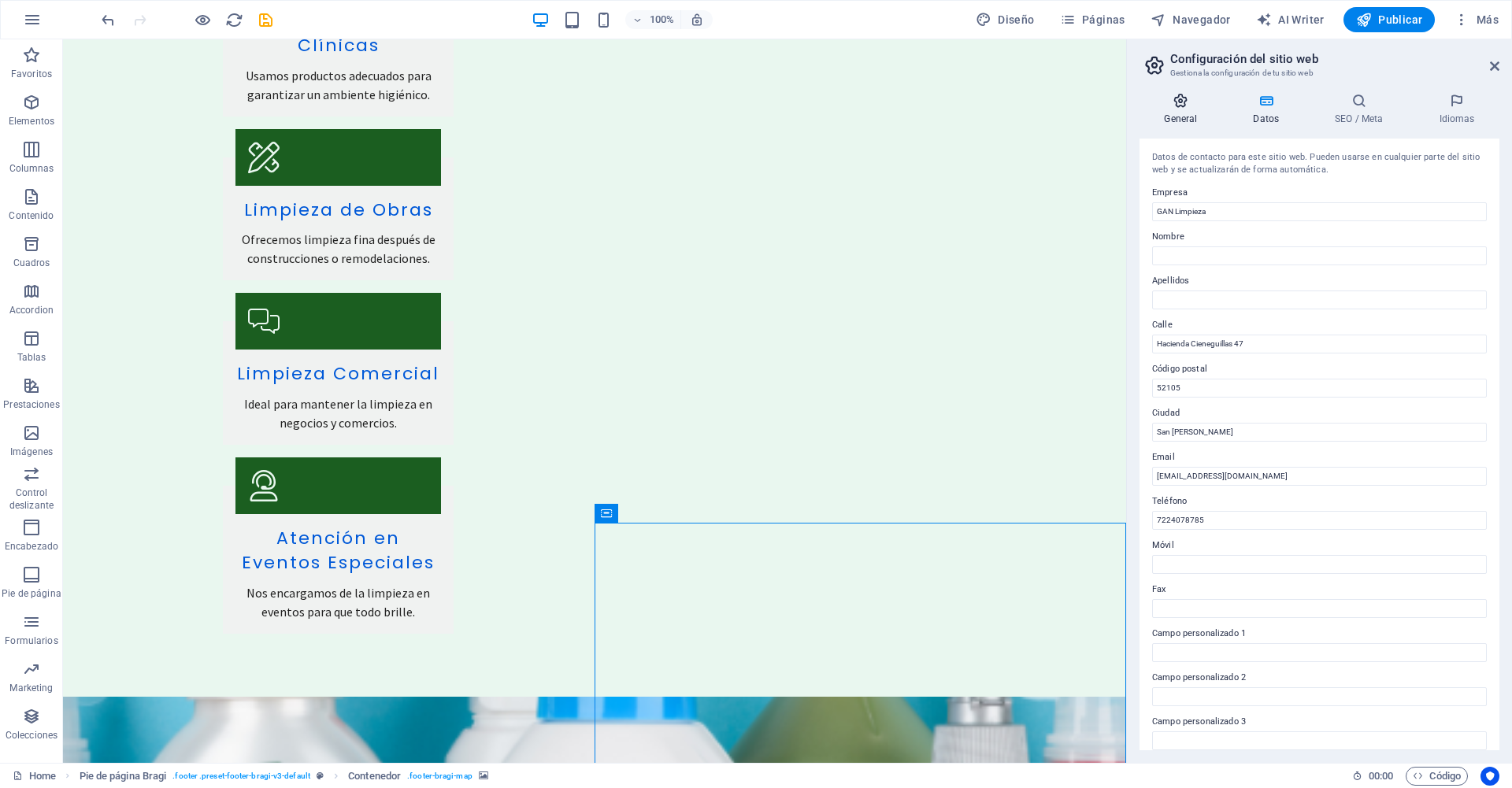
click at [756, 110] on h4 "General" at bounding box center [1183, 109] width 89 height 33
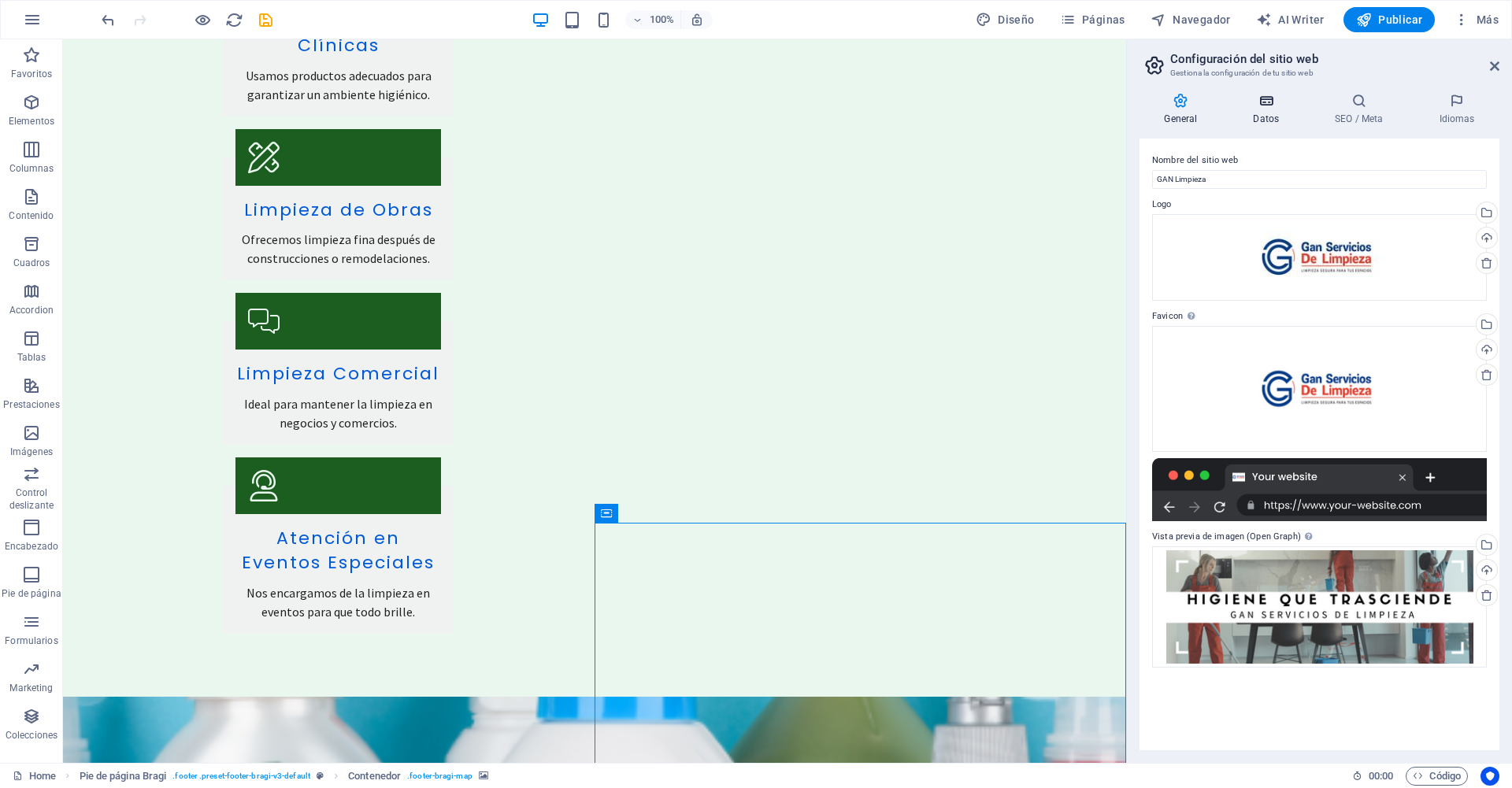
click at [756, 104] on icon at bounding box center [1266, 101] width 76 height 16
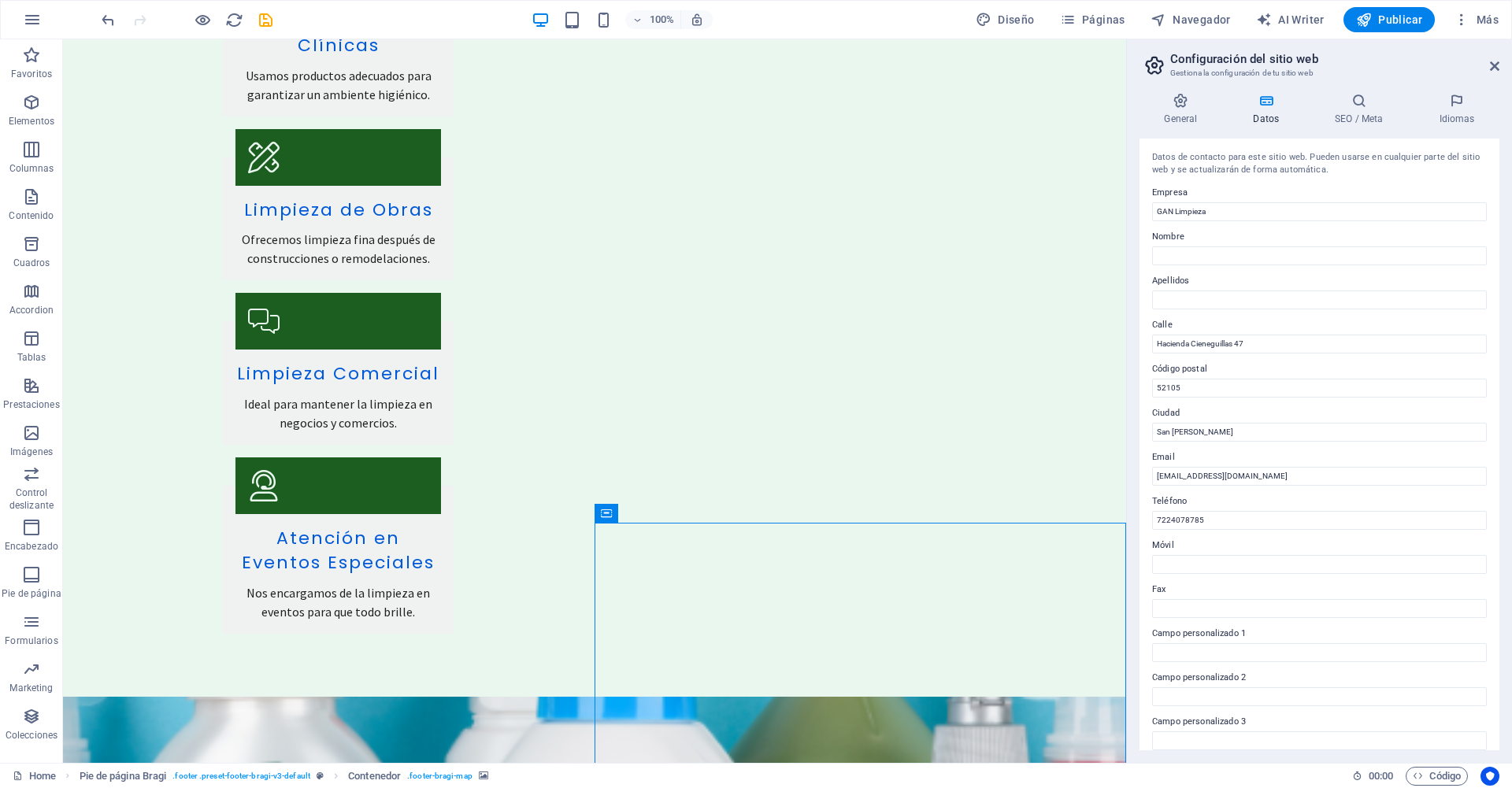
scroll to position [145, 0]
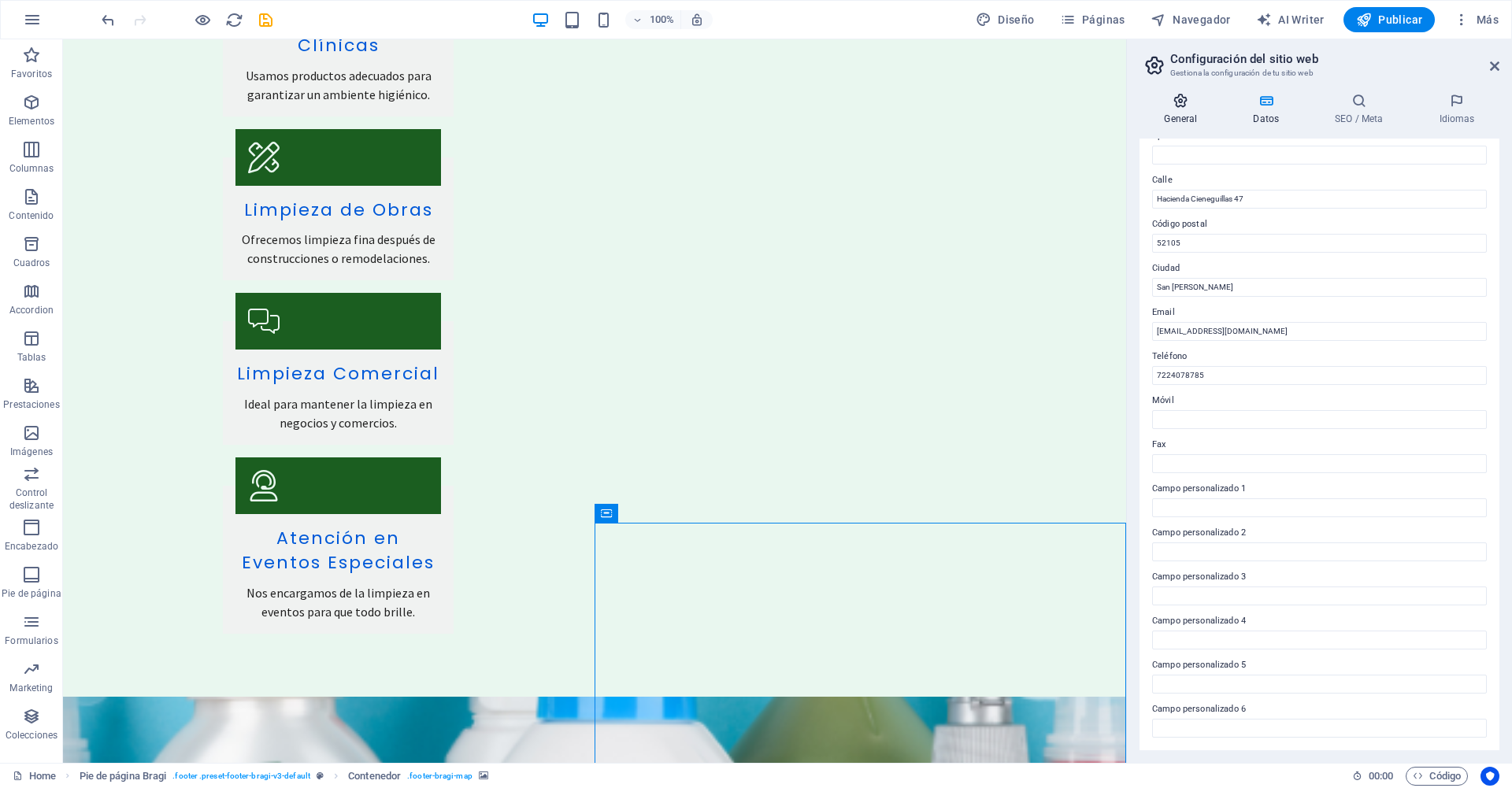
click at [756, 102] on icon at bounding box center [1180, 101] width 83 height 16
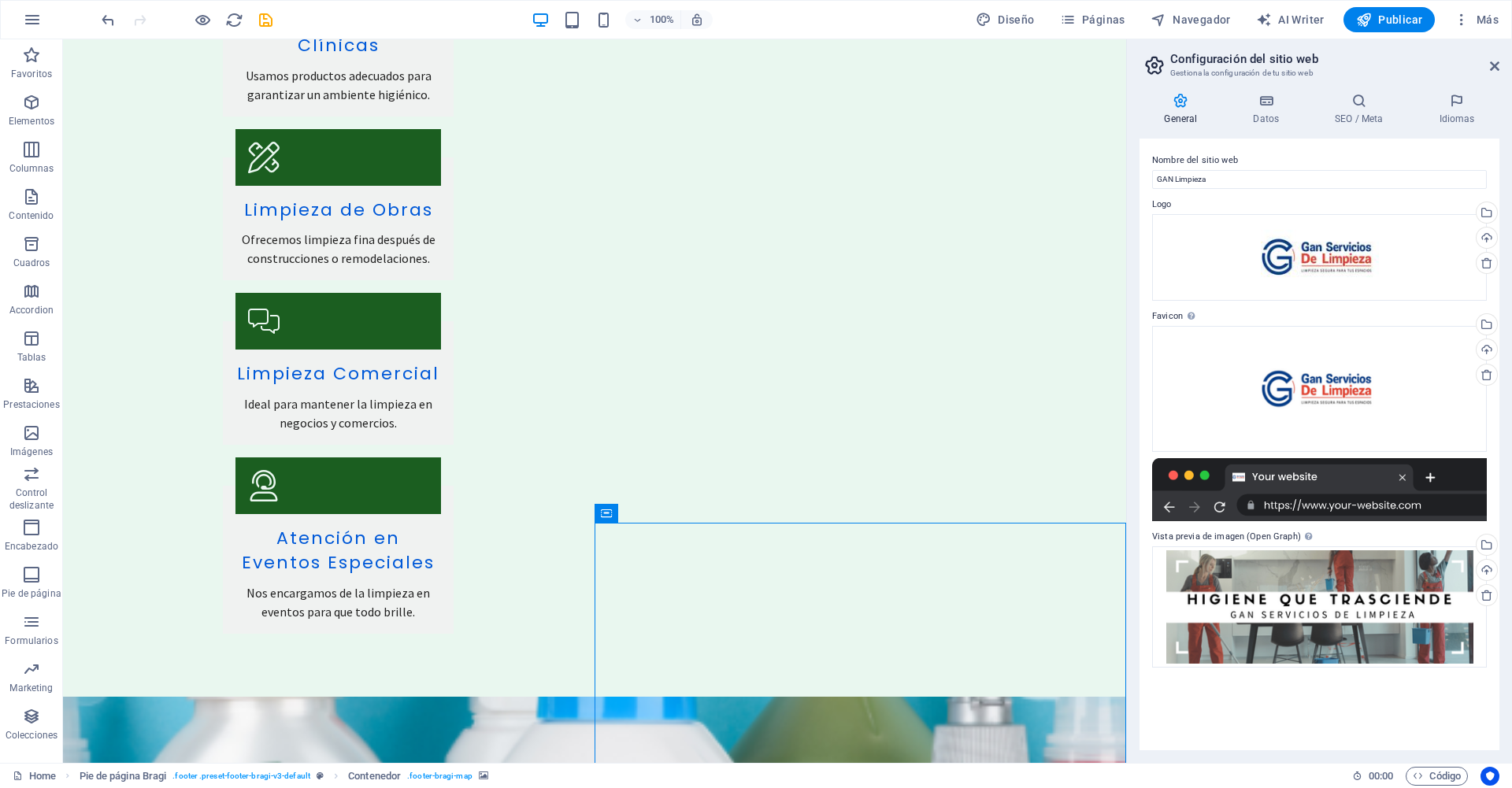
click at [756, 68] on aside "Configuración del sitio web Gestiona la configuración de tu sitio web General D…" at bounding box center [1319, 400] width 386 height 723
drag, startPoint x: 1493, startPoint y: 65, endPoint x: 1424, endPoint y: 29, distance: 77.8
click at [756, 65] on icon at bounding box center [1494, 66] width 9 height 13
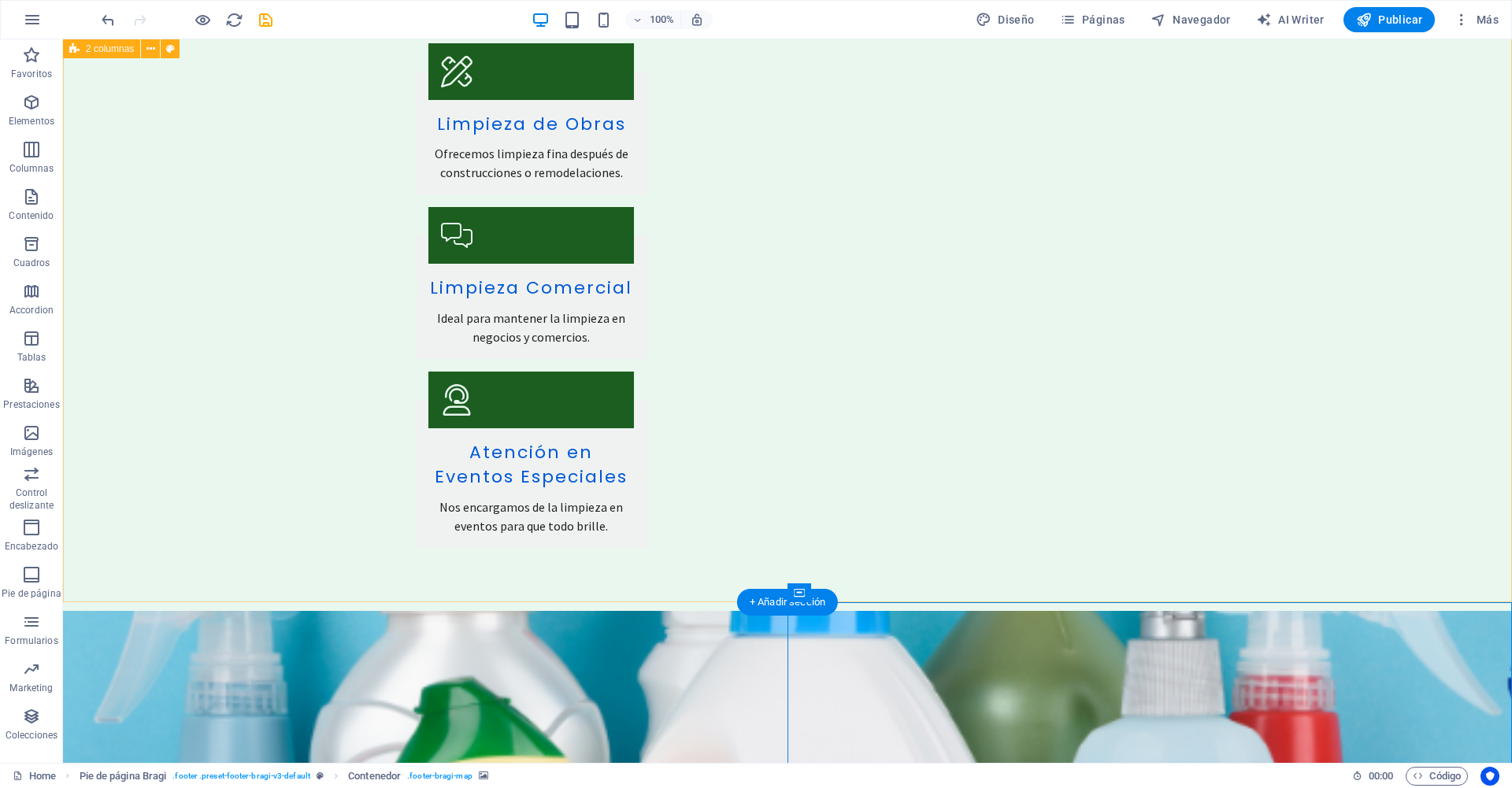
scroll to position [3961, 0]
